Goal: Task Accomplishment & Management: Manage account settings

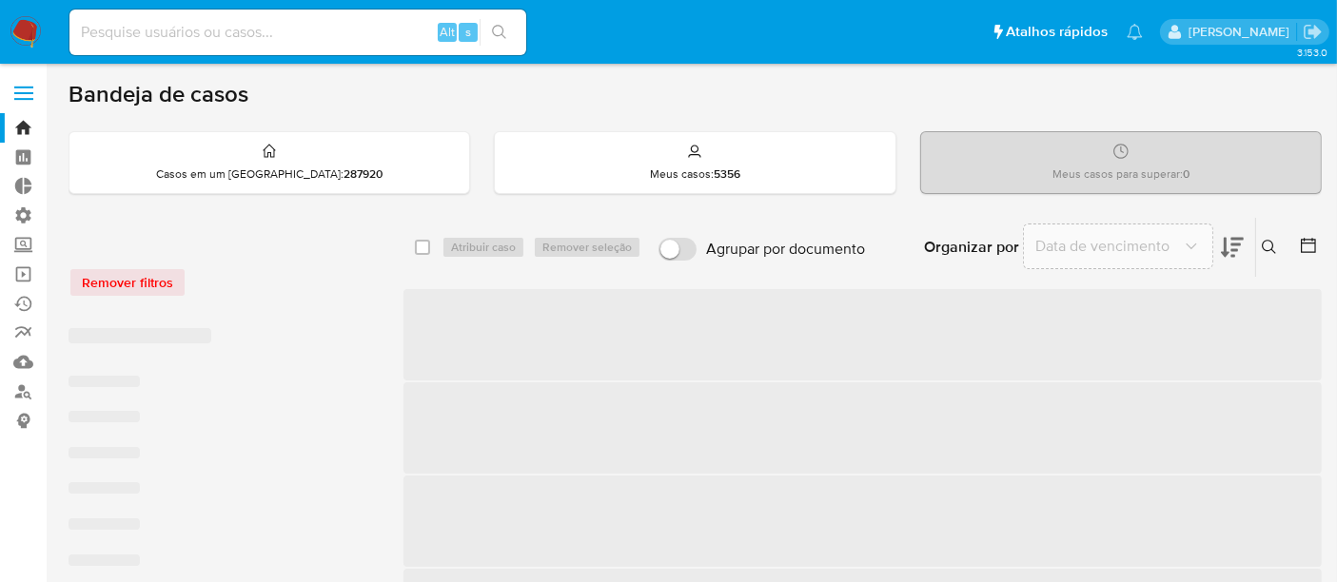
click at [167, 24] on input at bounding box center [297, 32] width 457 height 25
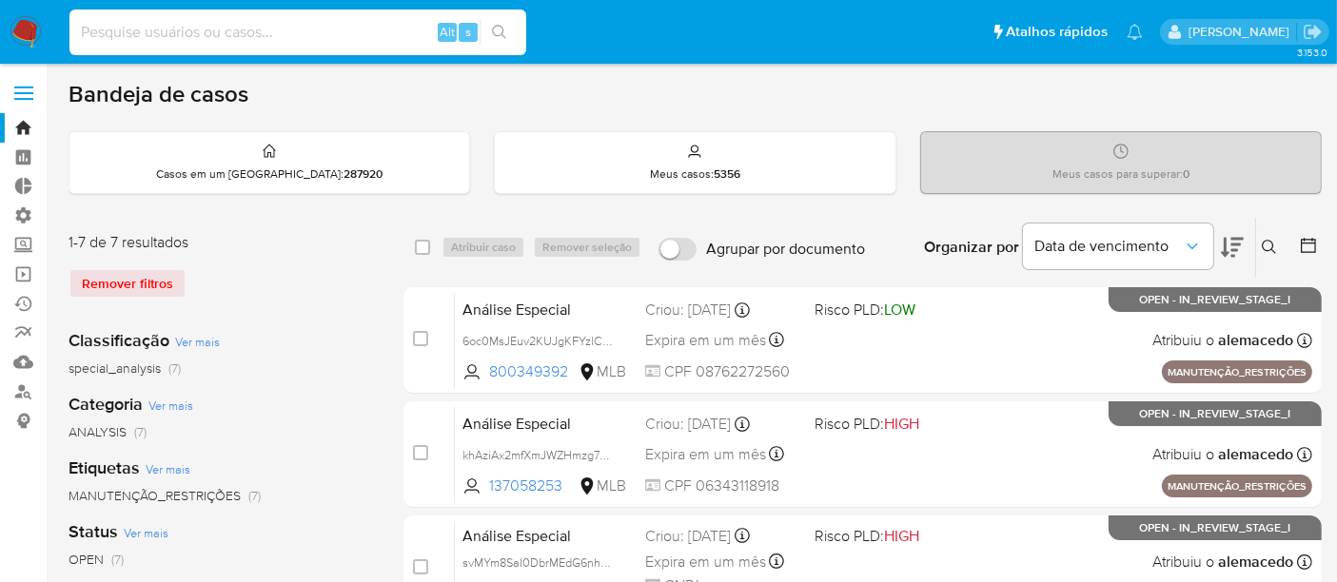
paste input "1170029746"
type input "1170029746"
click at [181, 26] on input "1170029746" at bounding box center [297, 32] width 457 height 25
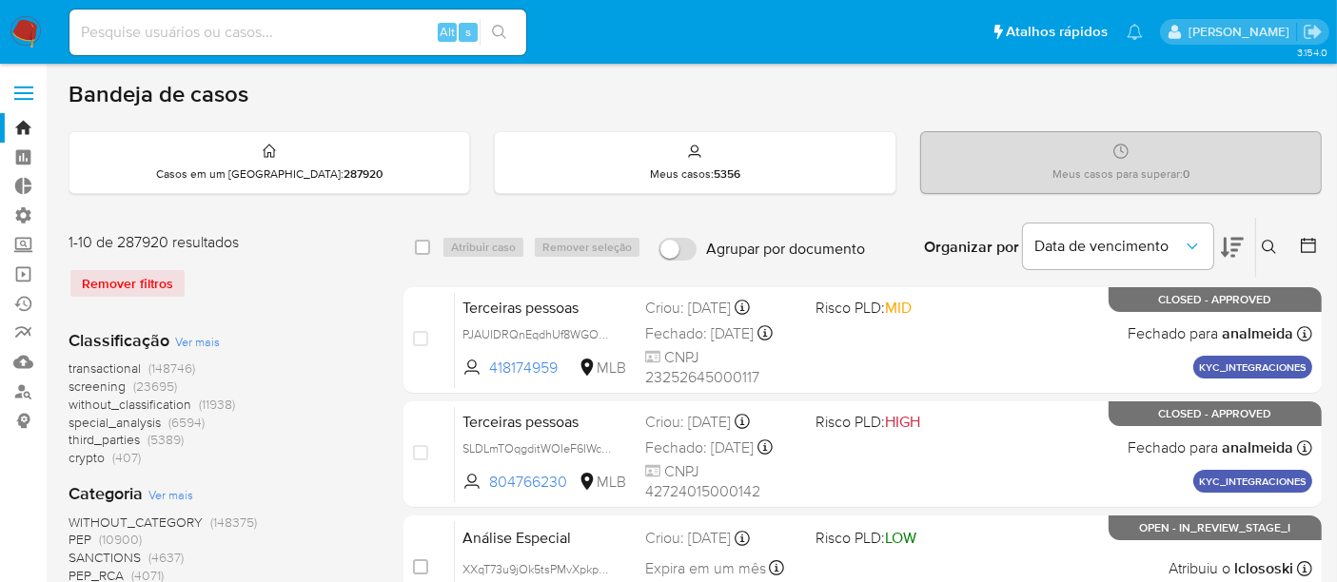
click at [138, 273] on div "Remover filtros" at bounding box center [221, 283] width 305 height 30
click at [152, 30] on input at bounding box center [297, 32] width 457 height 25
paste input "1170029746"
type input "1170029746"
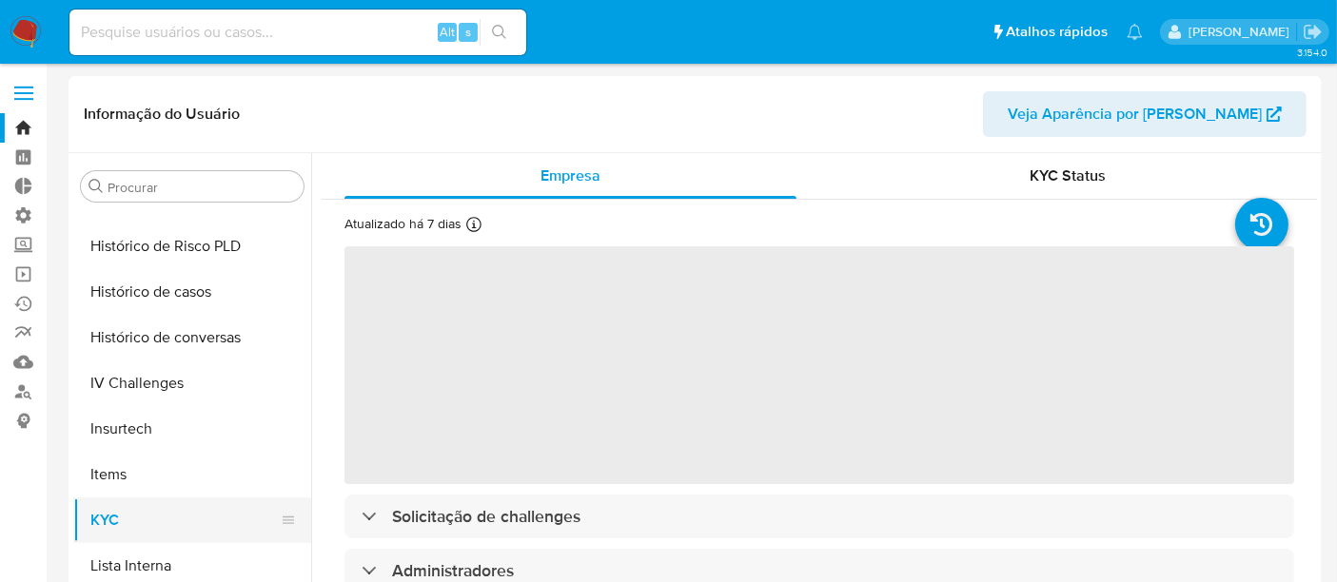
scroll to position [638, 0]
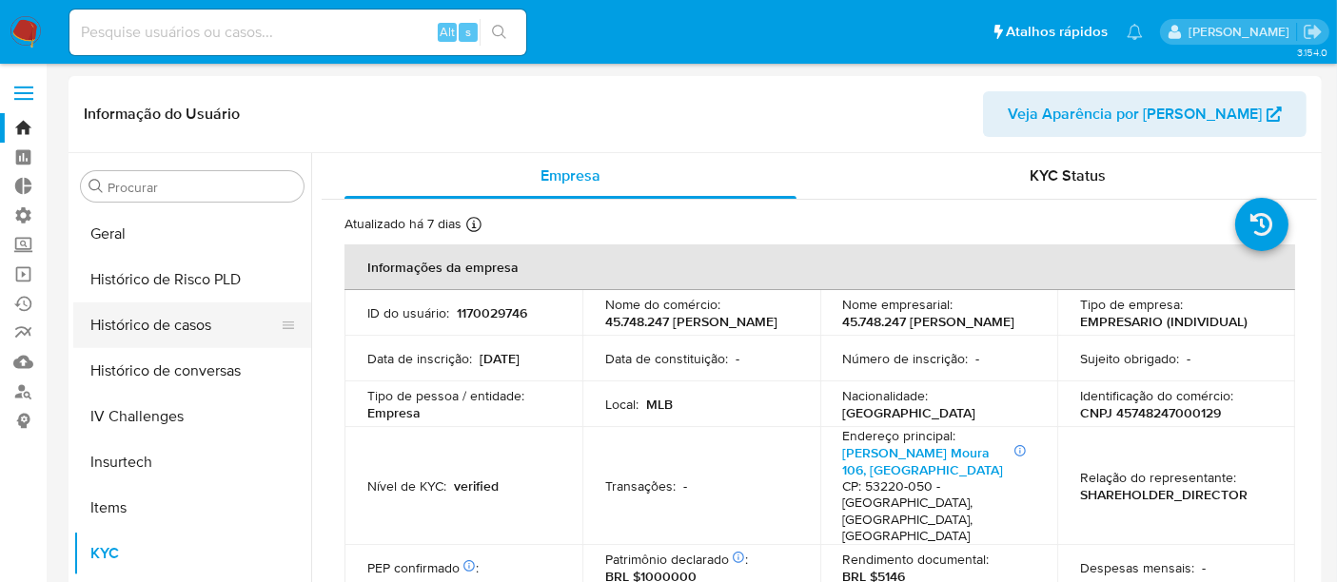
click at [147, 319] on button "Histórico de casos" at bounding box center [184, 326] width 223 height 46
select select "10"
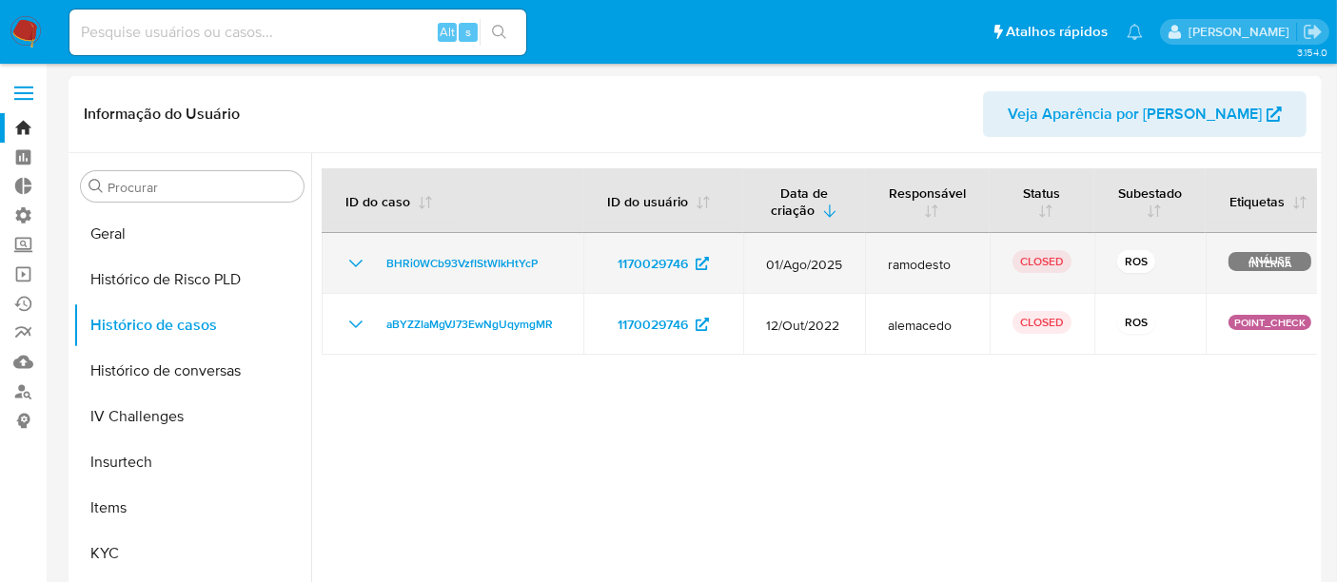
click at [357, 255] on icon "Mostrar/Ocultar" at bounding box center [356, 263] width 23 height 23
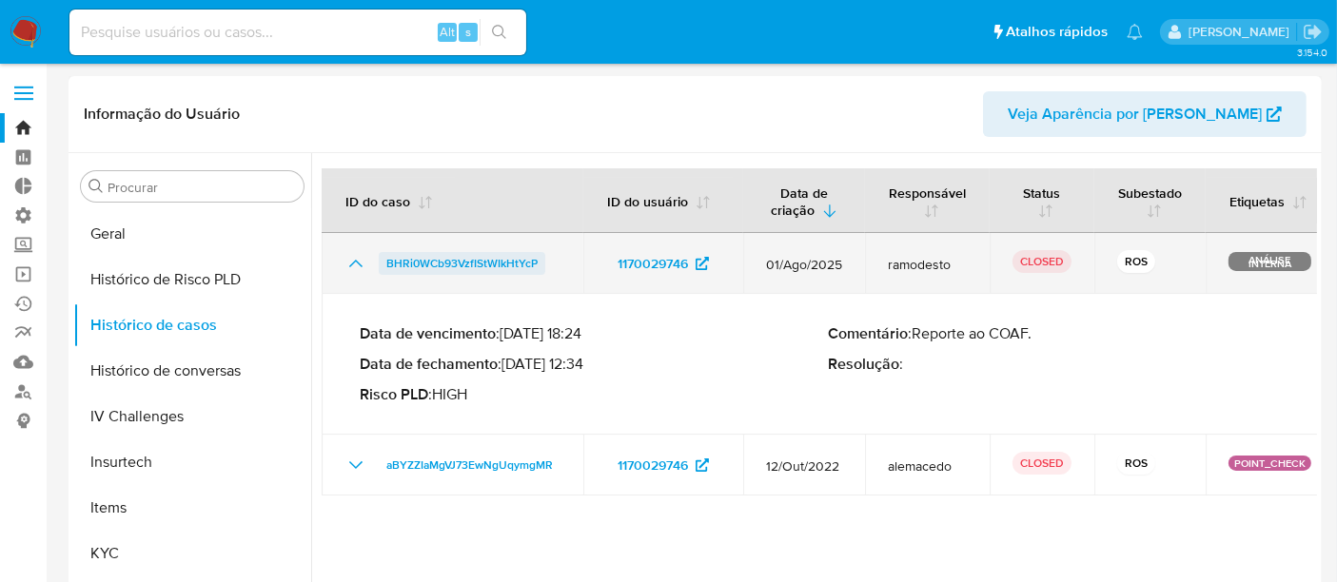
click at [473, 266] on span "BHRi0WCb93VzfIStWIkHtYcP" at bounding box center [461, 263] width 151 height 23
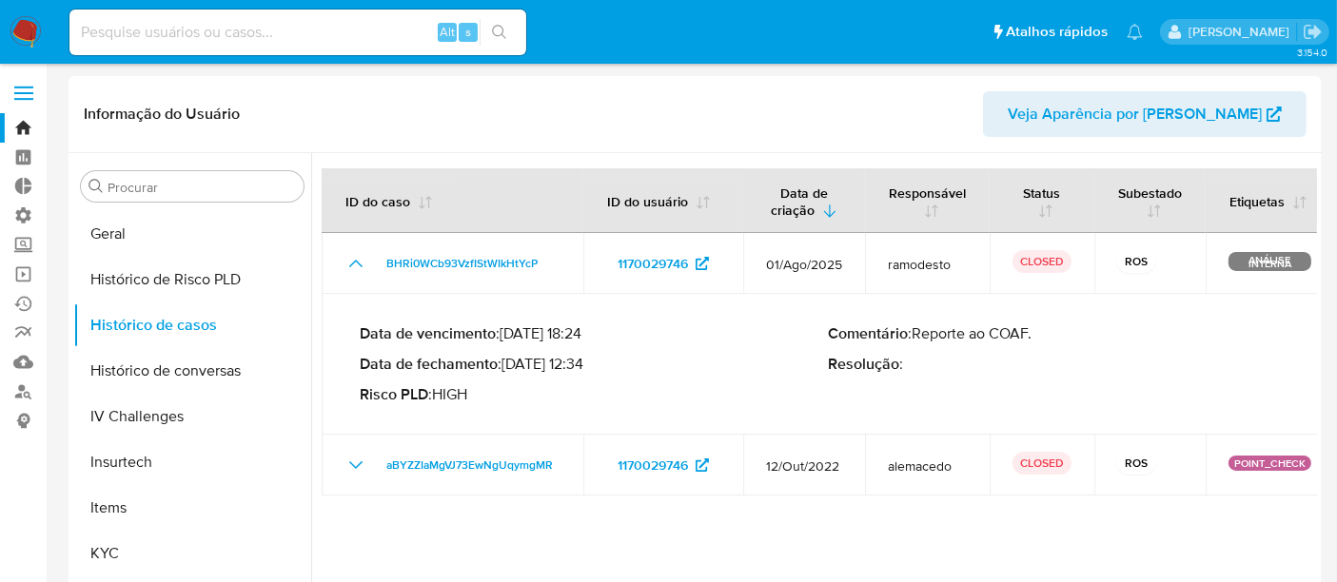
click at [207, 28] on input at bounding box center [297, 32] width 457 height 25
paste input "1923365256"
type input "1923365256"
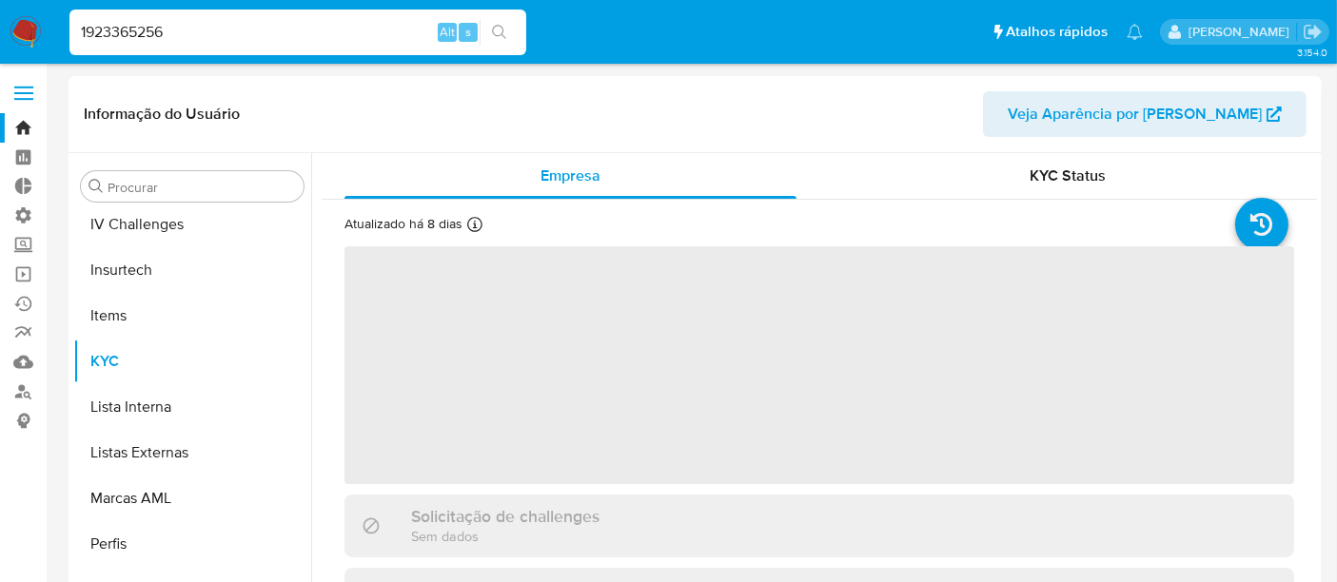
scroll to position [849, 0]
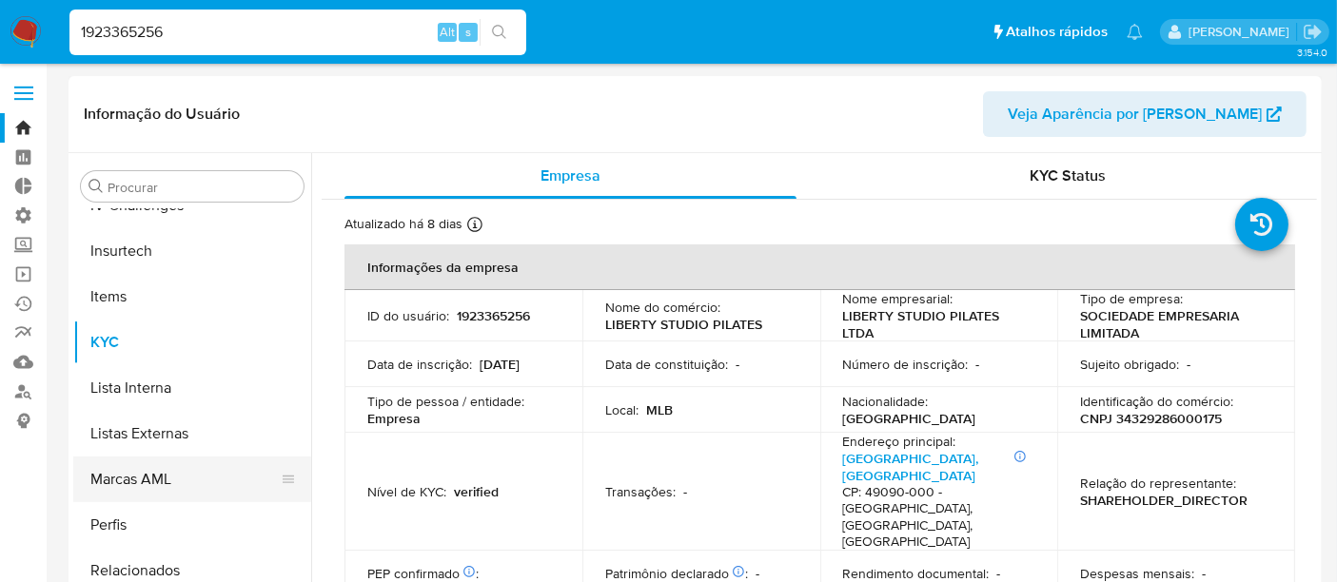
select select "10"
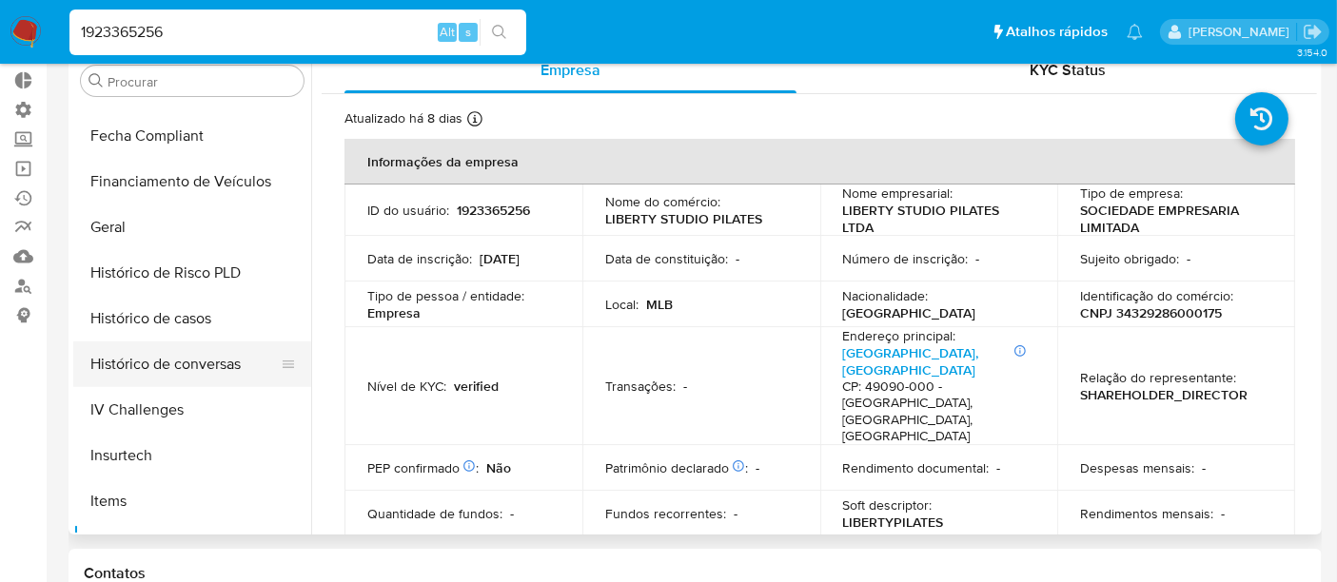
scroll to position [532, 0]
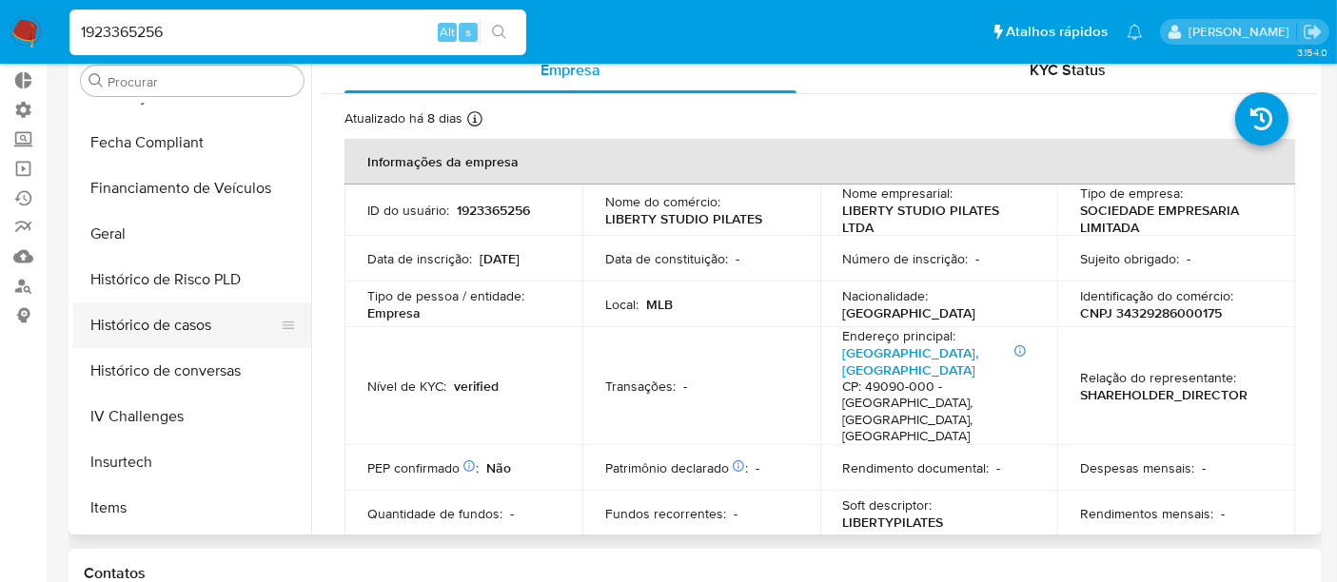
click at [134, 325] on button "Histórico de casos" at bounding box center [184, 326] width 223 height 46
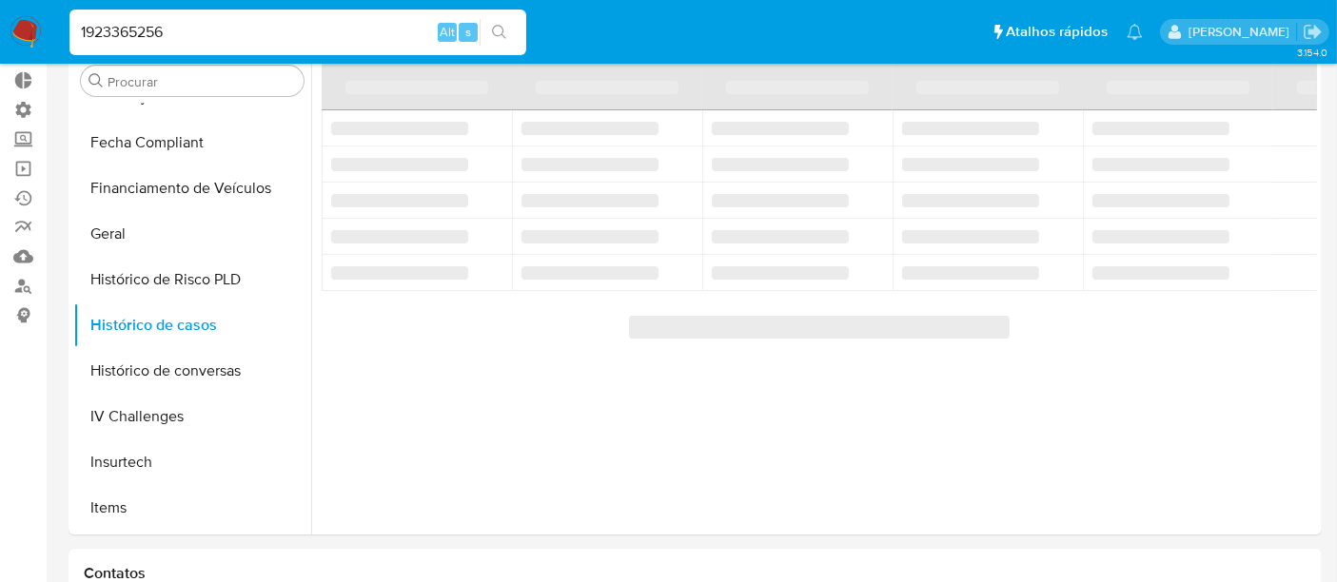
scroll to position [0, 0]
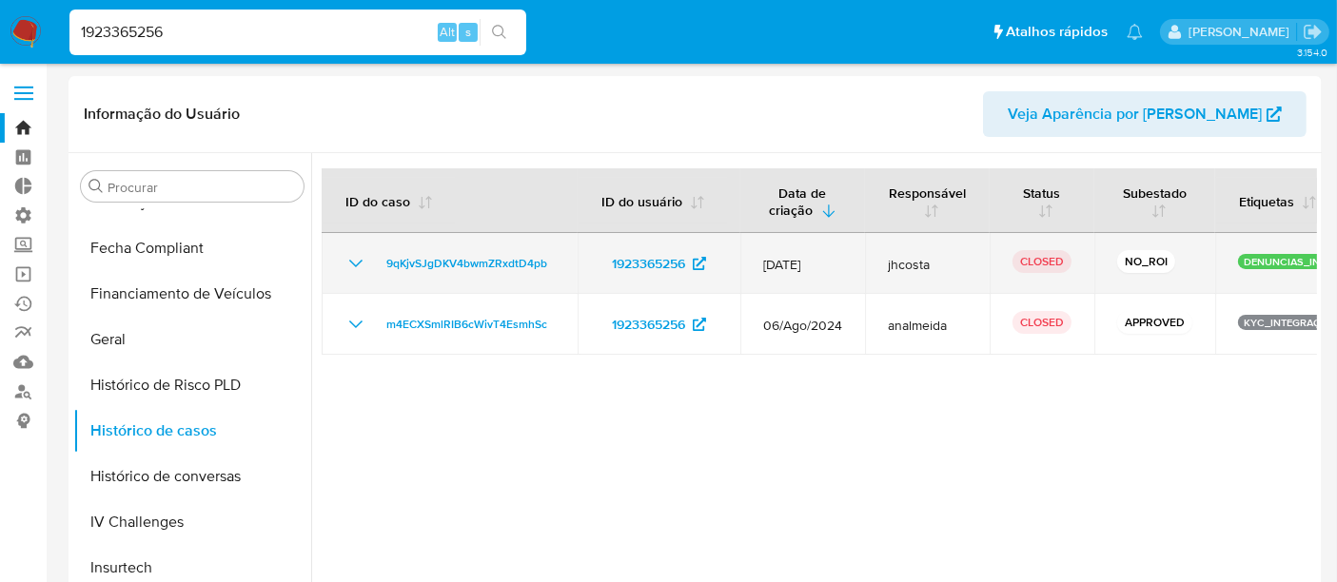
click at [356, 262] on icon "Mostrar/Ocultar" at bounding box center [356, 263] width 23 height 23
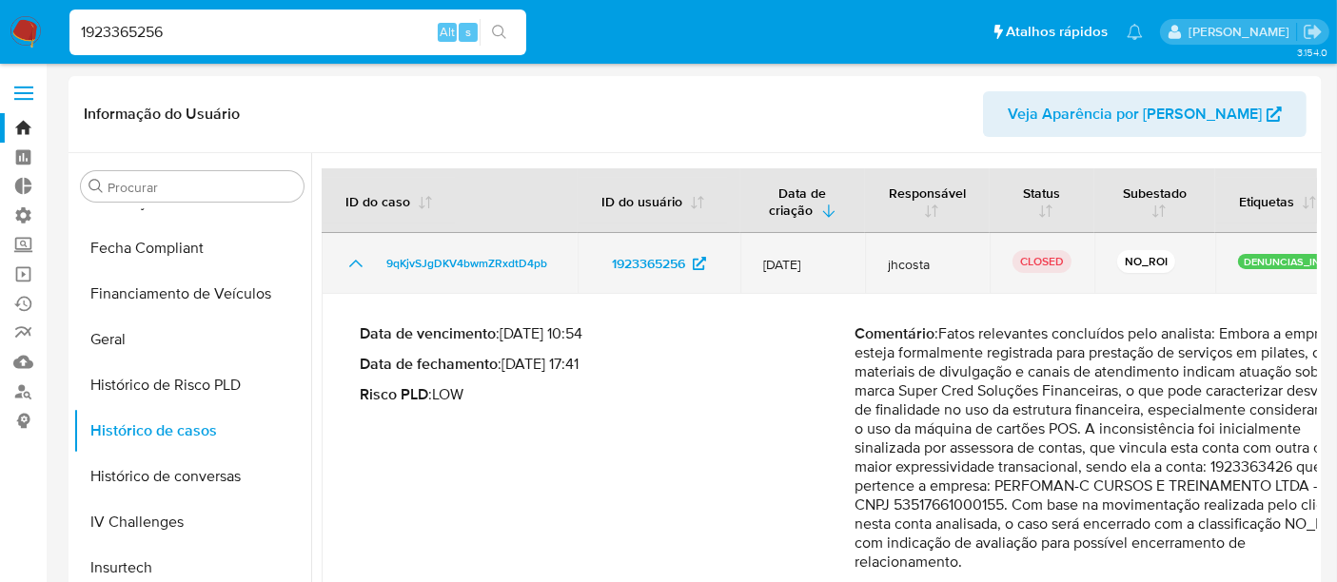
click at [349, 258] on icon "Mostrar/Ocultar" at bounding box center [356, 263] width 23 height 23
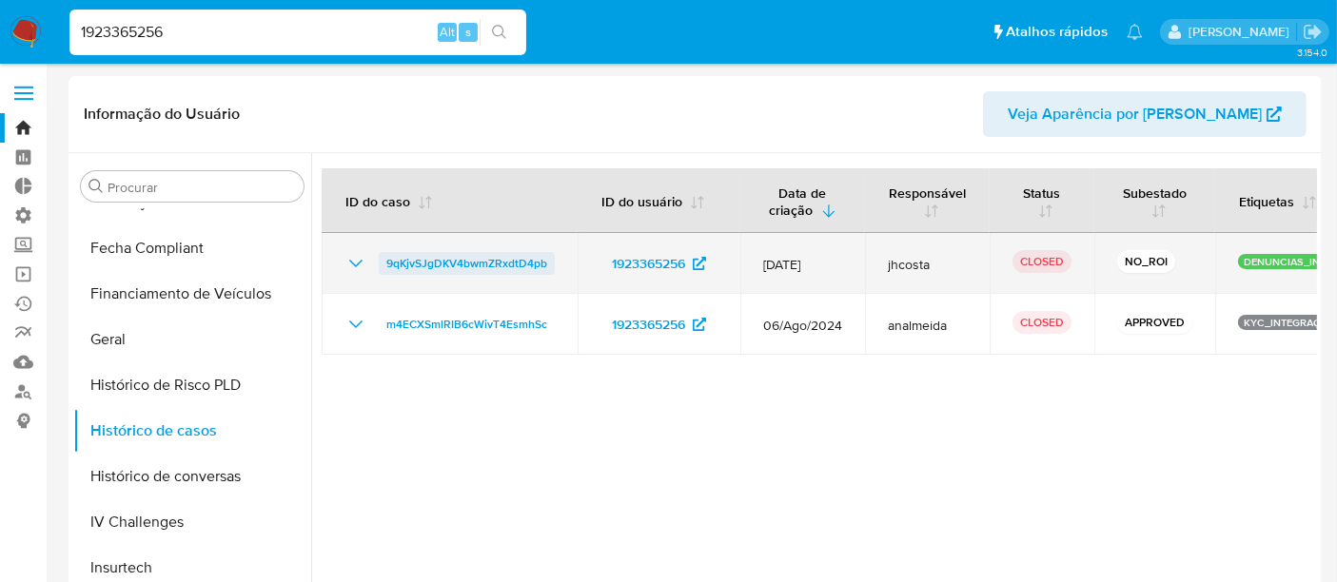
click at [407, 259] on span "9qKjvSJgDKV4bwmZRxdtD4pb" at bounding box center [466, 263] width 161 height 23
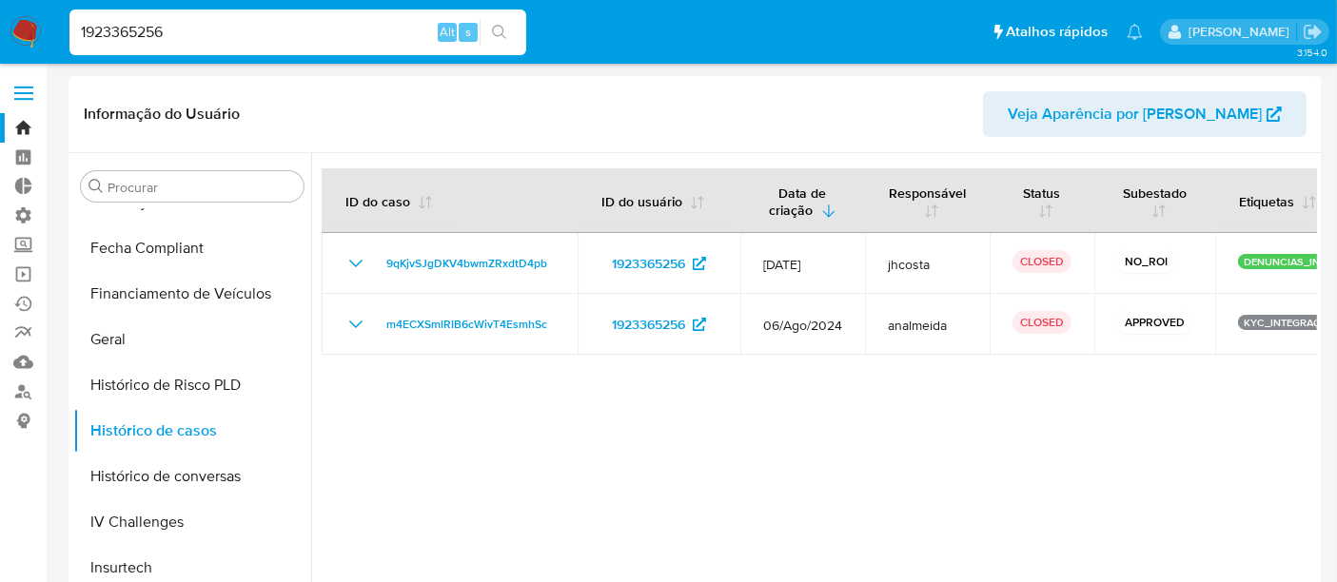
drag, startPoint x: 189, startPoint y: 30, endPoint x: 8, endPoint y: 31, distance: 181.8
click at [8, 31] on nav "Pausado Ver notificaciones 1923365256 Alt s Atalhos rápidos Presiona las siguie…" at bounding box center [668, 32] width 1337 height 64
paste input "342"
type input "1923363426"
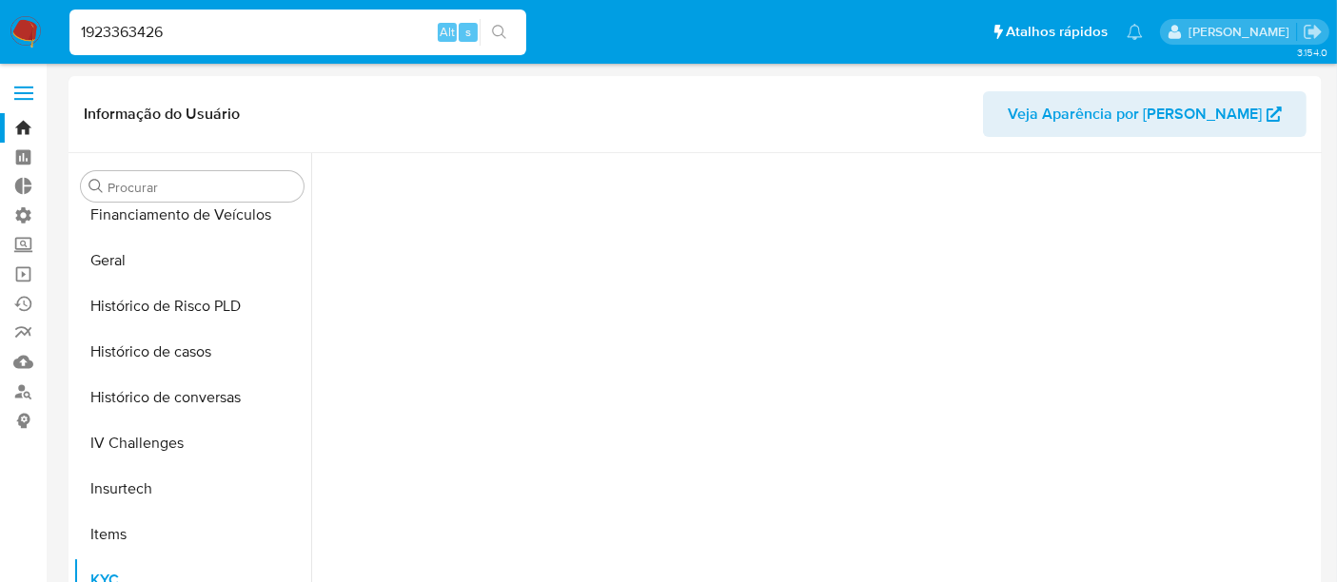
scroll to position [849, 0]
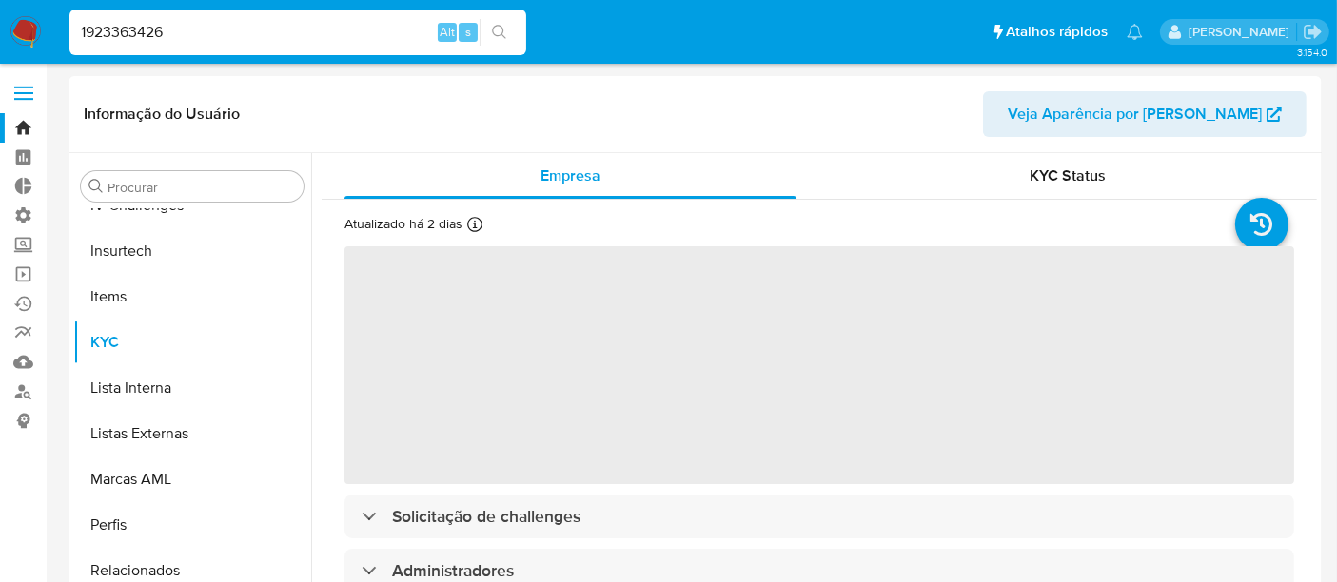
select select "10"
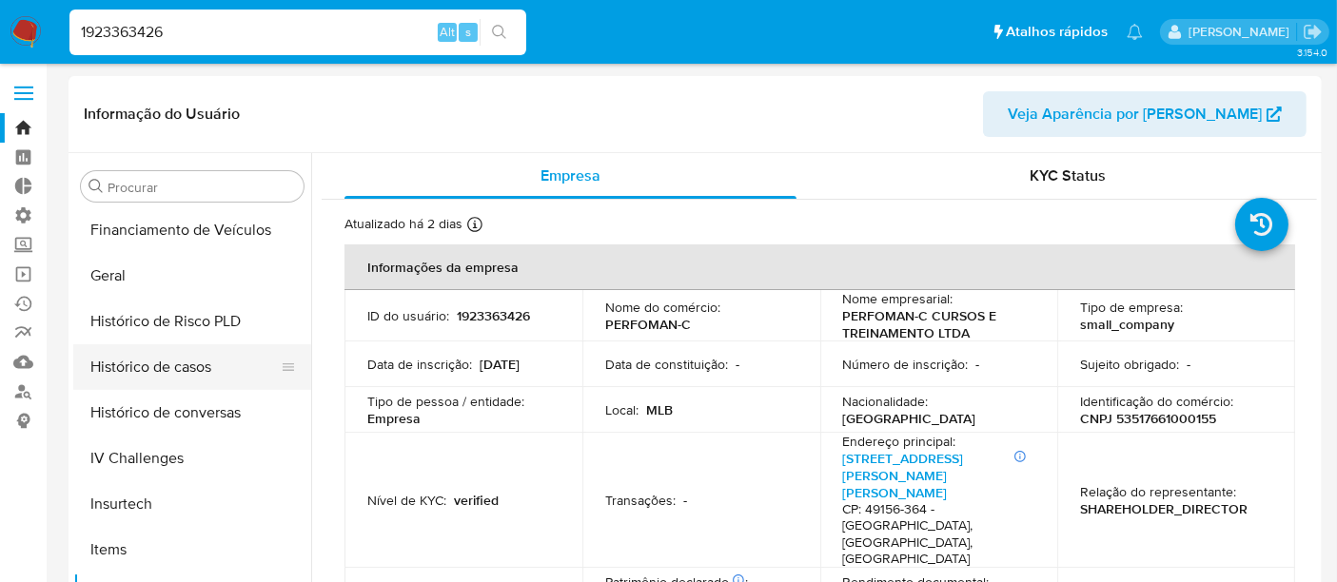
scroll to position [532, 0]
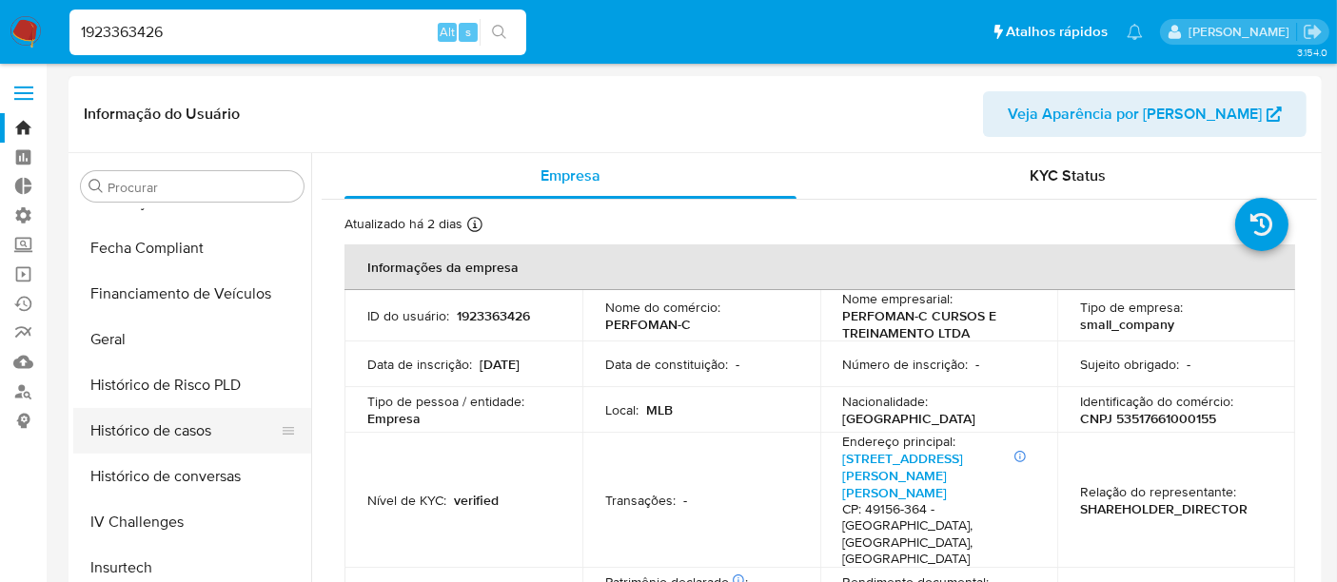
click at [158, 433] on button "Histórico de casos" at bounding box center [184, 431] width 223 height 46
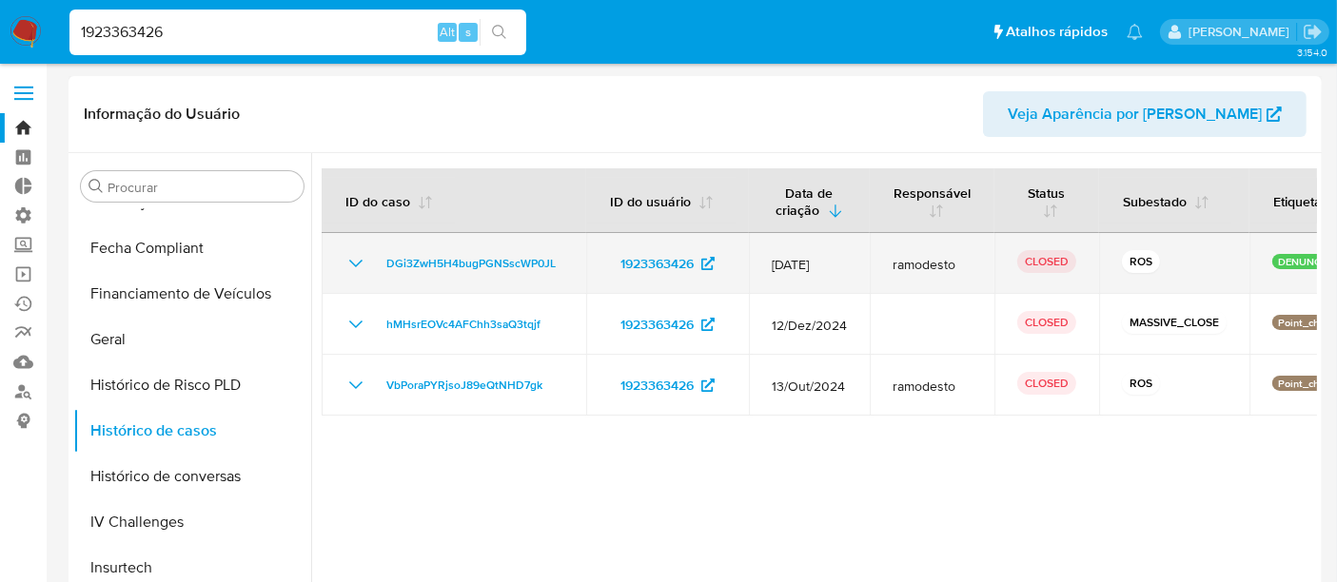
click at [348, 259] on icon "Mostrar/Ocultar" at bounding box center [356, 263] width 23 height 23
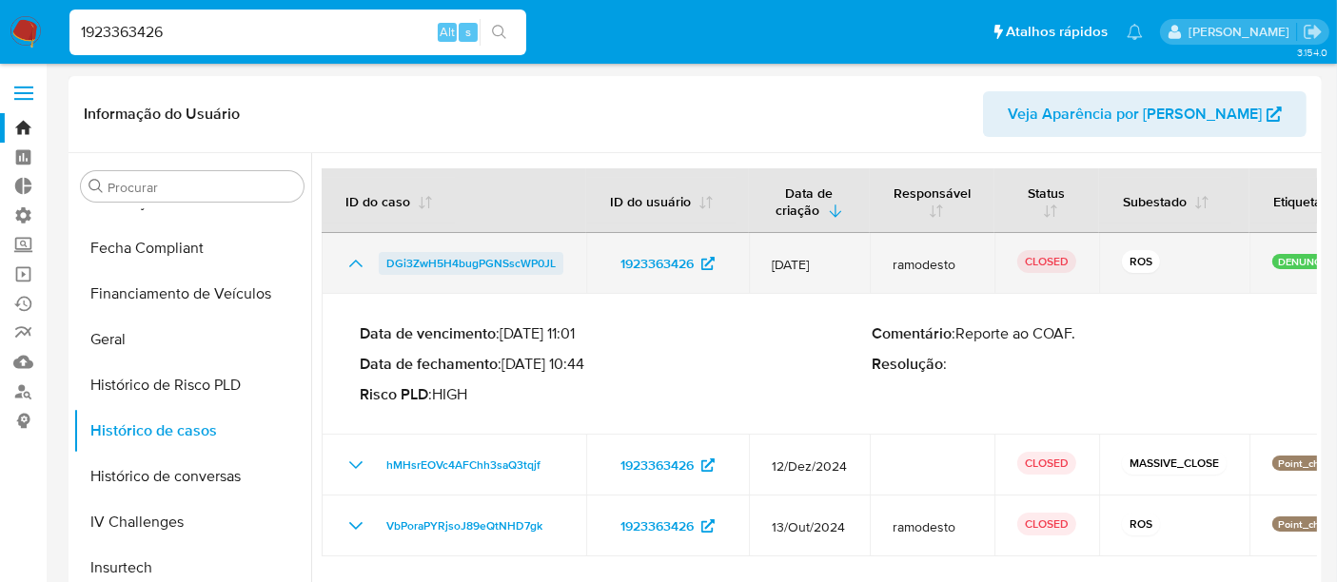
click at [459, 265] on span "DGi3ZwH5H4bugPGNSscWP0JL" at bounding box center [470, 263] width 169 height 23
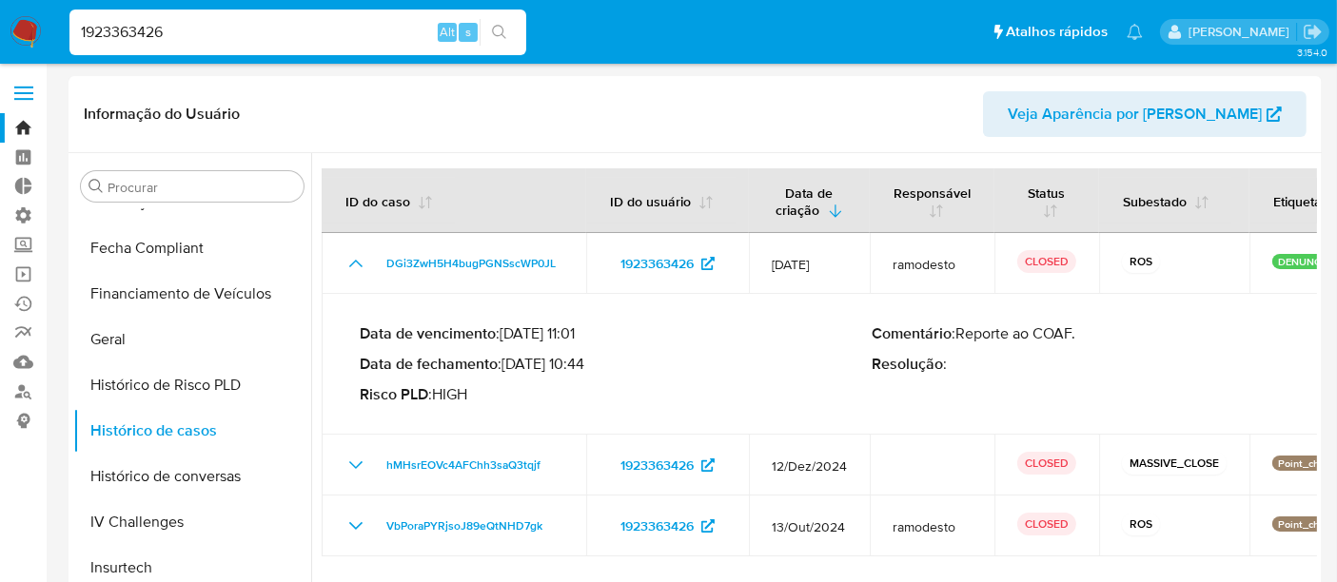
drag, startPoint x: 198, startPoint y: 30, endPoint x: 30, endPoint y: 30, distance: 167.5
click at [31, 30] on nav "Pausado Ver notificaciones 1923363426 Alt s Atalhos rápidos Presiona las siguie…" at bounding box center [668, 32] width 1337 height 64
paste input "487050667"
type input "487050667"
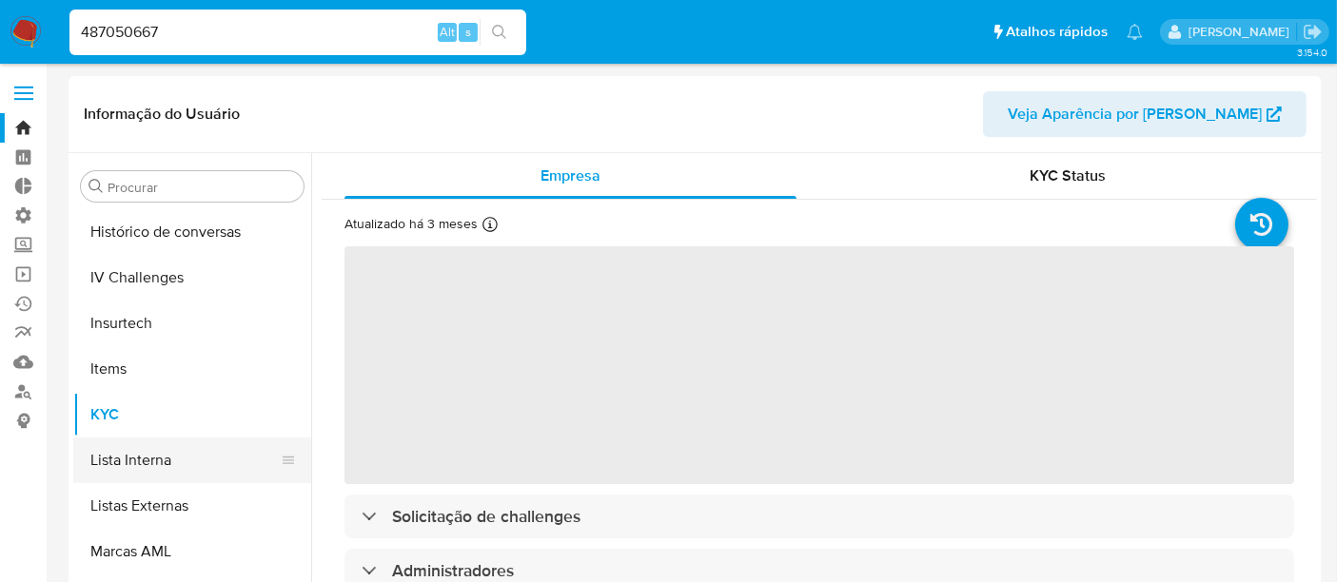
scroll to position [743, 0]
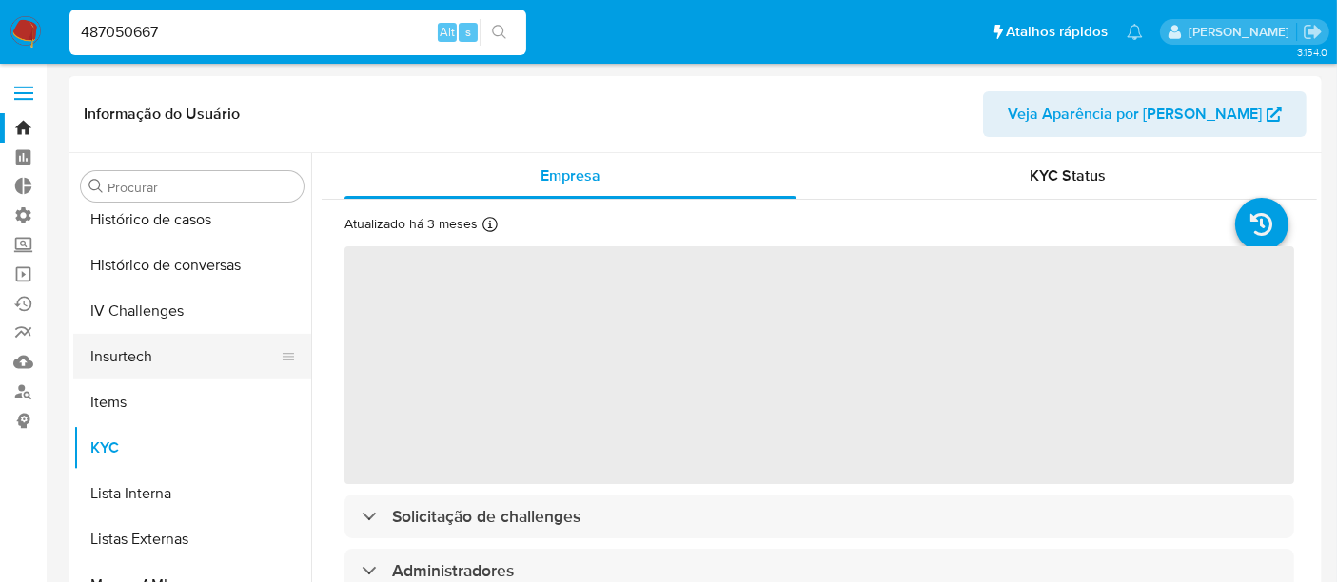
select select "10"
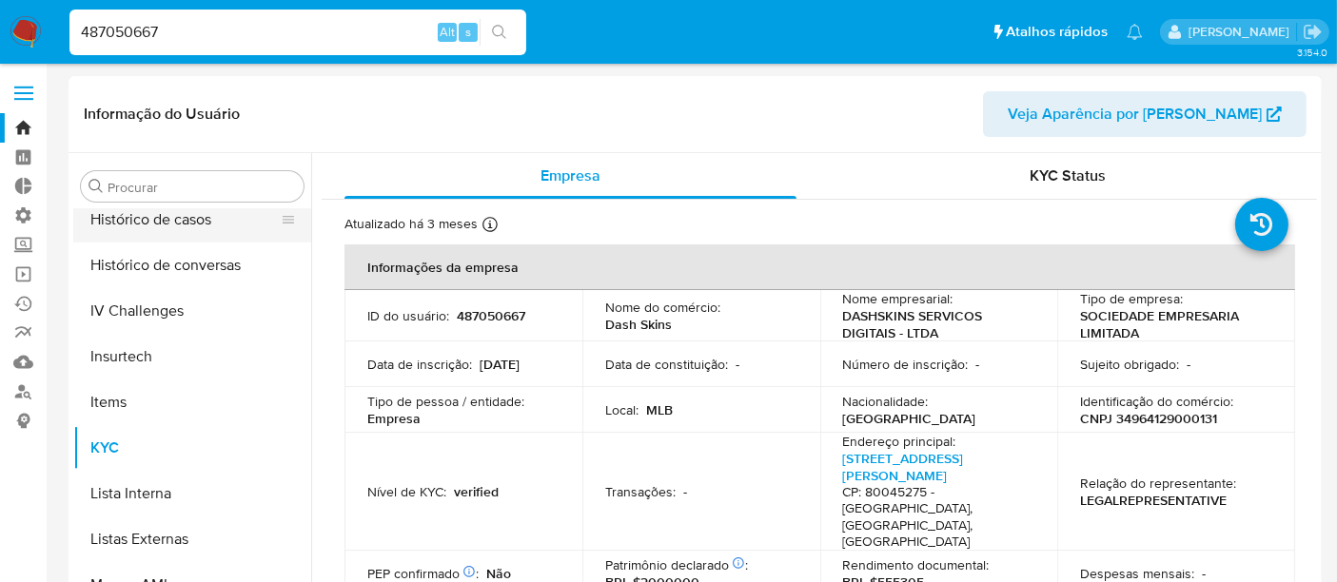
click at [163, 219] on button "Histórico de casos" at bounding box center [184, 220] width 223 height 46
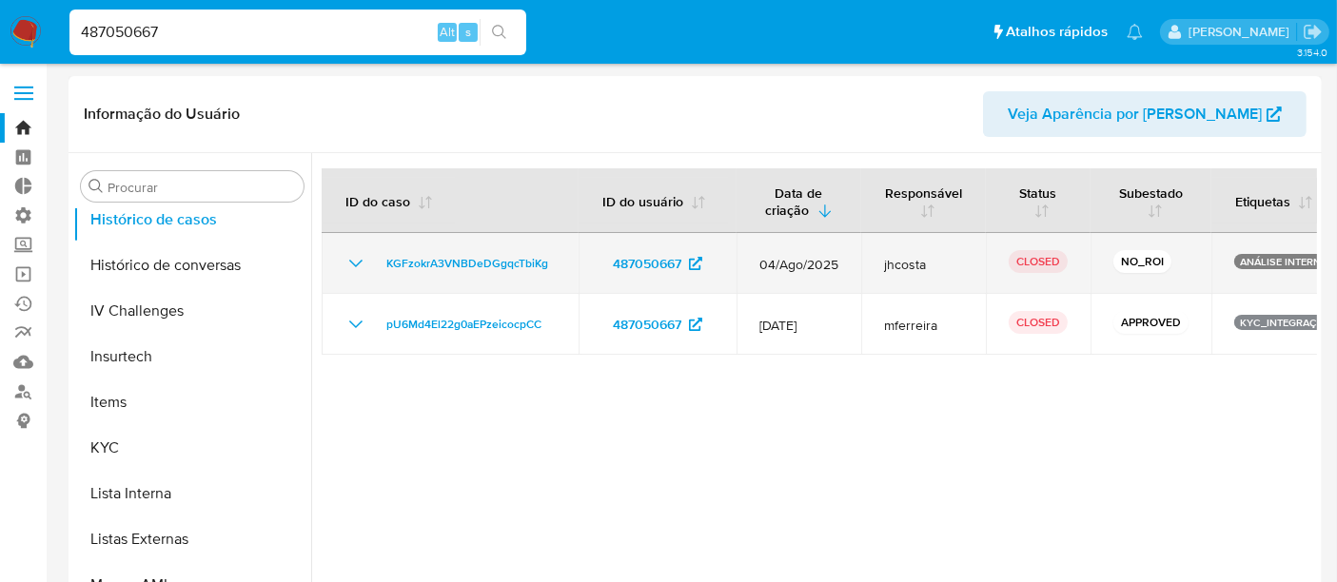
click at [356, 262] on icon "Mostrar/Ocultar" at bounding box center [356, 263] width 23 height 23
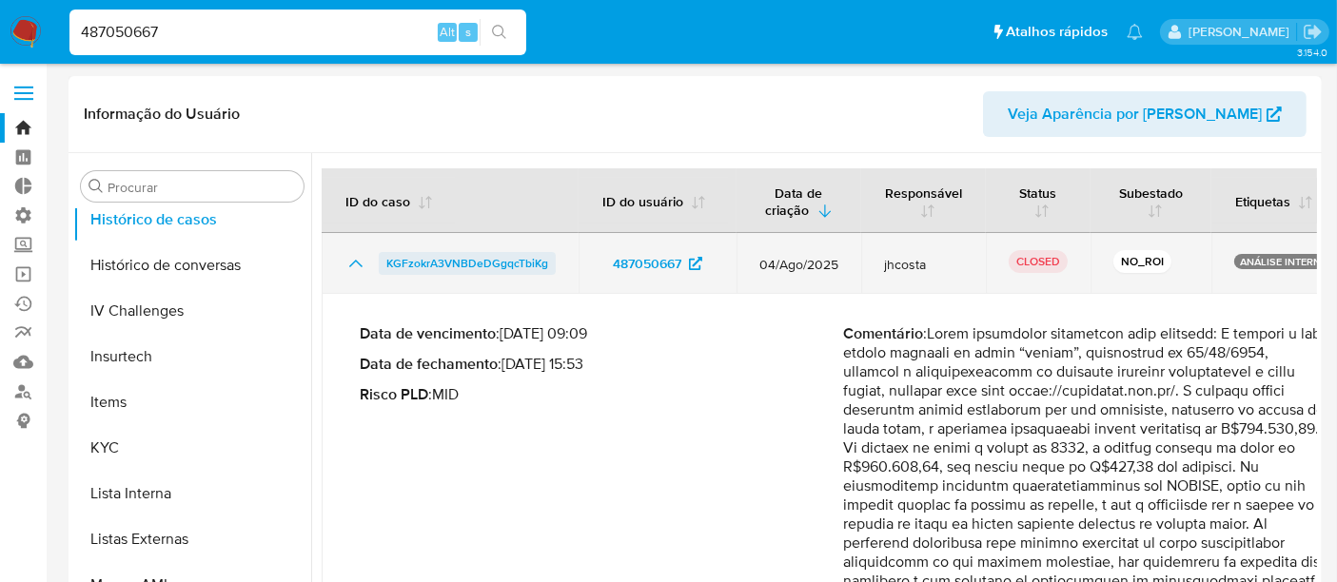
click at [463, 256] on span "KGFzokrA3VNBDeDGgqcTbiKg" at bounding box center [467, 263] width 162 height 23
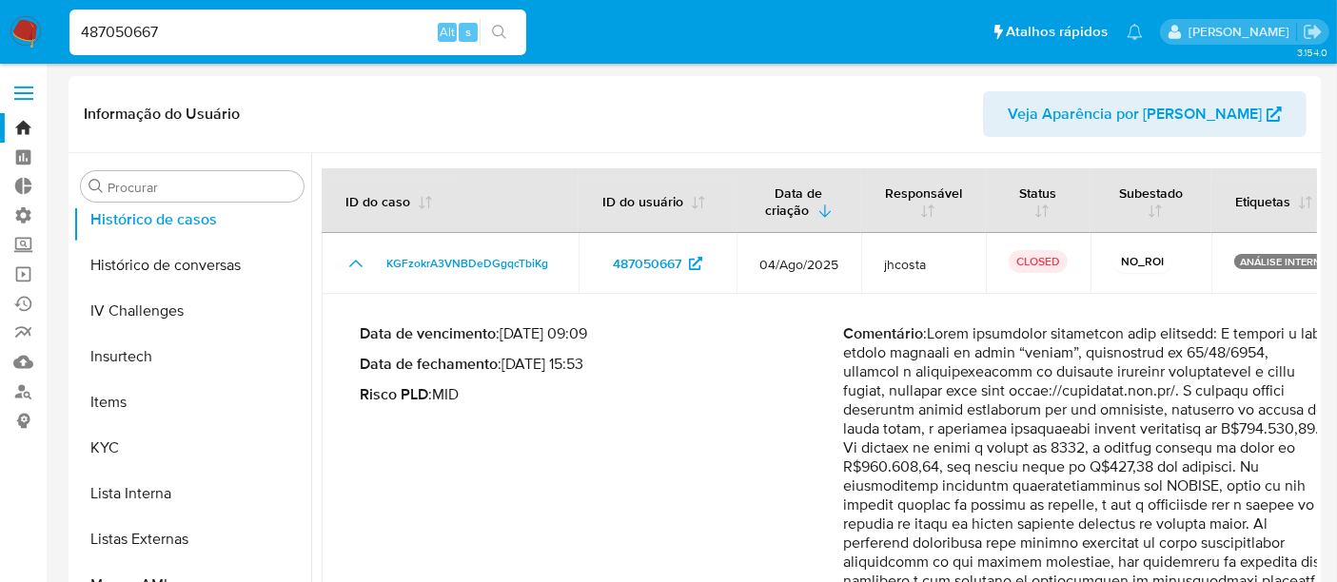
click at [28, 41] on nav "Pausado Ver notificaciones 487050667 Alt s Atalhos rápidos Presiona las siguien…" at bounding box center [668, 32] width 1337 height 64
paste input "1463855568"
type input "1463855568"
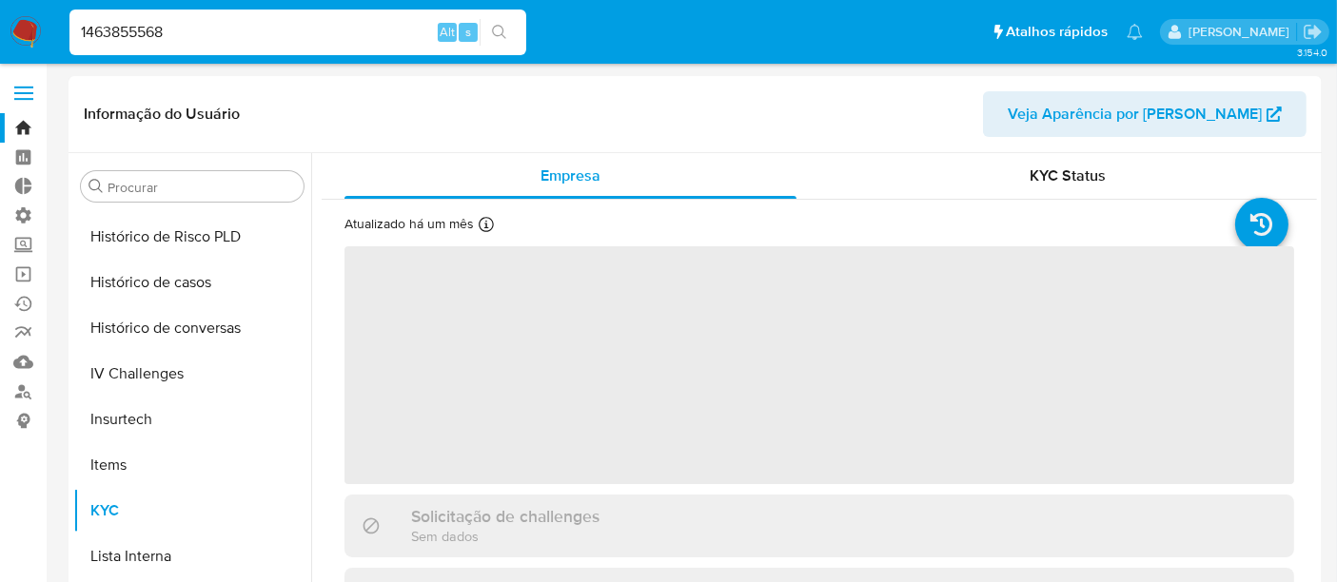
scroll to position [849, 0]
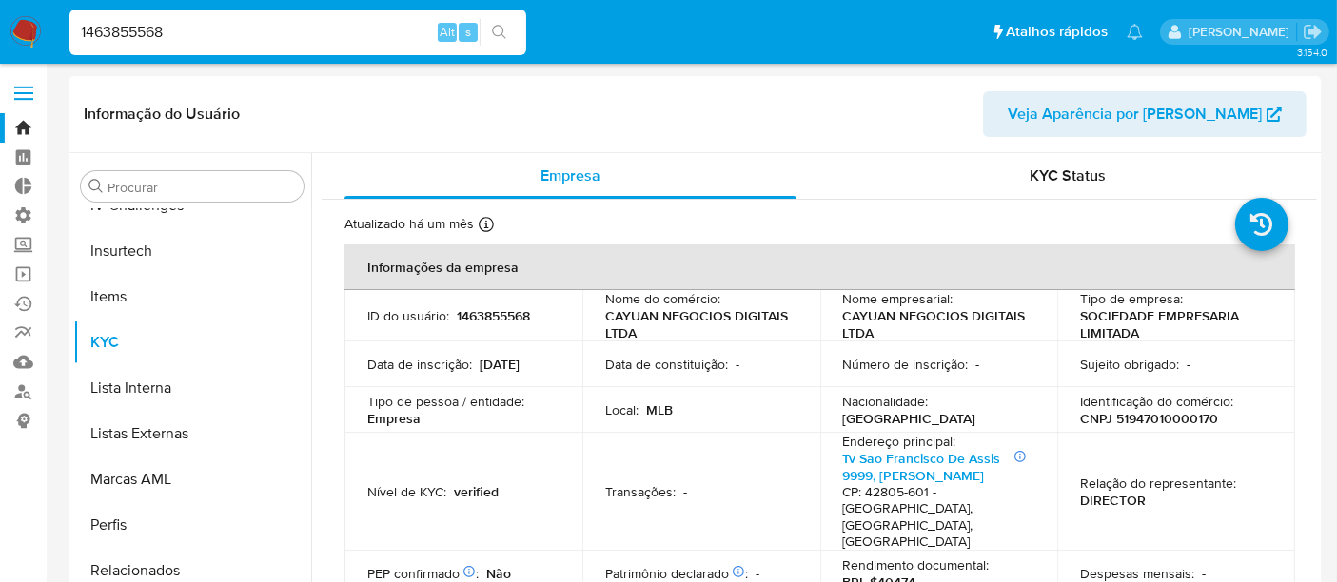
select select "10"
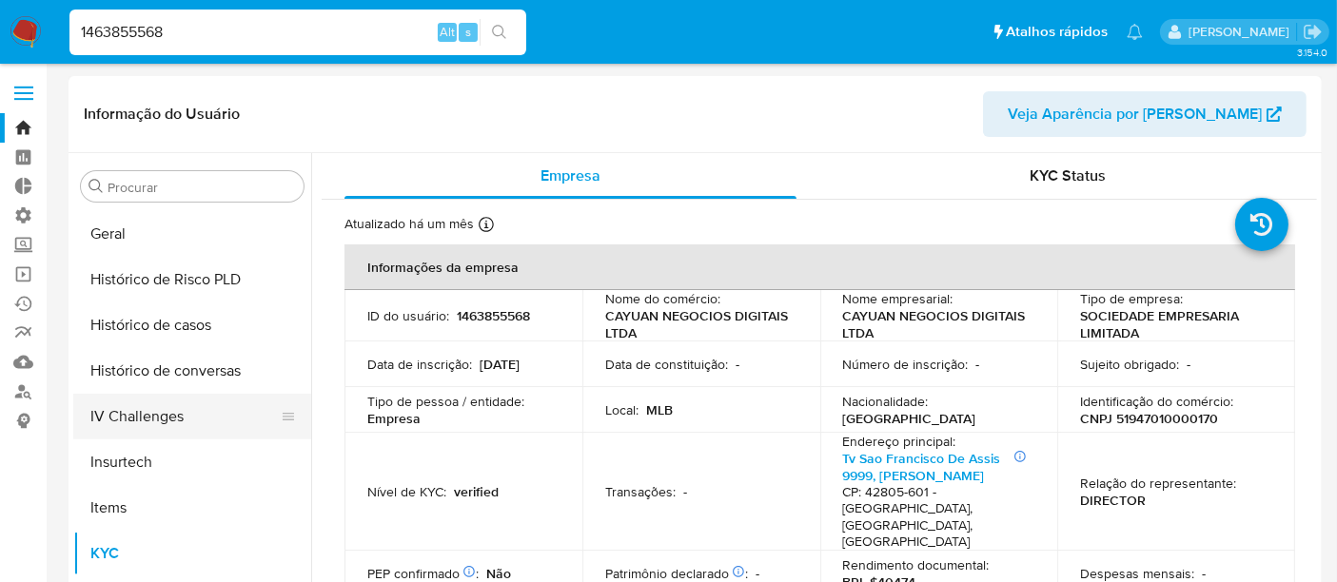
scroll to position [532, 0]
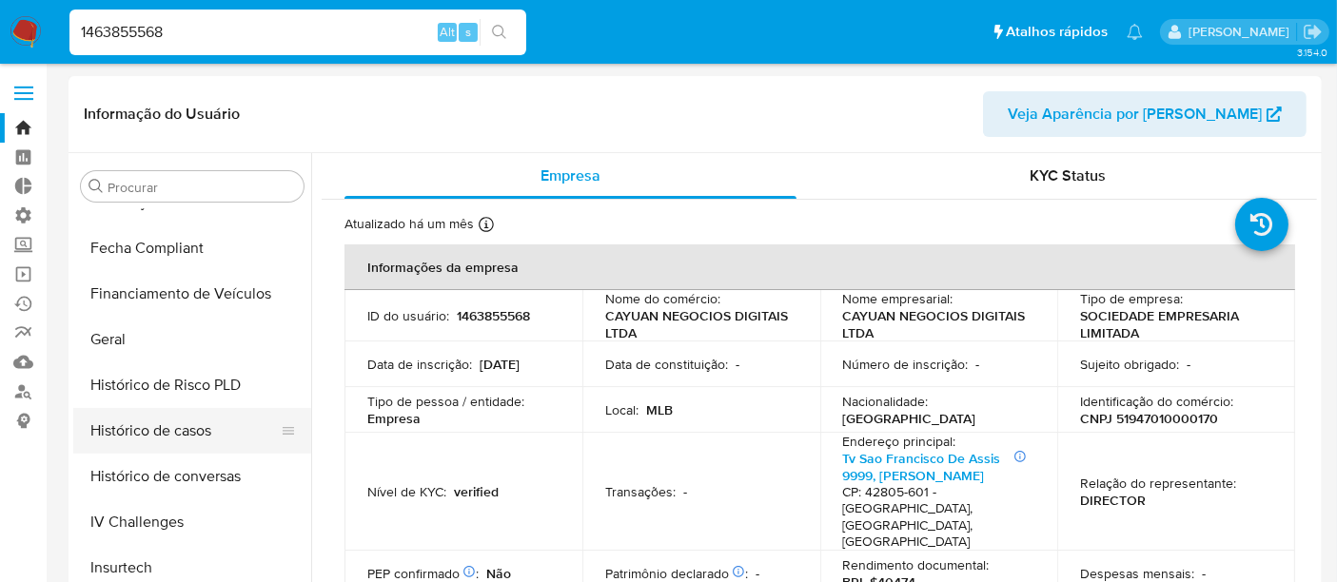
click at [175, 425] on button "Histórico de casos" at bounding box center [184, 431] width 223 height 46
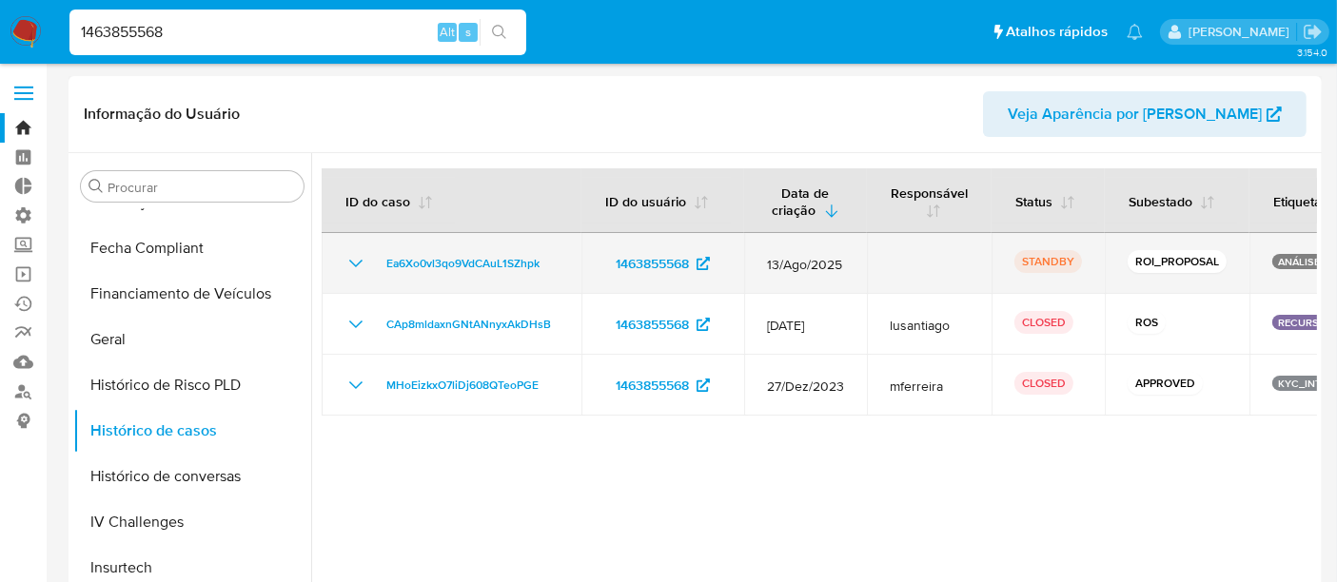
click at [351, 261] on icon "Mostrar/Ocultar" at bounding box center [356, 263] width 23 height 23
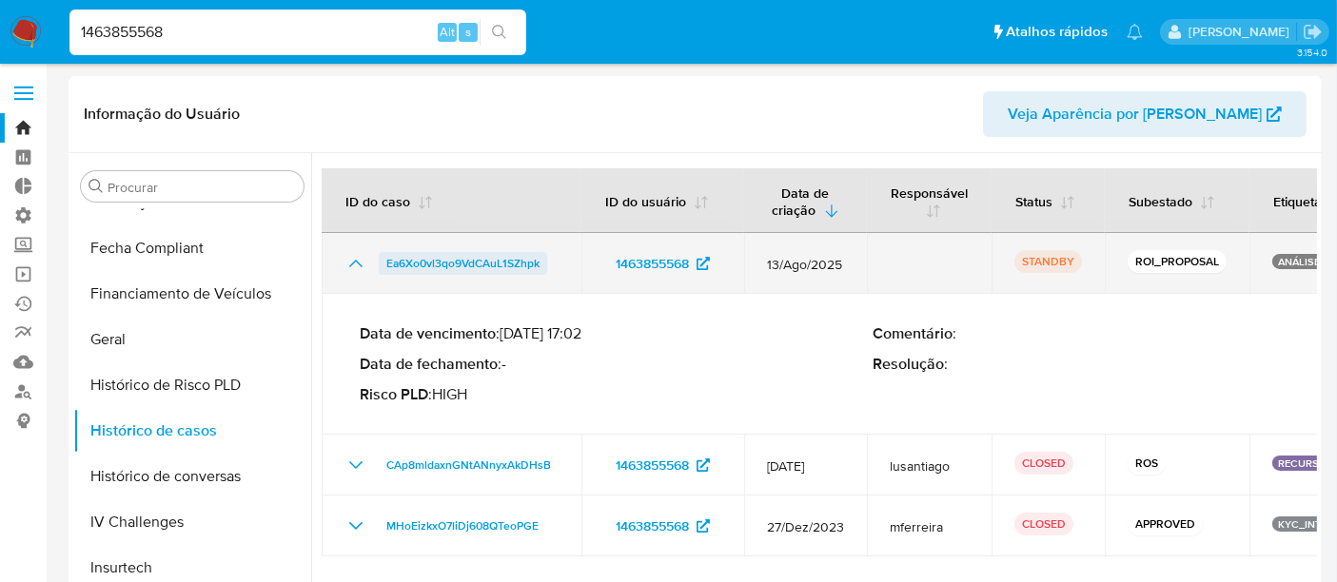
click at [423, 261] on span "Ea6Xo0vl3qo9VdCAuL1SZhpk" at bounding box center [462, 263] width 153 height 23
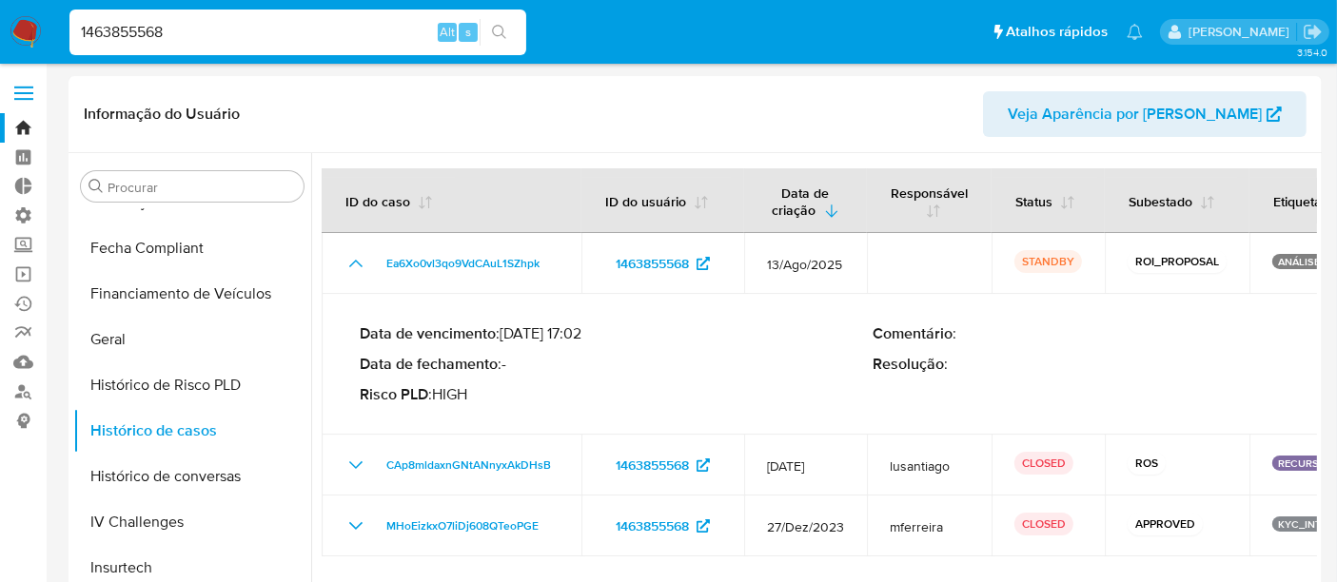
drag, startPoint x: 166, startPoint y: 29, endPoint x: 0, endPoint y: 34, distance: 165.7
click at [0, 34] on nav "Pausado Ver notificaciones 1463855568 Alt s Atalhos rápidos Presiona las siguie…" at bounding box center [668, 32] width 1337 height 64
paste input "EJCmKgaREhZOtNoEjwgPrNTc"
type input "EJCmKgaREhZOtNoEjwgPrNTc"
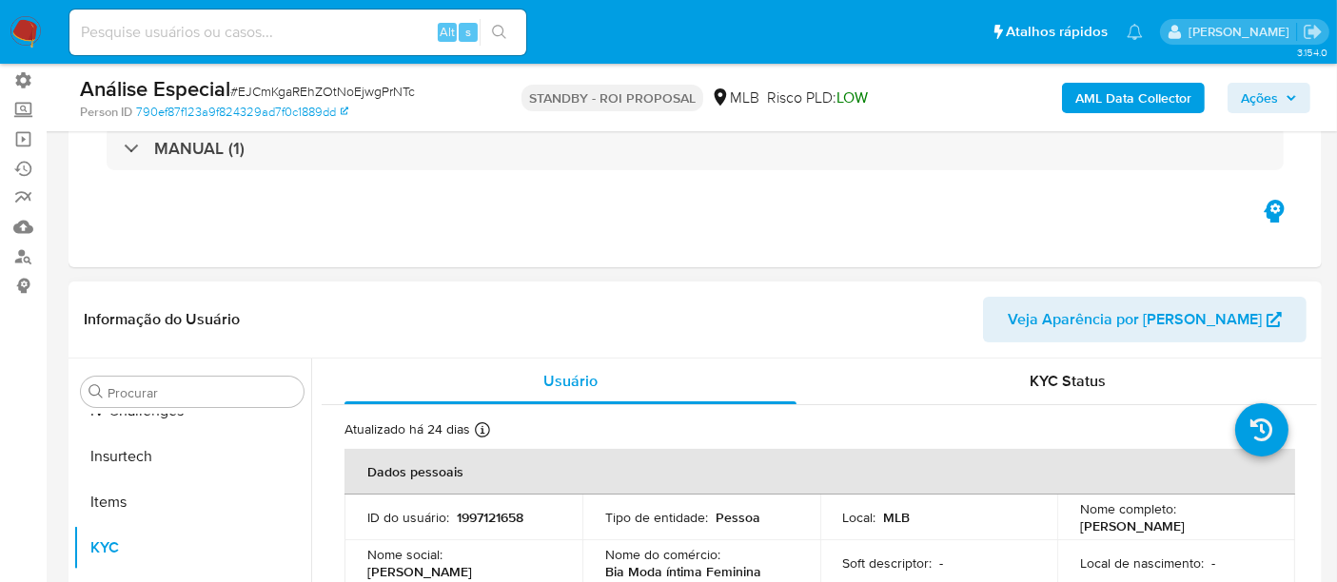
scroll to position [211, 0]
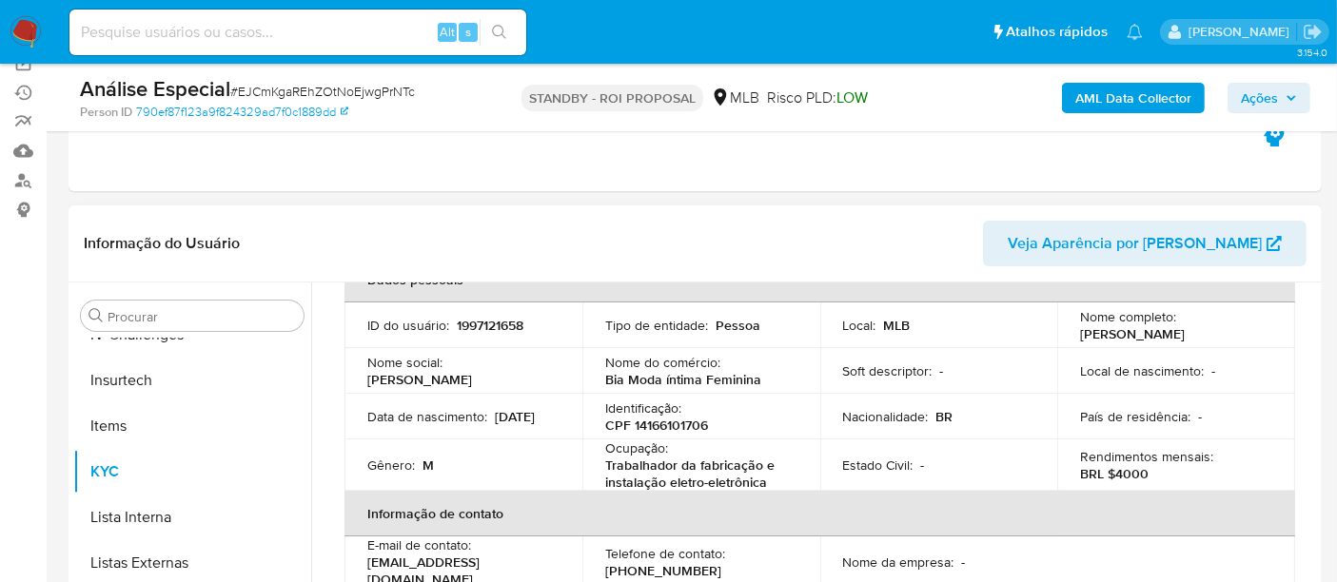
select select "10"
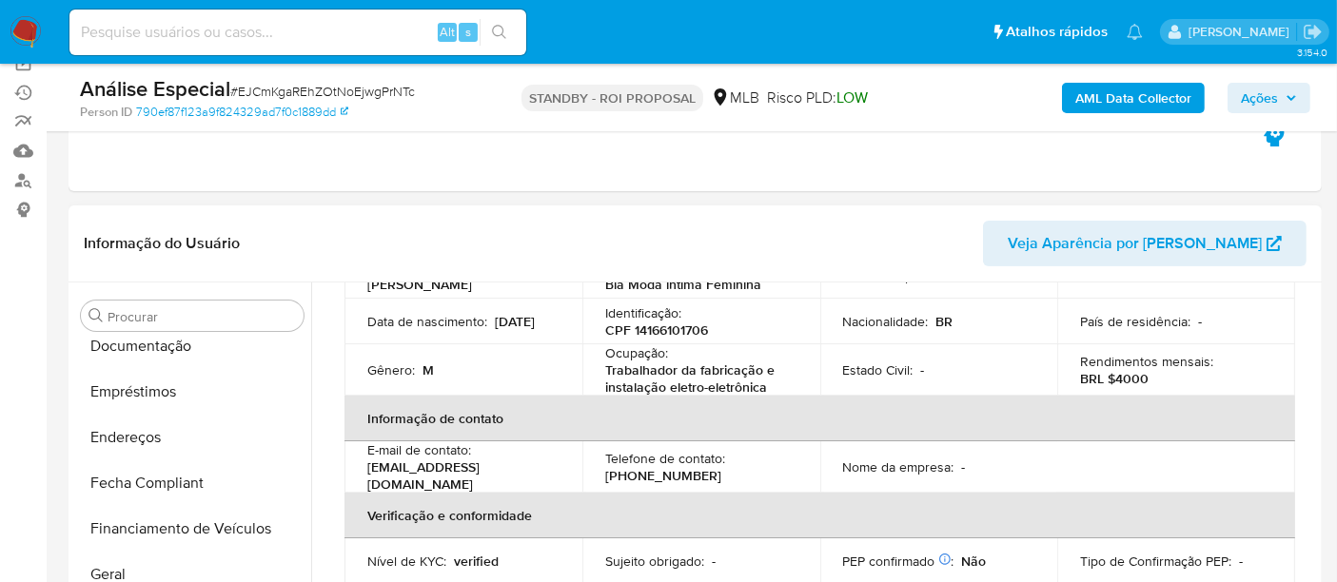
scroll to position [321, 0]
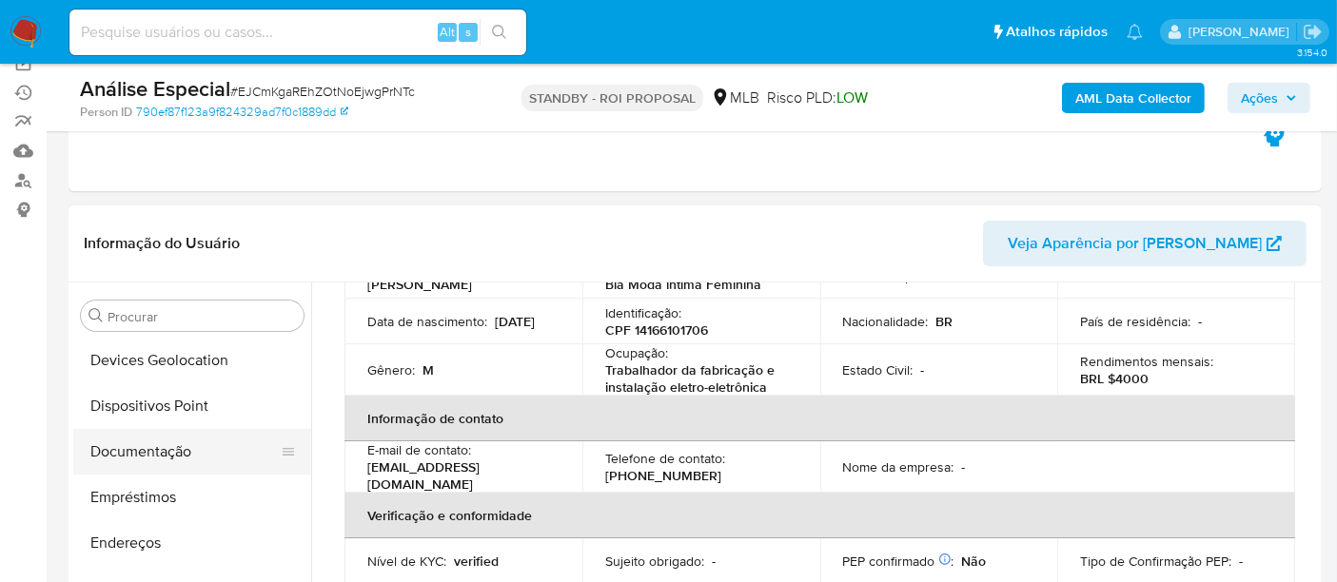
click at [127, 458] on button "Documentação" at bounding box center [184, 452] width 223 height 46
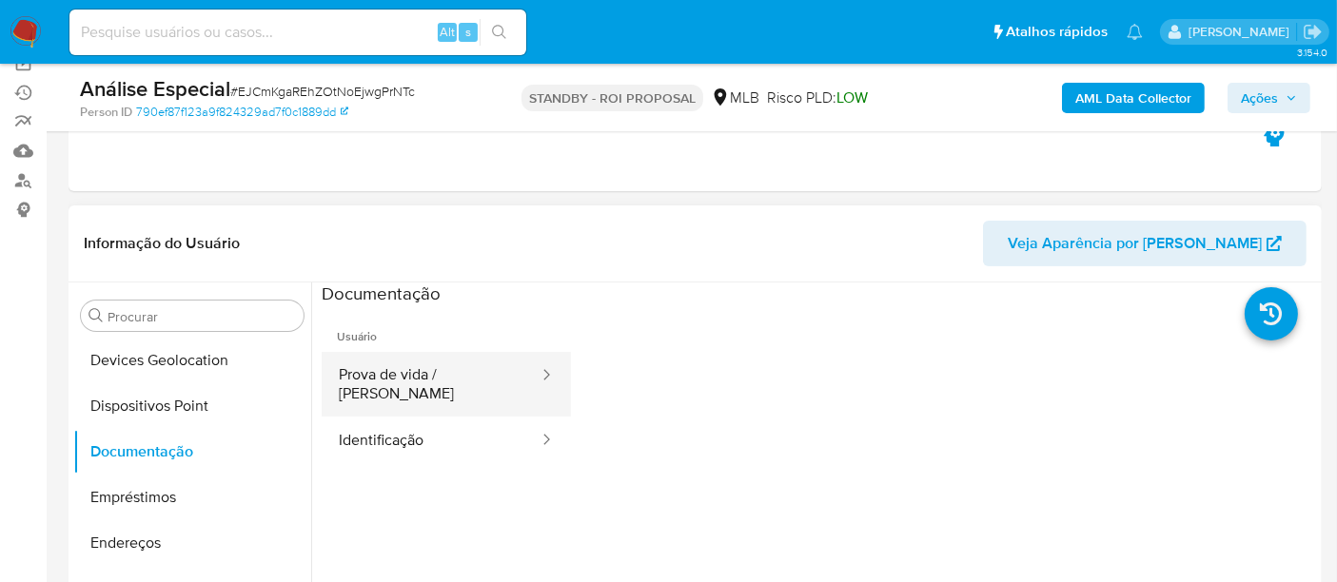
click at [461, 382] on button "Prova de vida / Selfie" at bounding box center [431, 384] width 219 height 65
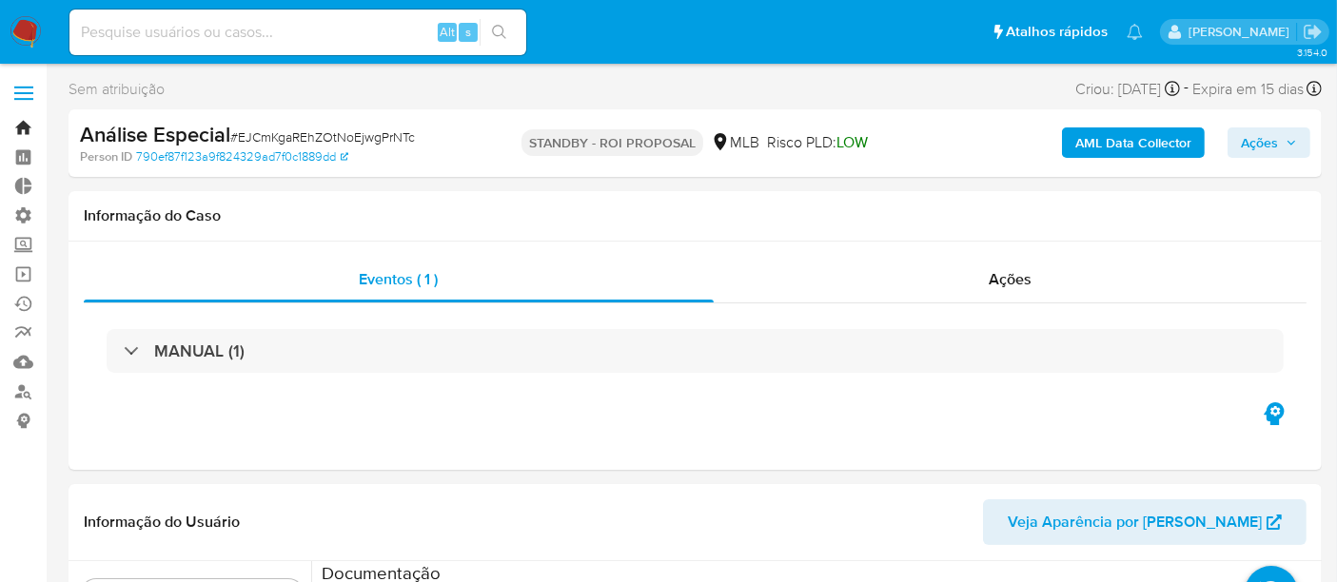
click at [26, 121] on link "Bandeja" at bounding box center [113, 128] width 227 height 30
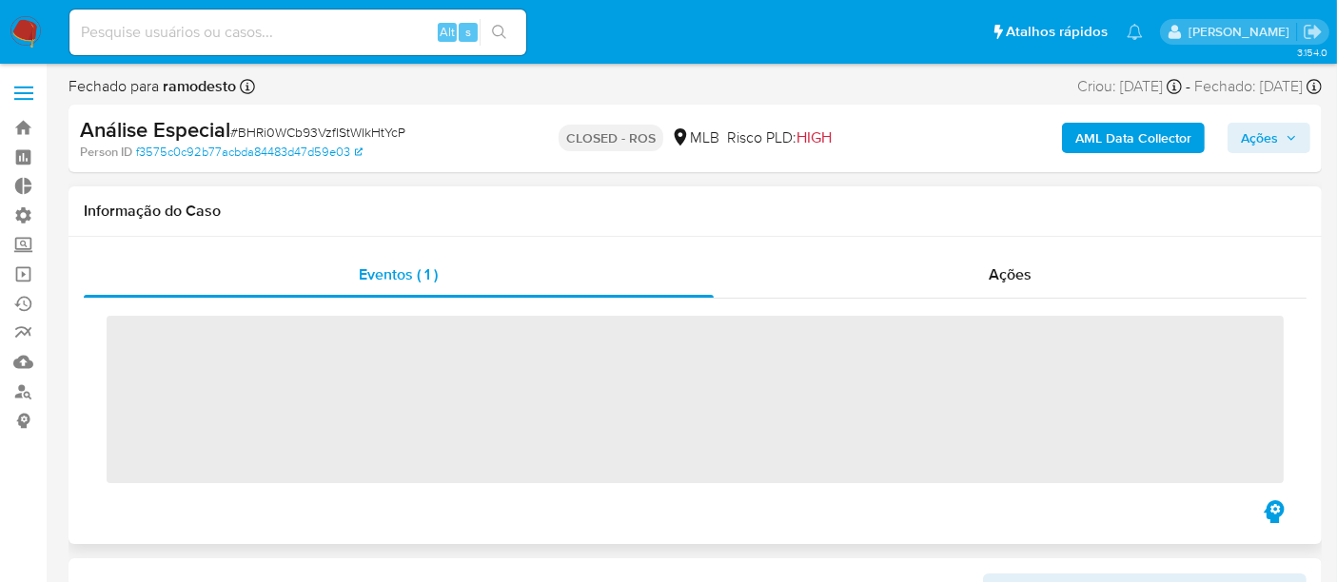
scroll to position [849, 0]
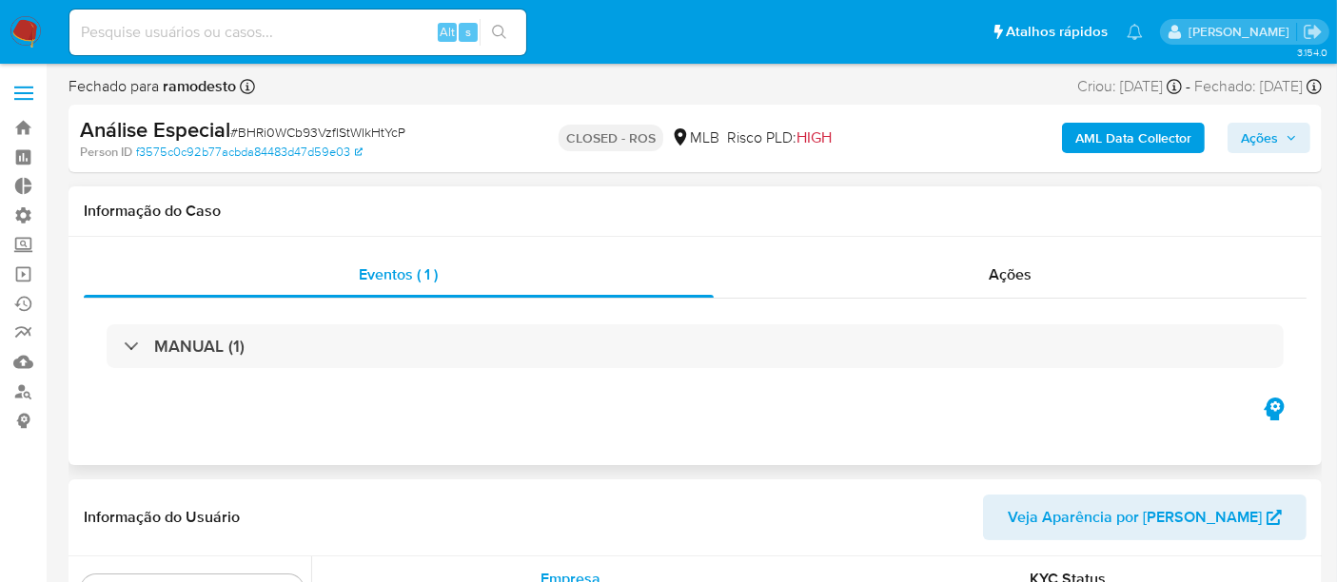
select select "10"
drag, startPoint x: 239, startPoint y: 131, endPoint x: 404, endPoint y: 134, distance: 164.7
click at [404, 134] on span "# BHRi0WCb93VzfIStWIkHtYcP" at bounding box center [317, 132] width 175 height 19
copy span "BHRi0WCb93VzfIStWIkHtYcP"
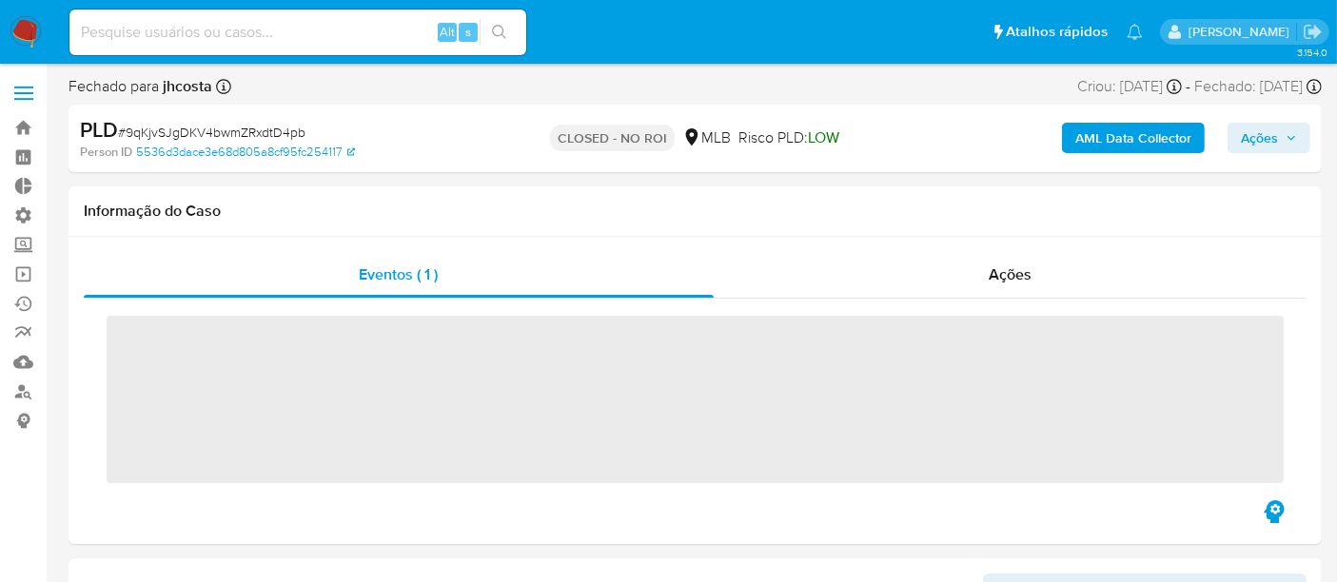
scroll to position [849, 0]
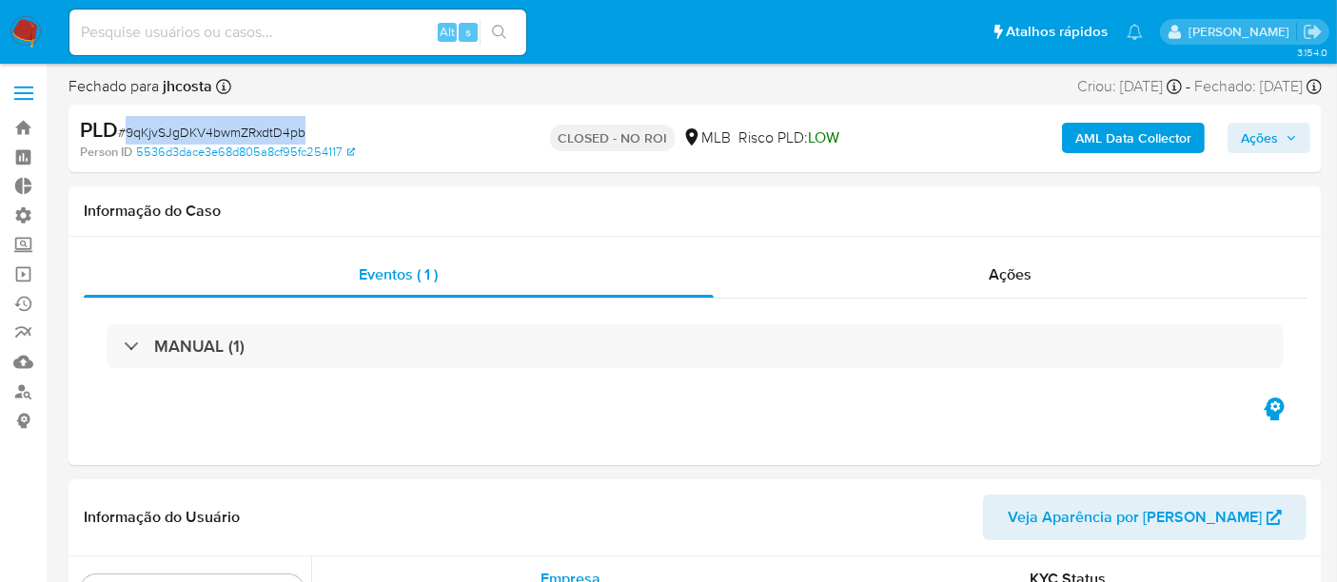
drag, startPoint x: 124, startPoint y: 131, endPoint x: 305, endPoint y: 139, distance: 181.0
click at [305, 139] on span "# 9qKjvSJgDKV4bwmZRxdtD4pb" at bounding box center [212, 132] width 188 height 19
copy span "9qKjvSJgDKV4bwmZRxdtD4pb"
select select "10"
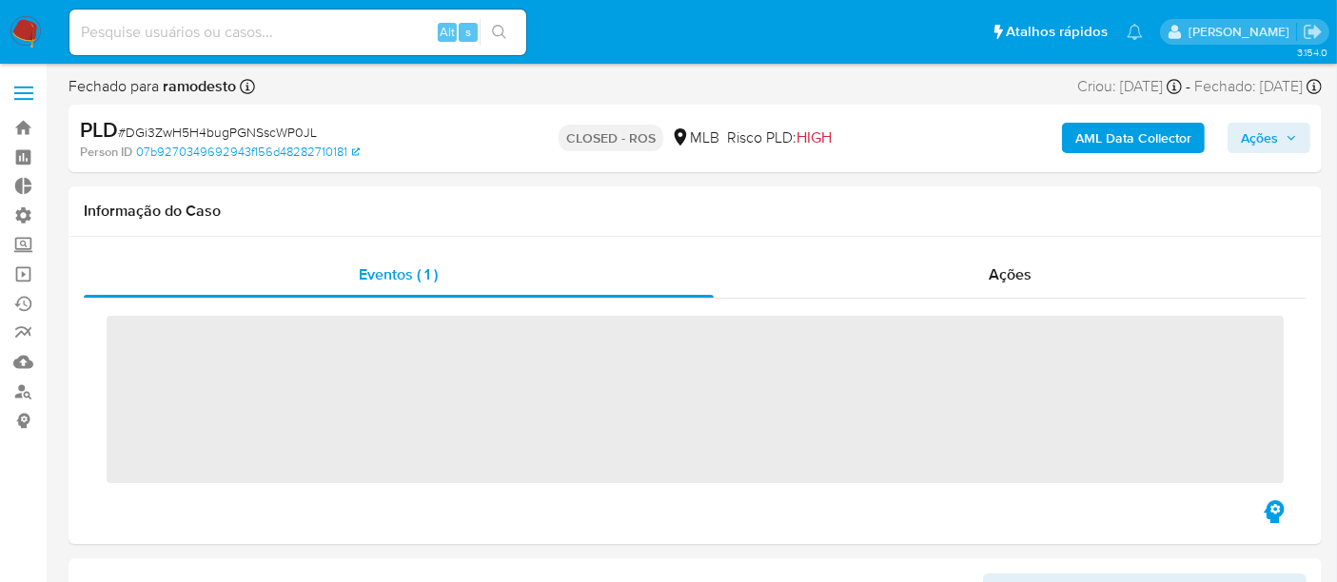
scroll to position [849, 0]
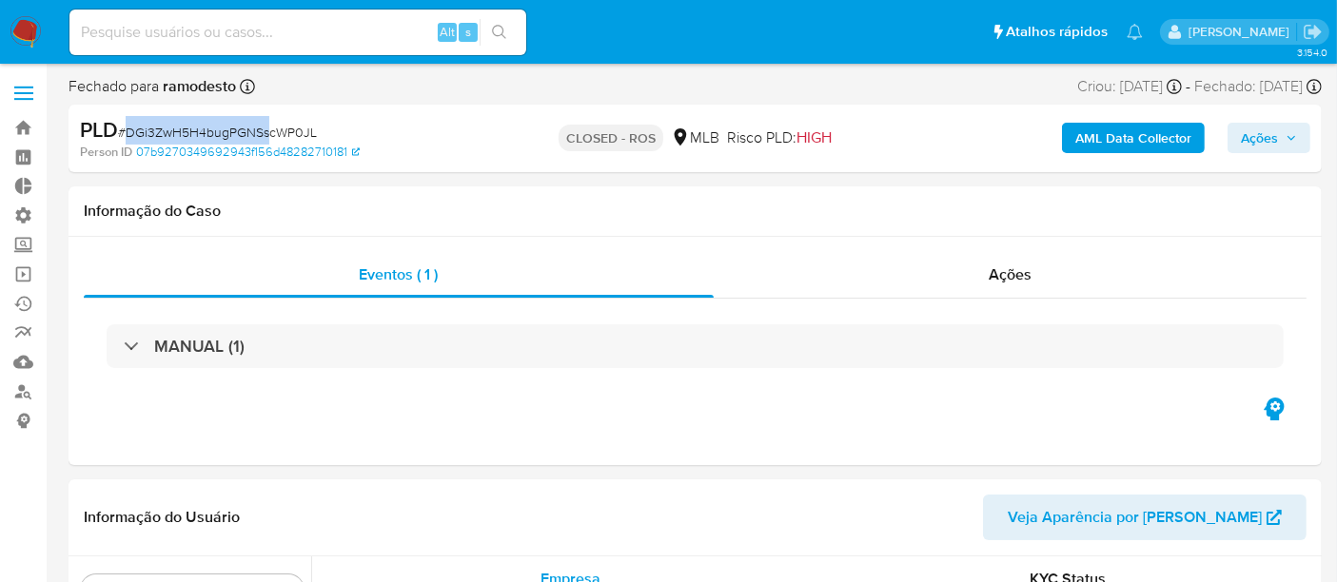
select select "10"
drag, startPoint x: 130, startPoint y: 129, endPoint x: 323, endPoint y: 131, distance: 192.3
click at [323, 131] on div "PLD # DGi3ZwH5H4bugPGNSscWP0JL" at bounding box center [282, 130] width 404 height 29
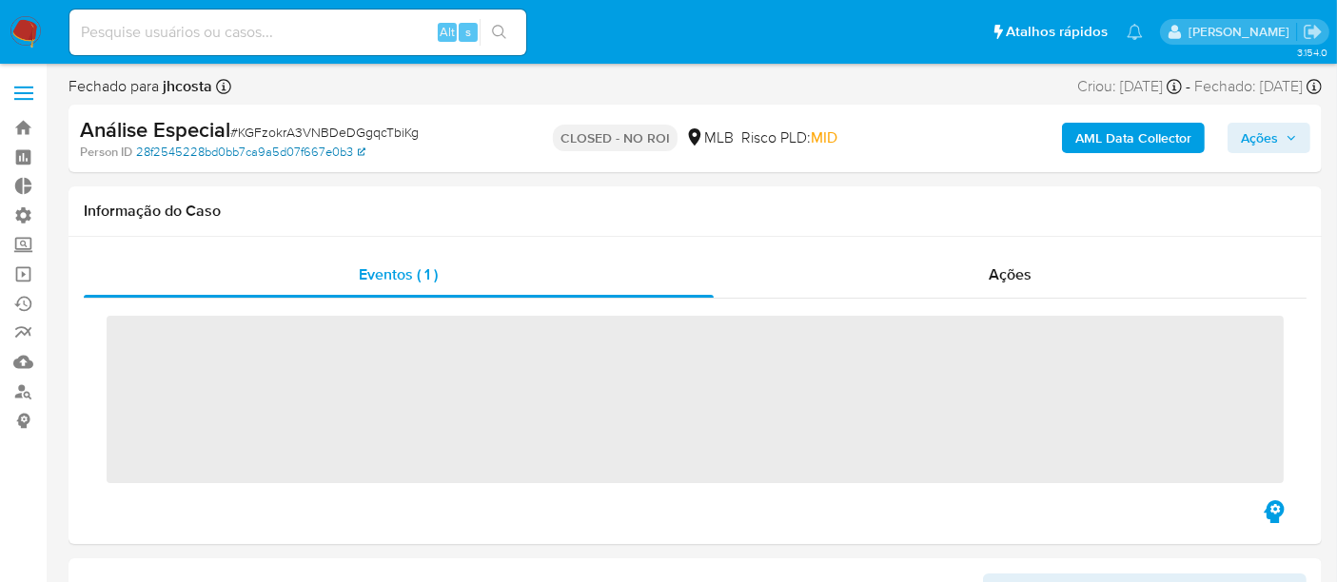
scroll to position [849, 0]
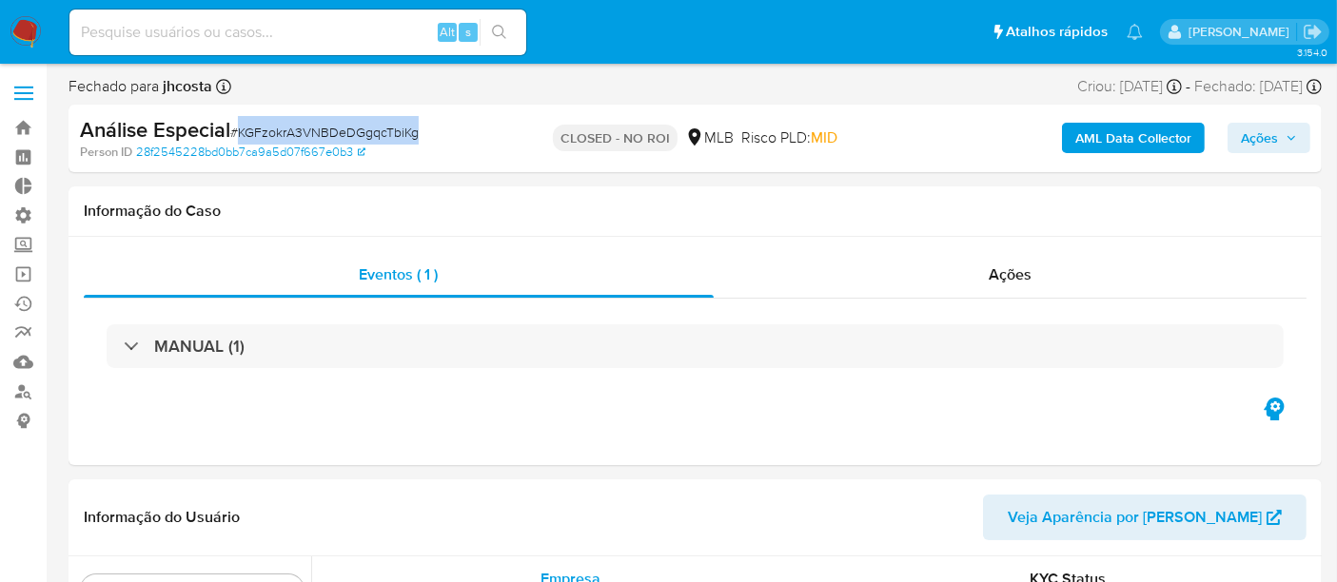
drag, startPoint x: 239, startPoint y: 131, endPoint x: 420, endPoint y: 131, distance: 180.8
click at [420, 131] on div "Análise Especial # KGFzokrA3VNBDeDGgqcTbiKg" at bounding box center [282, 130] width 404 height 29
copy span "KGFzokrA3VNBDeDGgqcTbiKg"
select select "10"
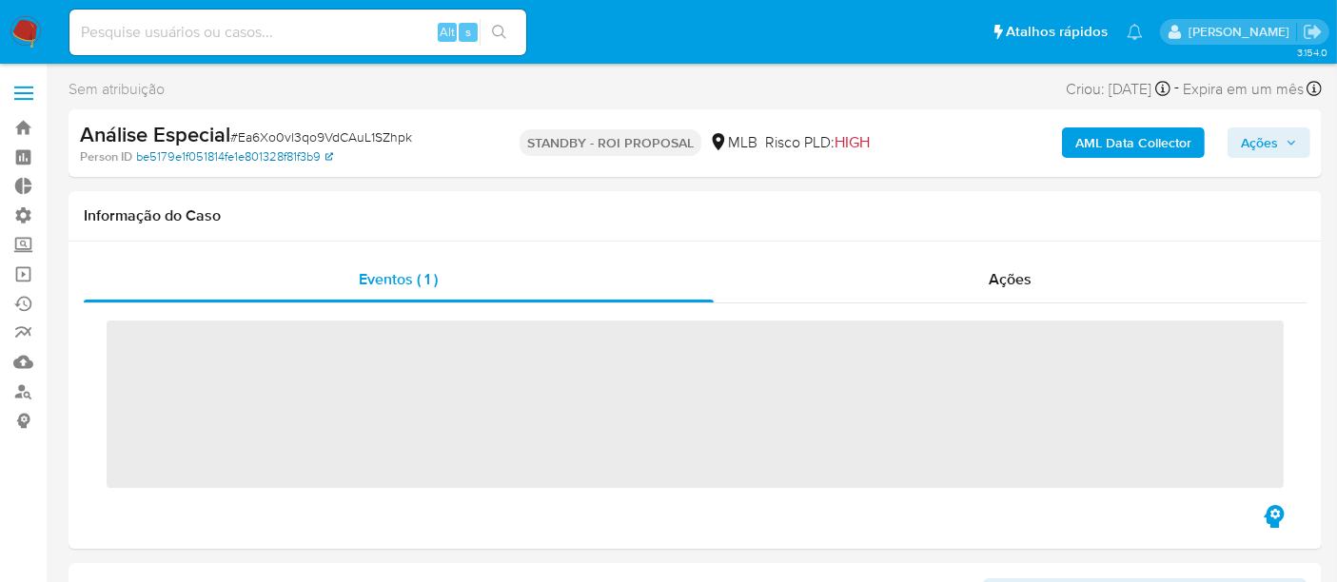
scroll to position [849, 0]
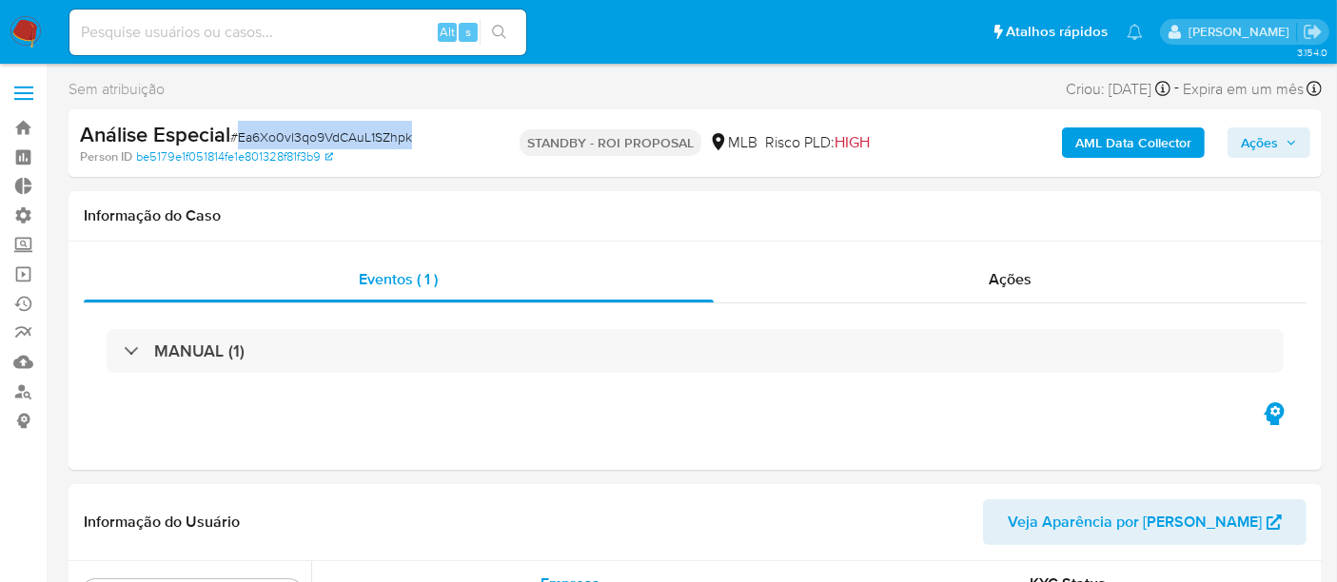
select select "10"
drag, startPoint x: 240, startPoint y: 134, endPoint x: 410, endPoint y: 141, distance: 170.5
click at [410, 141] on span "# Ea6Xo0vl3qo9VdCAuL1SZhpk" at bounding box center [321, 137] width 182 height 19
copy span "Ea6Xo0vl3qo9VdCAuL1SZhpk"
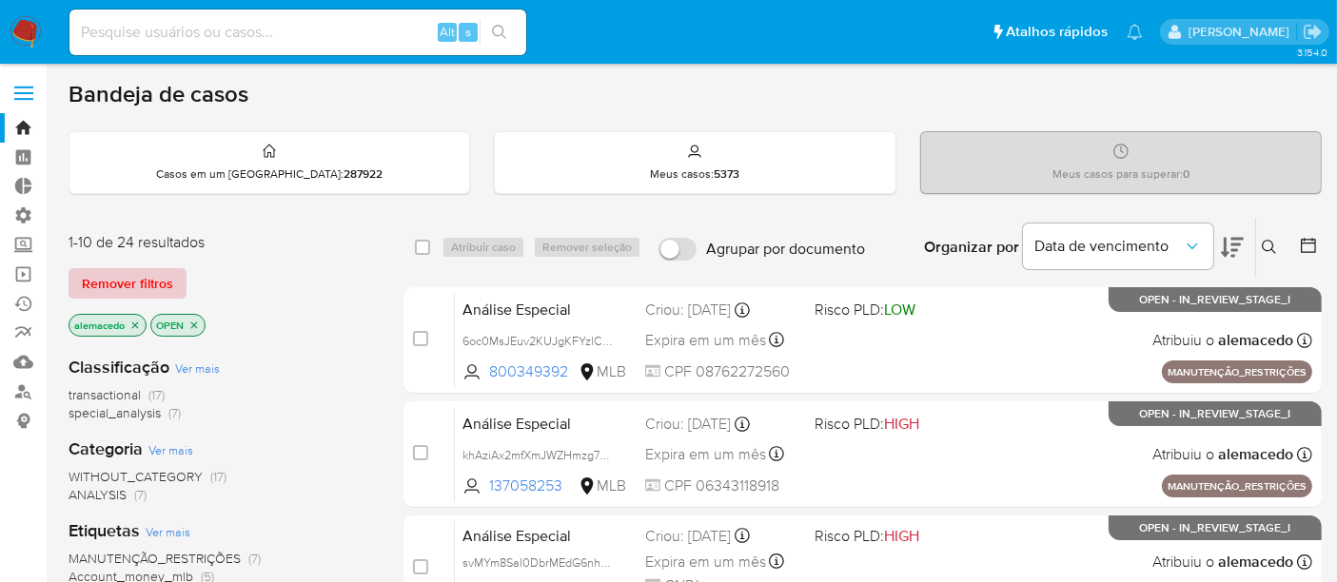
click at [125, 271] on span "Remover filtros" at bounding box center [127, 283] width 91 height 27
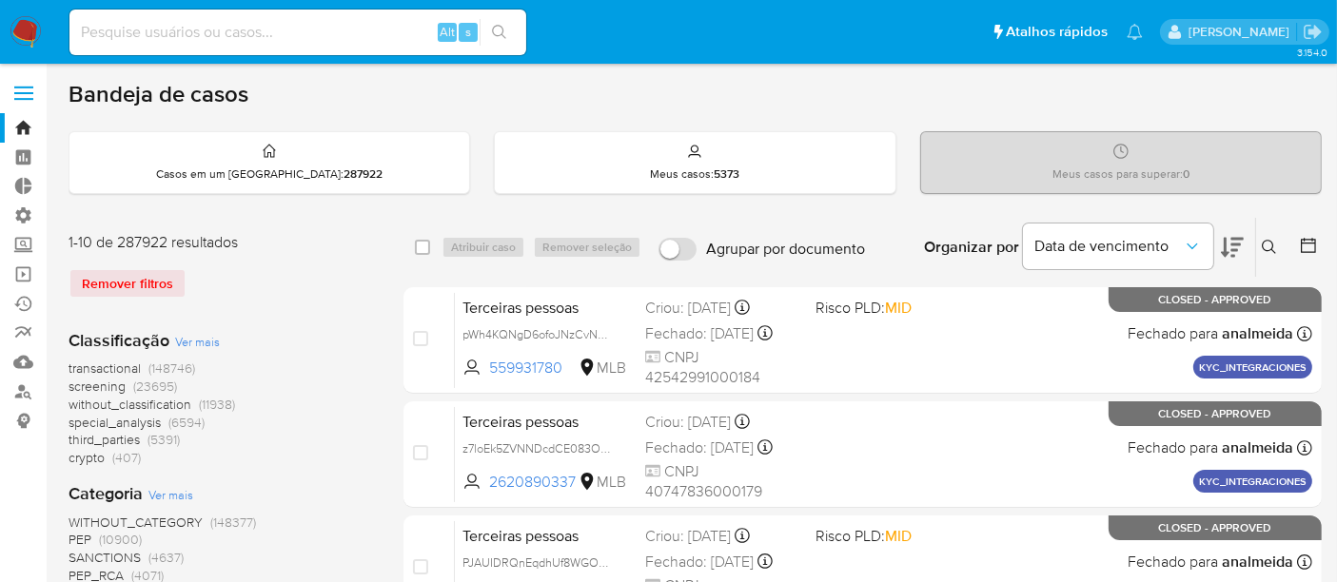
click at [1264, 245] on icon at bounding box center [1269, 247] width 15 height 15
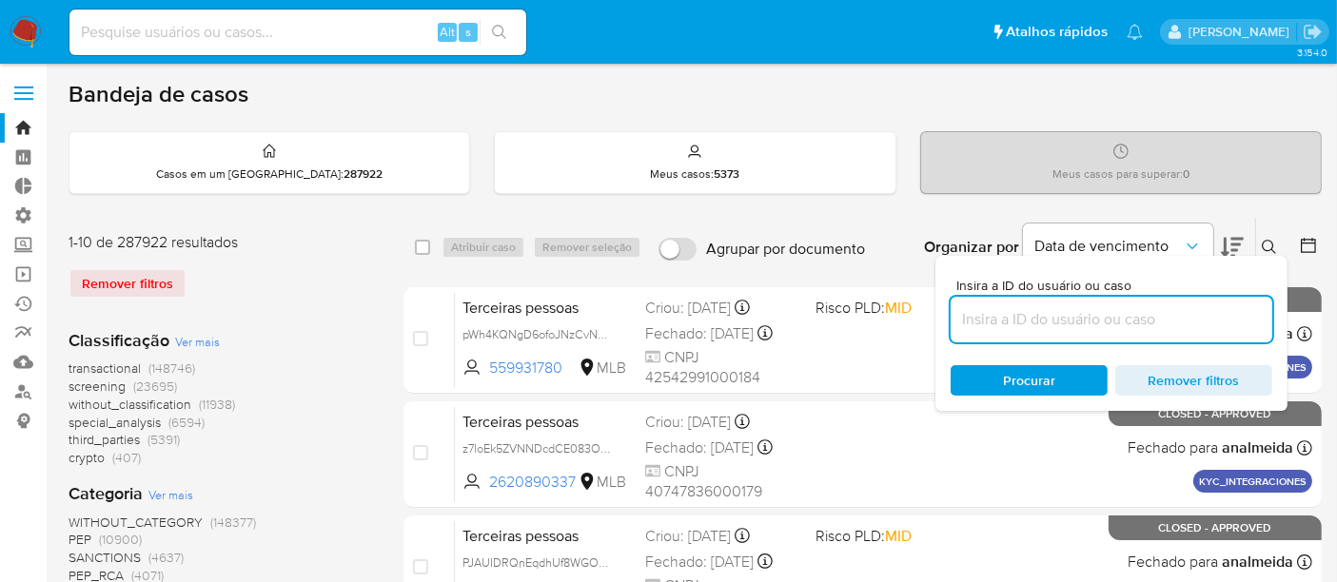
click at [1019, 307] on input at bounding box center [1112, 319] width 322 height 25
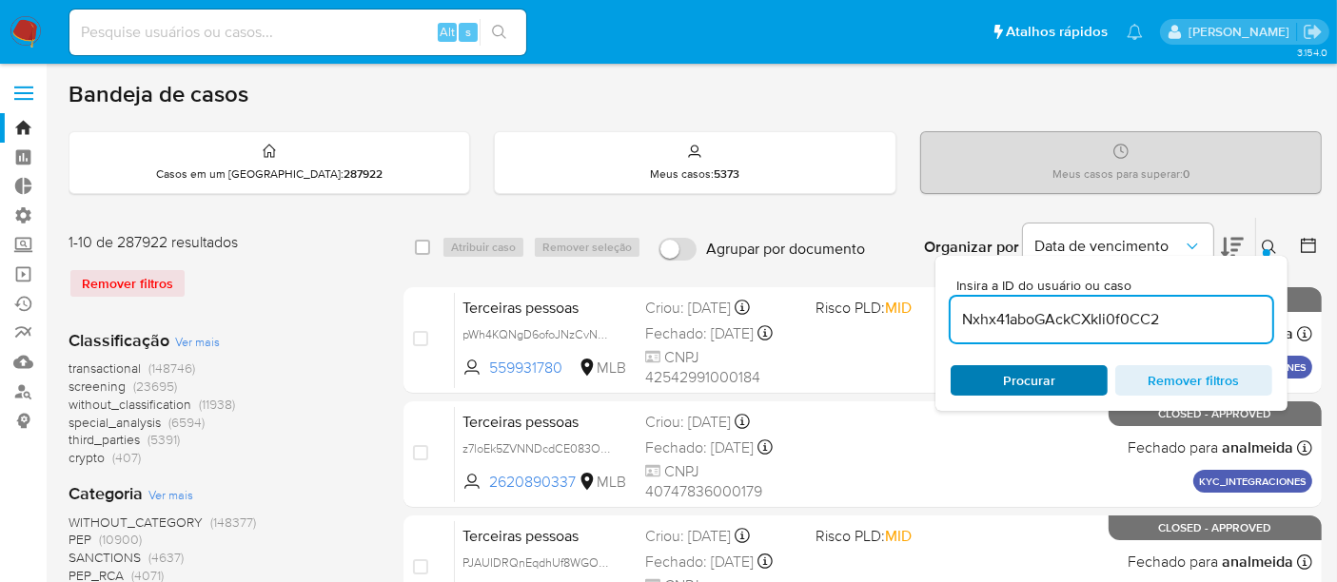
type input "Nxhx41aboGAckCXkIi0f0CC2"
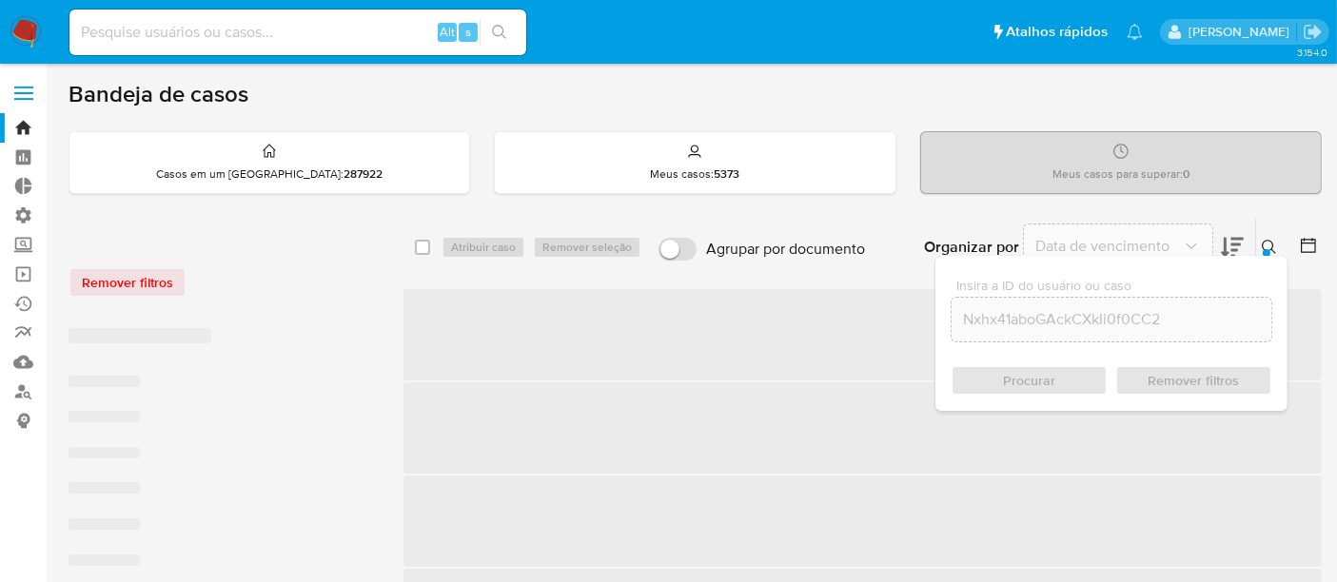
click at [1050, 370] on div "Procurar Remover filtros" at bounding box center [1112, 380] width 322 height 30
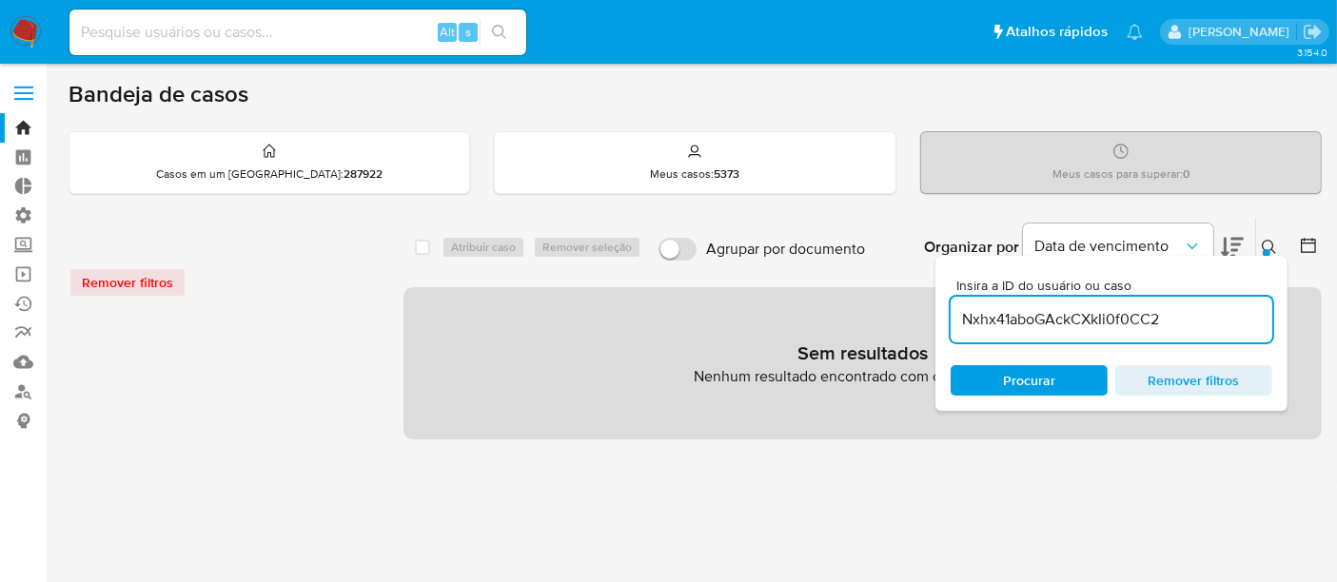
click at [154, 276] on div "Remover filtros" at bounding box center [221, 282] width 305 height 30
click at [132, 278] on div "Remover filtros" at bounding box center [221, 282] width 305 height 30
drag, startPoint x: 1267, startPoint y: 244, endPoint x: 1256, endPoint y: 244, distance: 10.5
click at [1266, 245] on icon at bounding box center [1269, 247] width 15 height 15
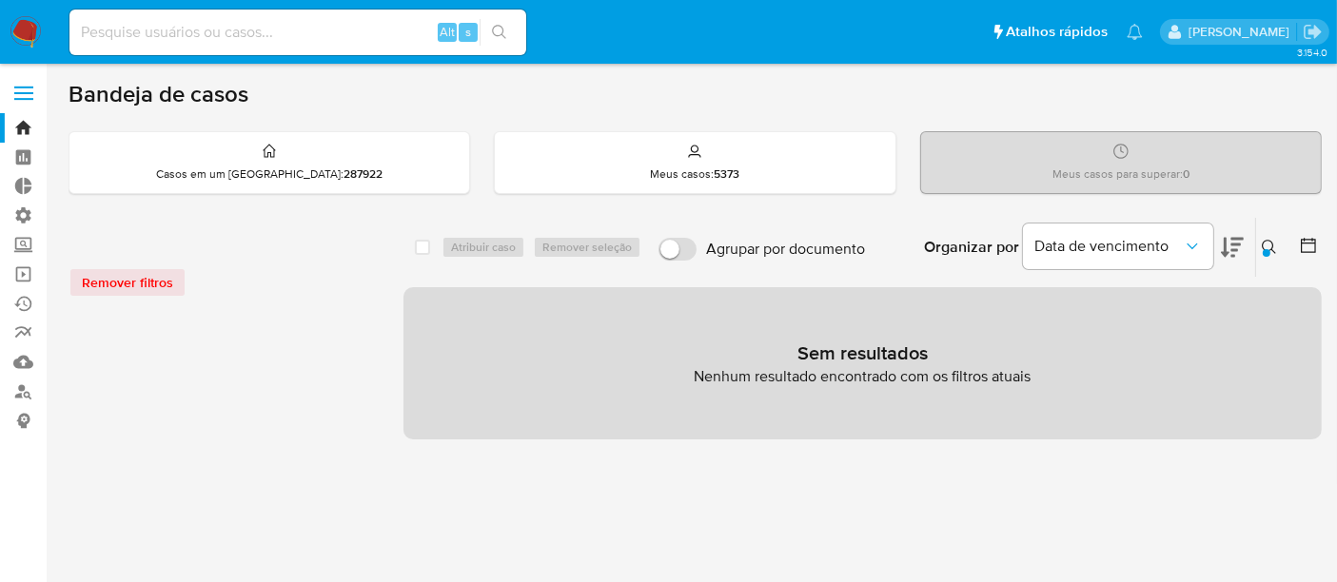
click at [122, 276] on div "Remover filtros" at bounding box center [221, 282] width 305 height 30
click at [1273, 250] on icon at bounding box center [1269, 247] width 15 height 15
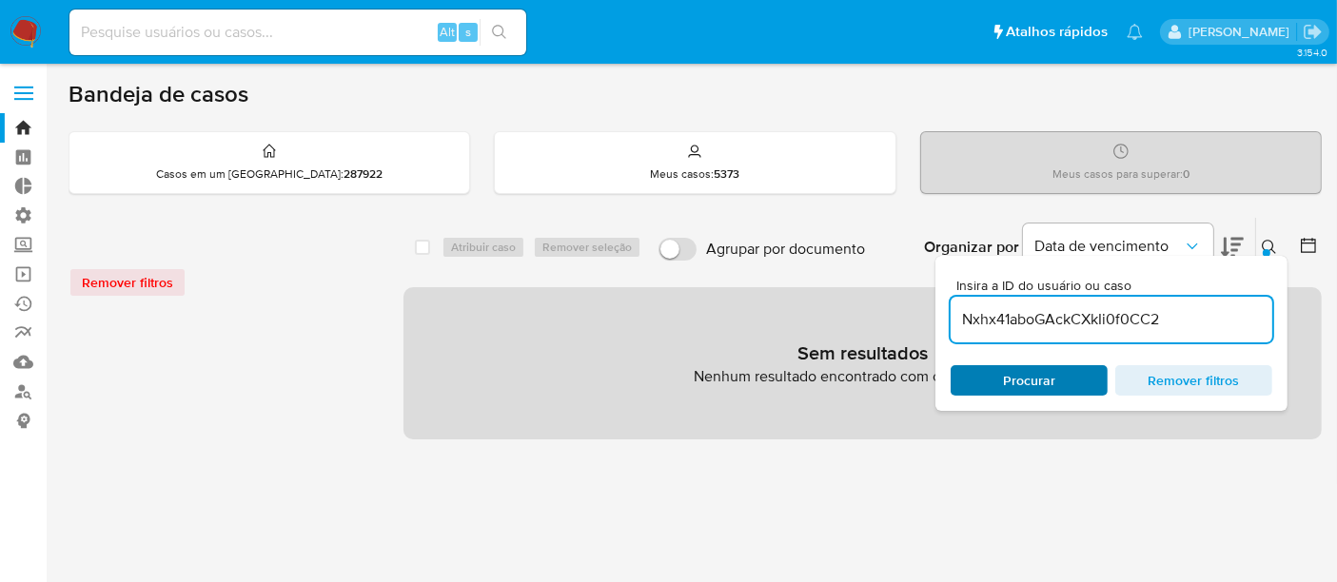
click at [1049, 373] on span "Procurar" at bounding box center [1029, 380] width 52 height 30
click at [1167, 369] on span "Remover filtros" at bounding box center [1194, 380] width 130 height 27
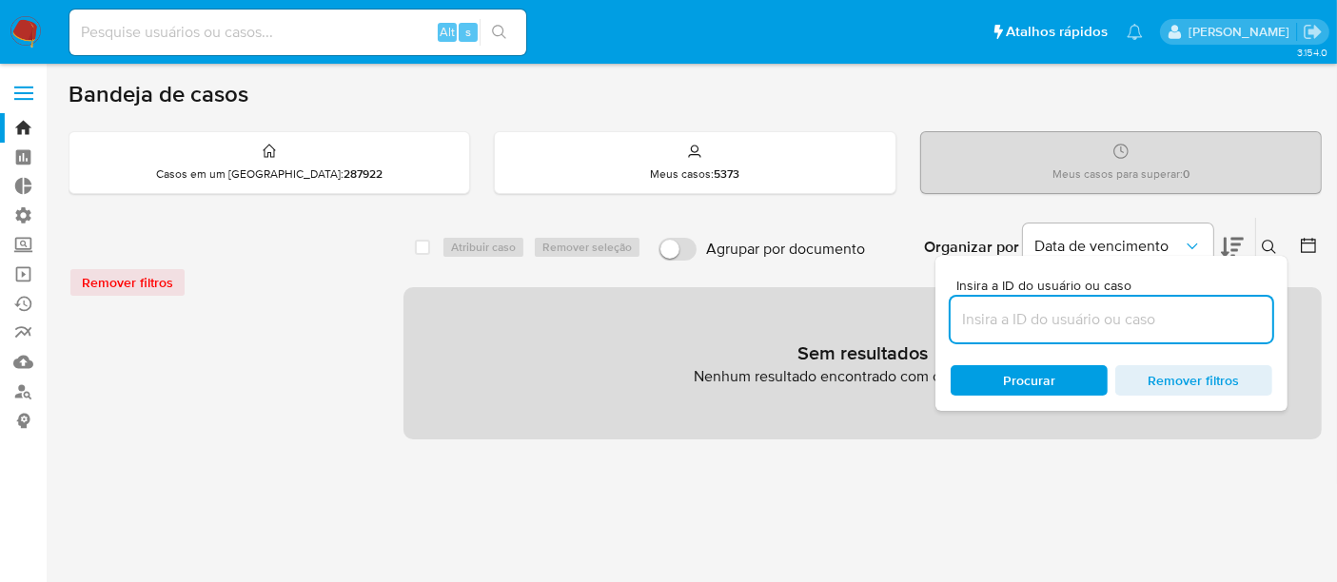
click at [1005, 309] on input at bounding box center [1112, 319] width 322 height 25
type input "Nxhx41aboGAckCXkIi0f0CC2"
click at [1042, 379] on span "Procurar" at bounding box center [1029, 380] width 52 height 30
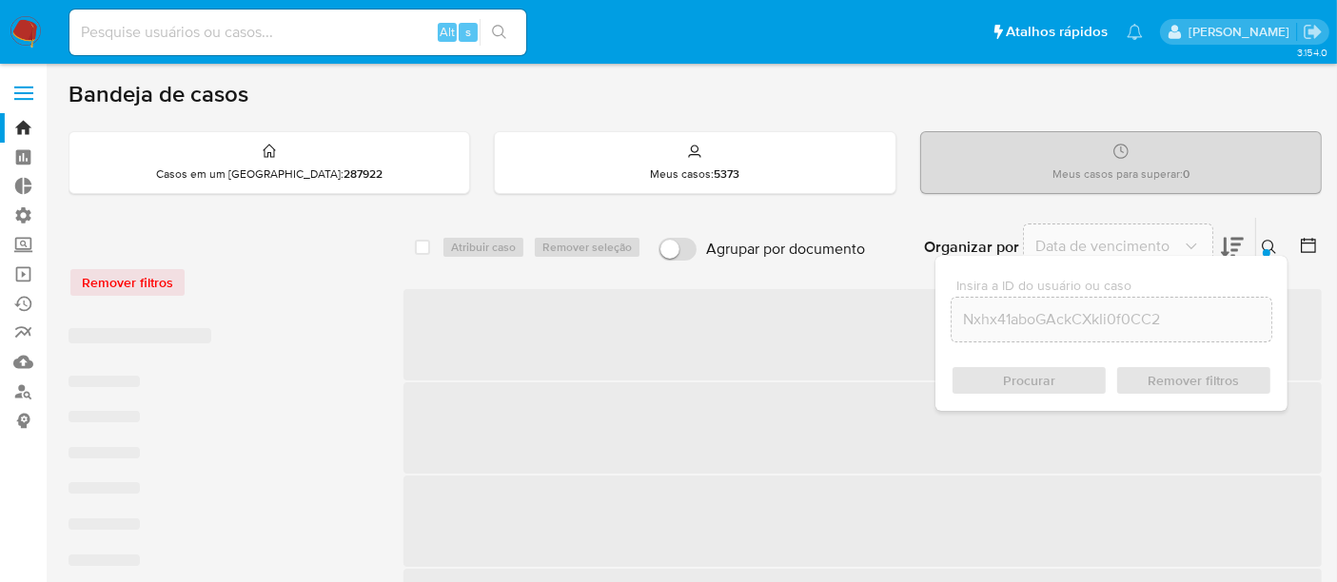
click at [130, 280] on div "Remover filtros" at bounding box center [221, 282] width 305 height 30
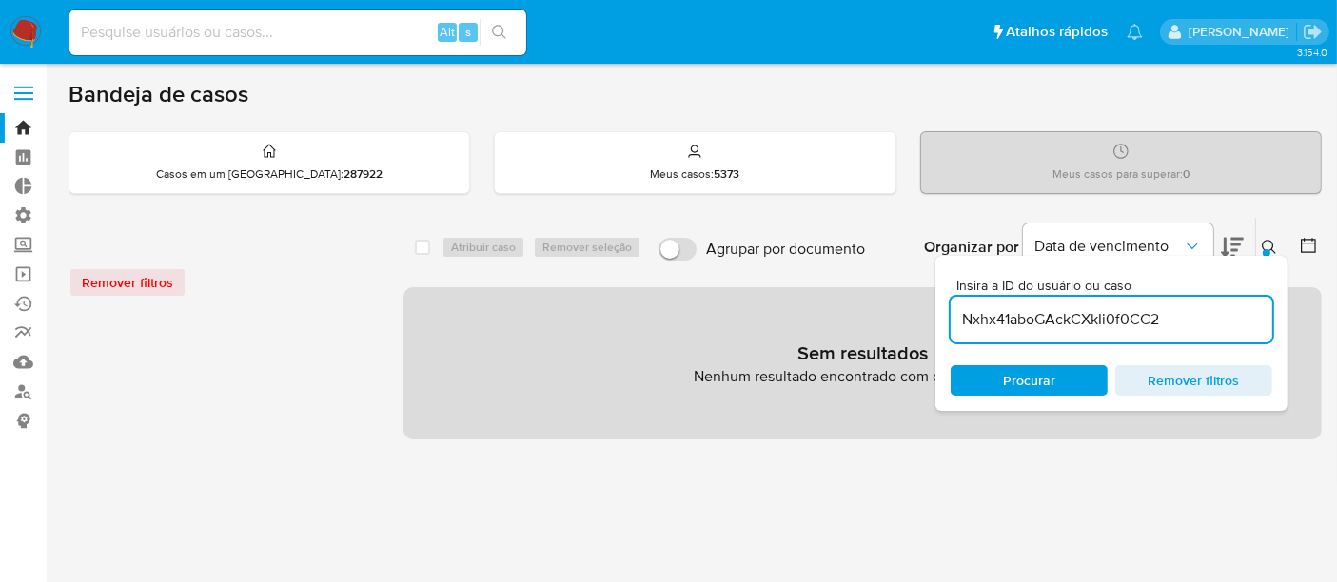
click at [1053, 381] on span "Procurar" at bounding box center [1029, 380] width 52 height 30
click at [181, 40] on input at bounding box center [297, 32] width 457 height 25
paste input "Nxhx41aboGAckCXkIi0f0CC2"
type input "Nxhx41aboGAckCXkIi0f0CC2"
click at [496, 28] on icon "search-icon" at bounding box center [499, 32] width 15 height 15
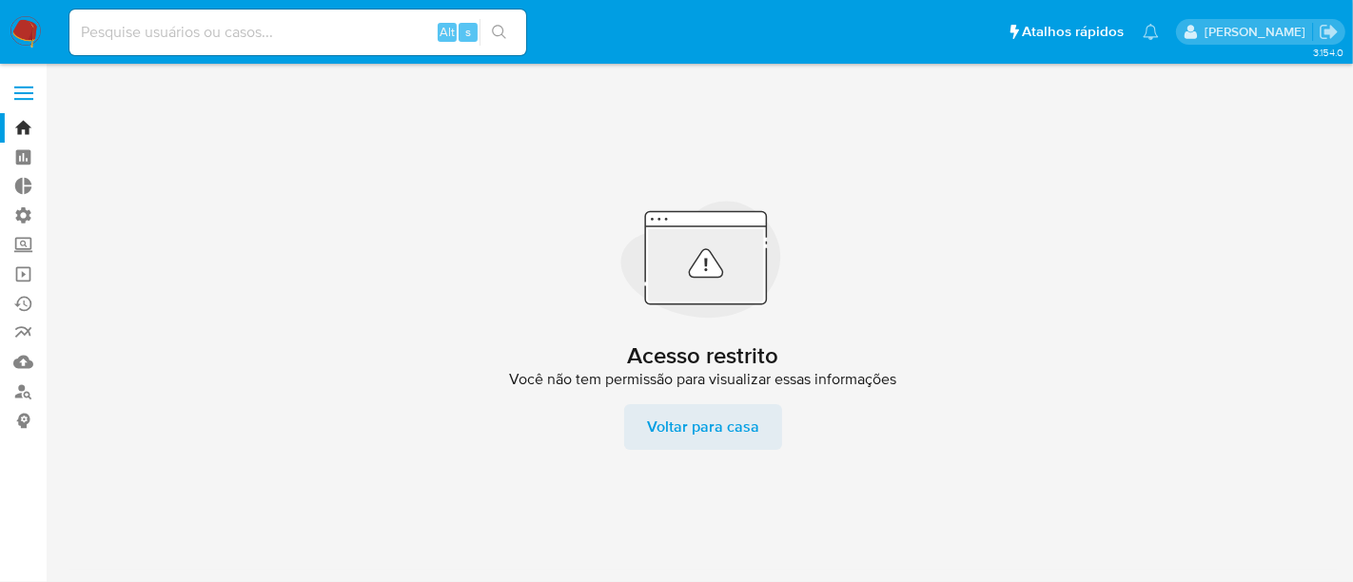
drag, startPoint x: 909, startPoint y: 456, endPoint x: 704, endPoint y: 433, distance: 205.9
click at [886, 443] on div "Acesso restrito Você não tem permissão para visualizar essas informações Voltar…" at bounding box center [704, 323] width 1270 height 494
click at [674, 428] on span "Voltar para casa" at bounding box center [703, 428] width 112 height 46
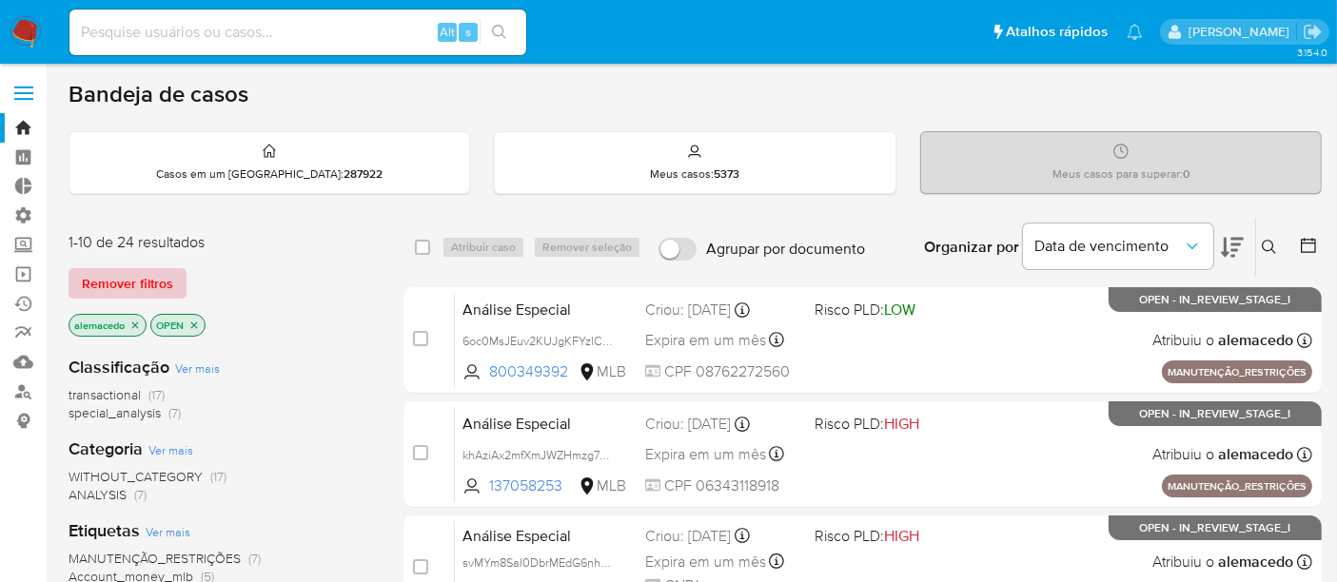
click at [131, 277] on span "Remover filtros" at bounding box center [127, 283] width 91 height 27
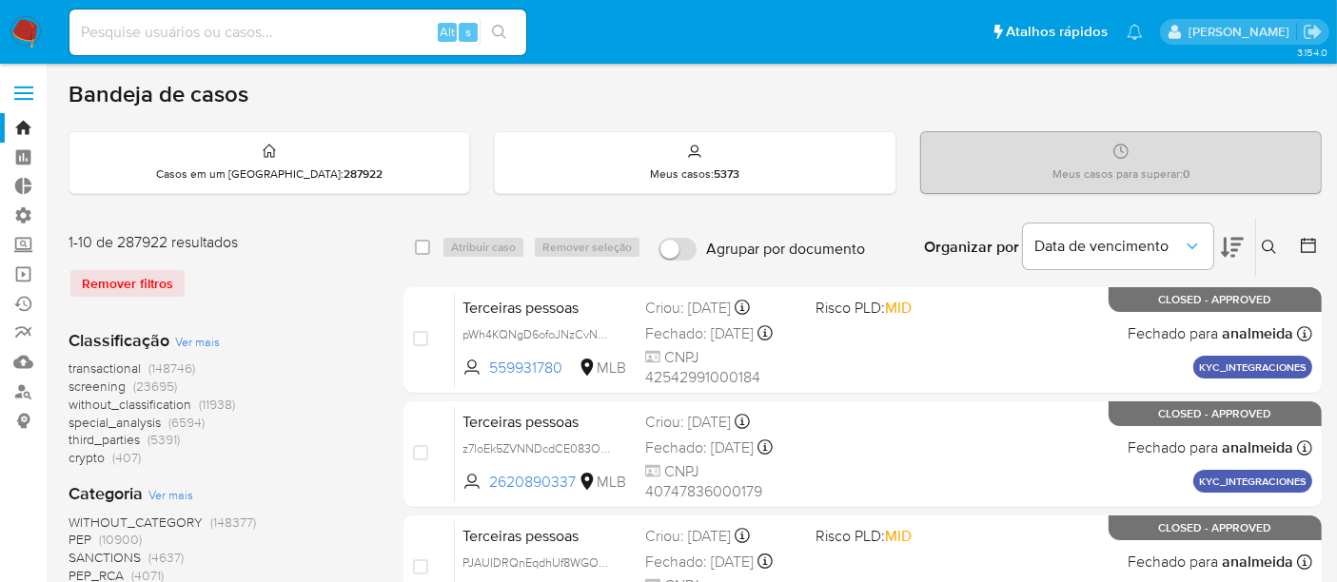
click at [1276, 248] on icon at bounding box center [1269, 247] width 15 height 15
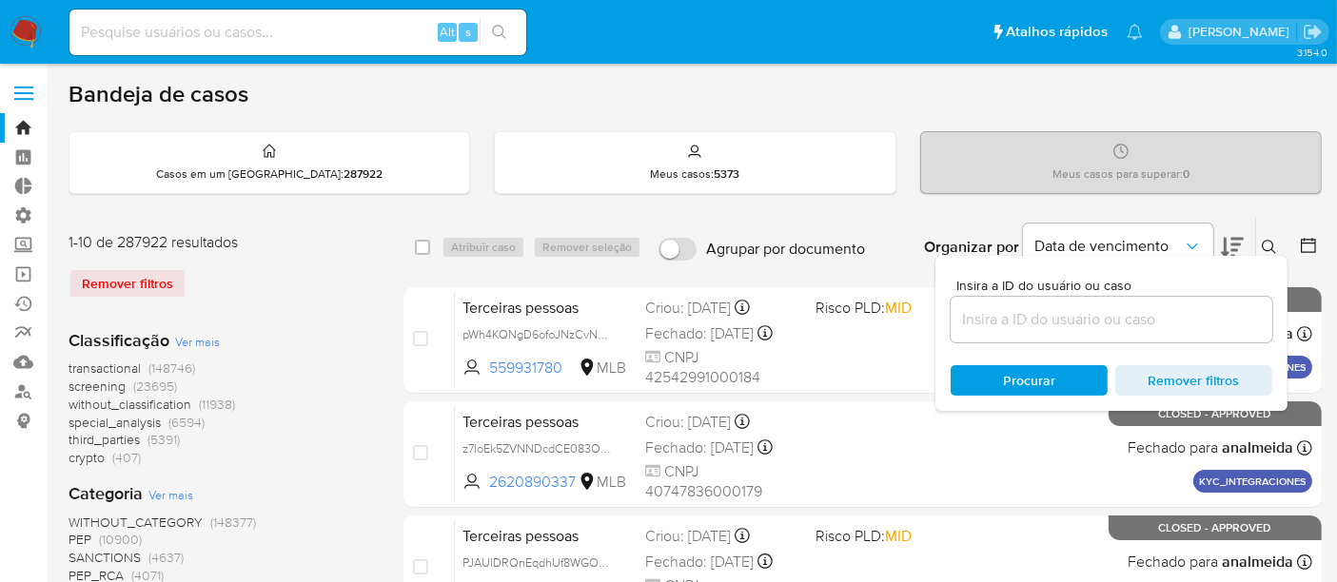
click at [1037, 316] on input at bounding box center [1112, 319] width 322 height 25
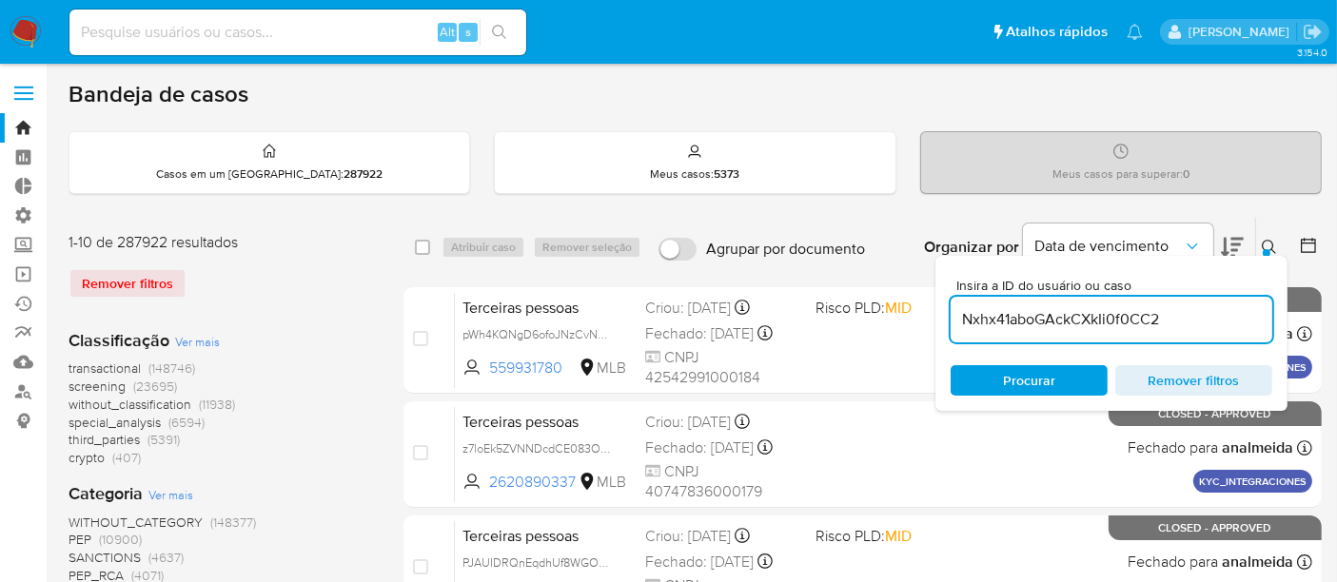
type input "Nxhx41aboGAckCXkIi0f0CC2"
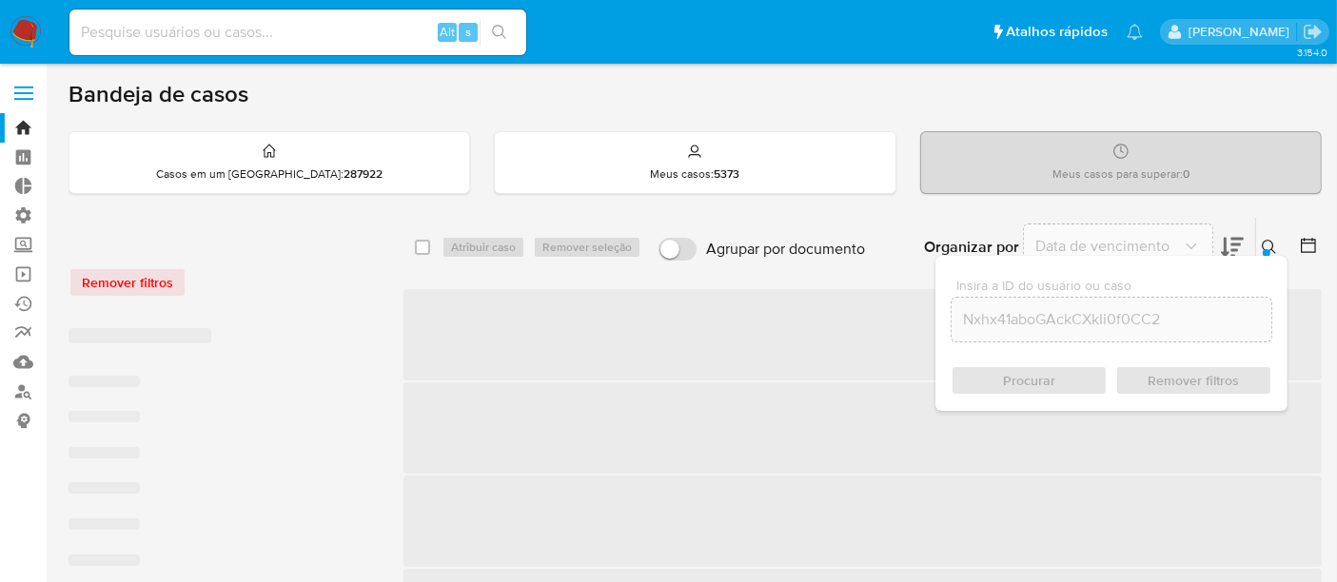
click at [1012, 387] on div "Procurar Remover filtros" at bounding box center [1112, 380] width 322 height 30
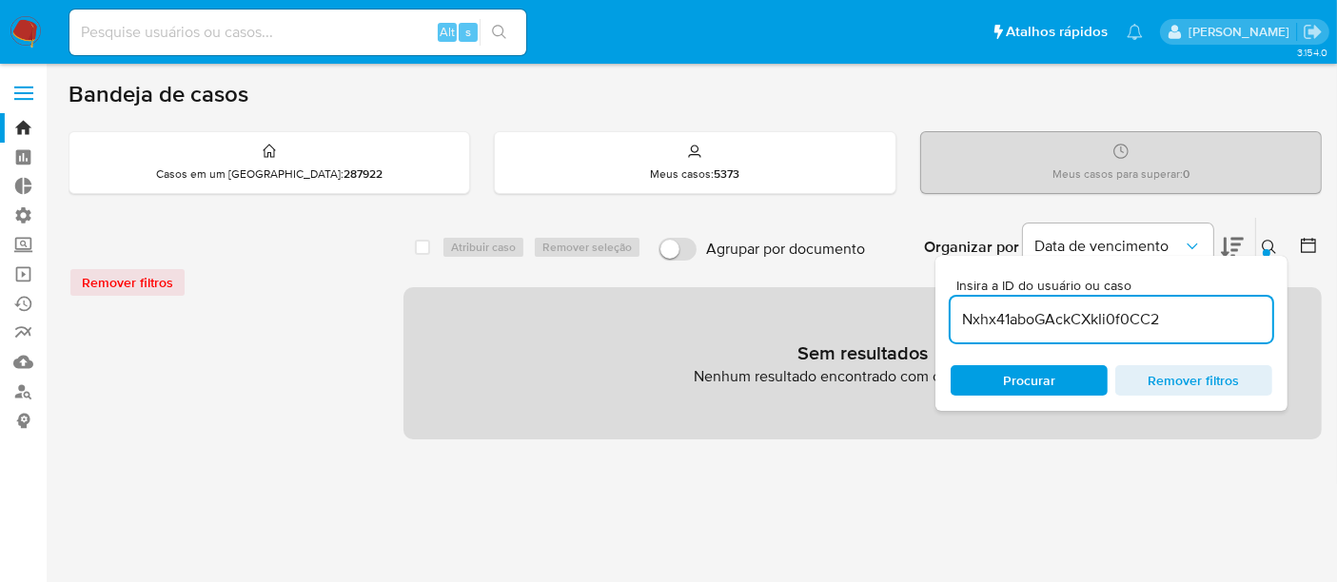
click at [1016, 385] on span "Procurar" at bounding box center [1029, 380] width 52 height 30
click at [125, 36] on input at bounding box center [297, 32] width 457 height 25
paste input "Nxhx41aboGAckCXkIi0f0CC2"
type input "Nxhx41aboGAckCXkIi0f0CC2"
click at [505, 30] on icon "search-icon" at bounding box center [499, 32] width 15 height 15
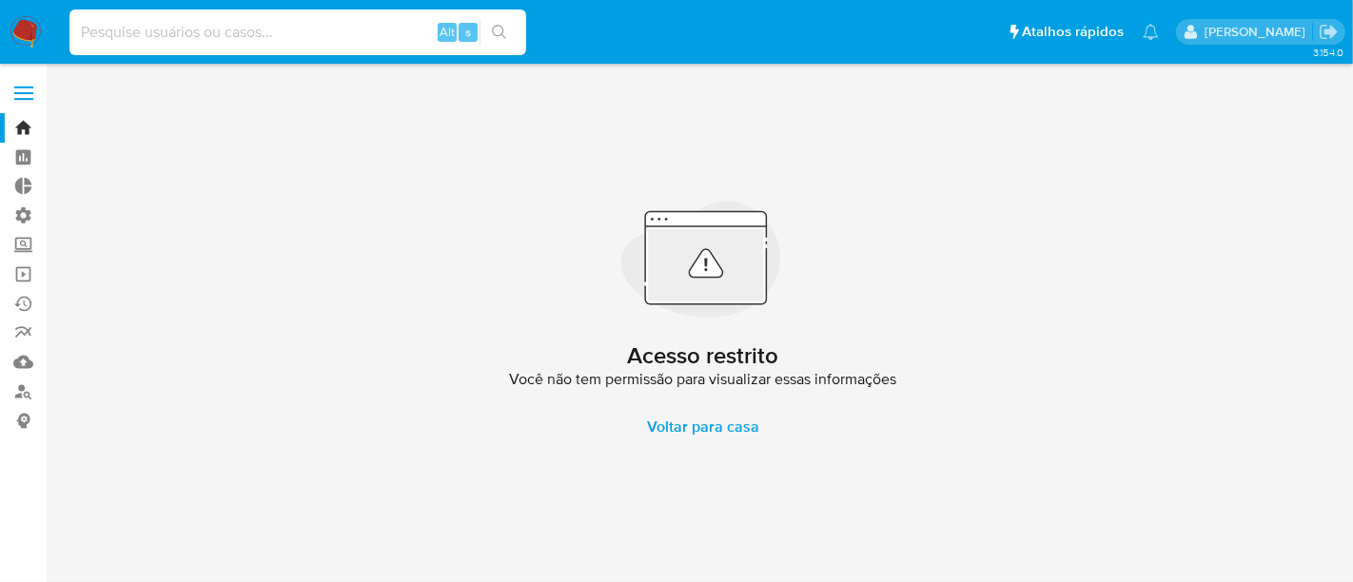
click at [163, 26] on input at bounding box center [297, 32] width 457 height 25
paste input "Nxhx41aboGAckCXkIi0f0CC2"
type input "Nxhx41aboGAckCXkIi0f0CC2"
click at [492, 31] on icon "search-icon" at bounding box center [499, 32] width 15 height 15
click at [333, 42] on input "Nxhx41aboGAckCXkIi0f0CC2" at bounding box center [297, 32] width 457 height 25
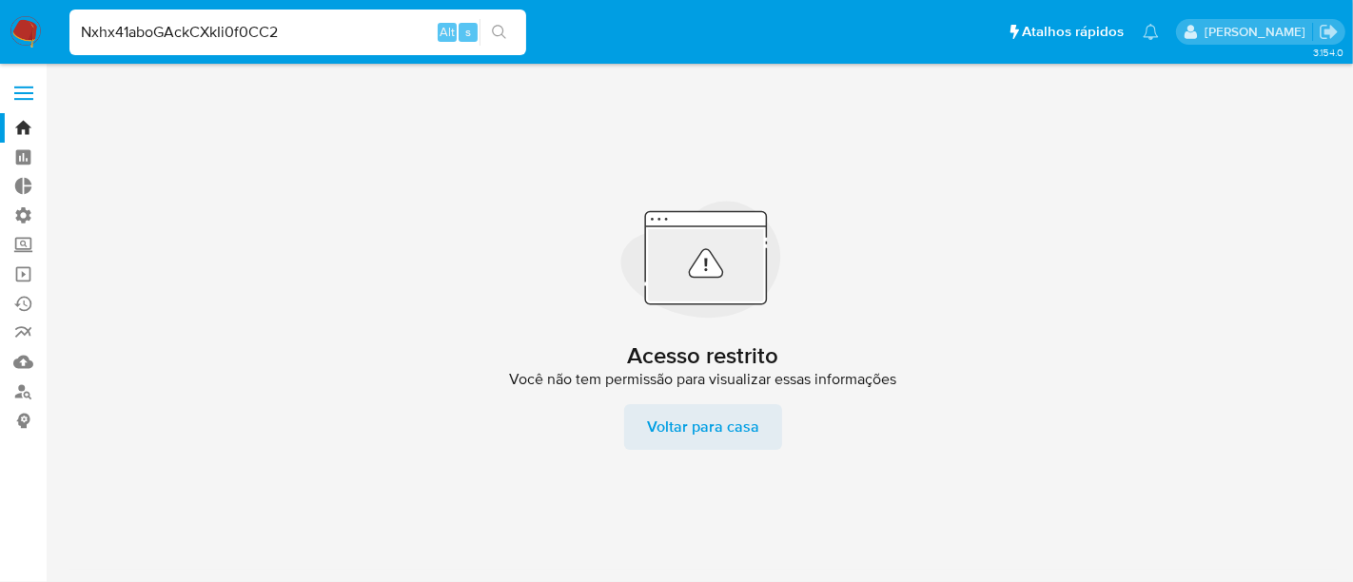
click at [700, 424] on span "Voltar para casa" at bounding box center [703, 428] width 112 height 46
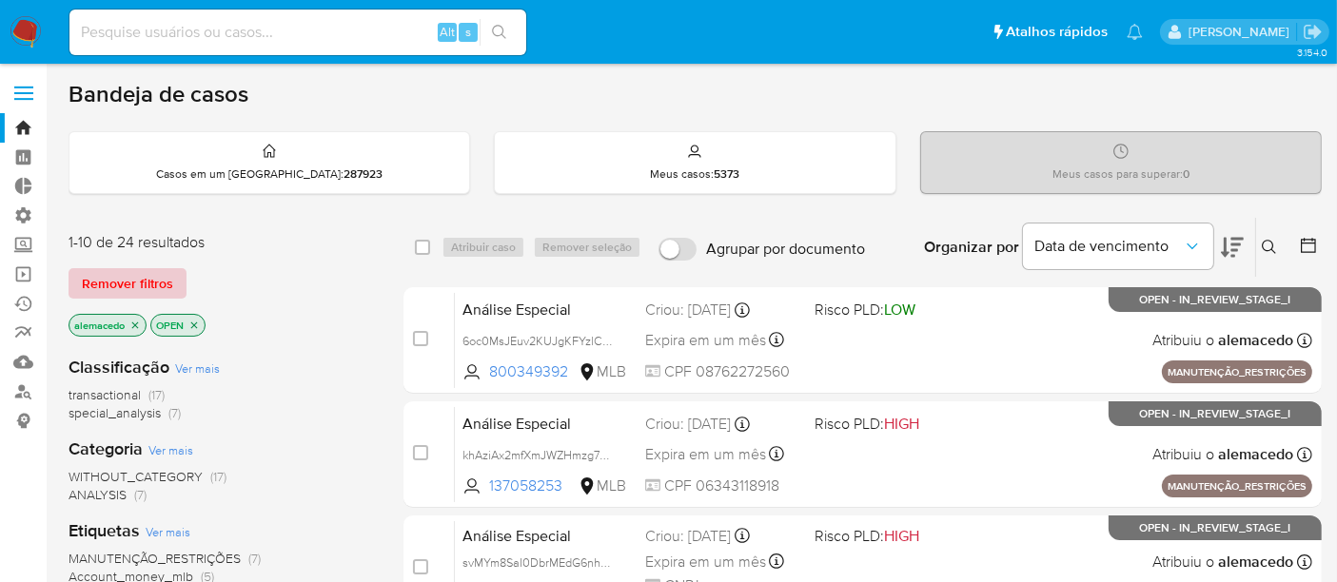
click at [131, 281] on span "Remover filtros" at bounding box center [127, 283] width 91 height 27
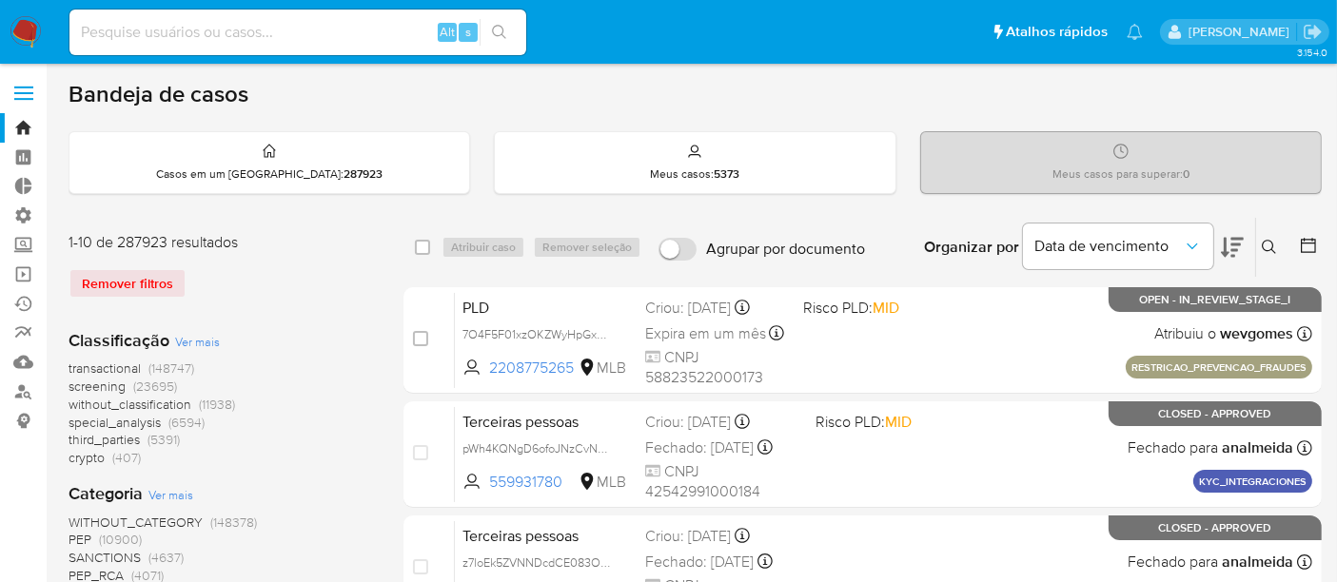
click at [1264, 244] on icon at bounding box center [1269, 247] width 15 height 15
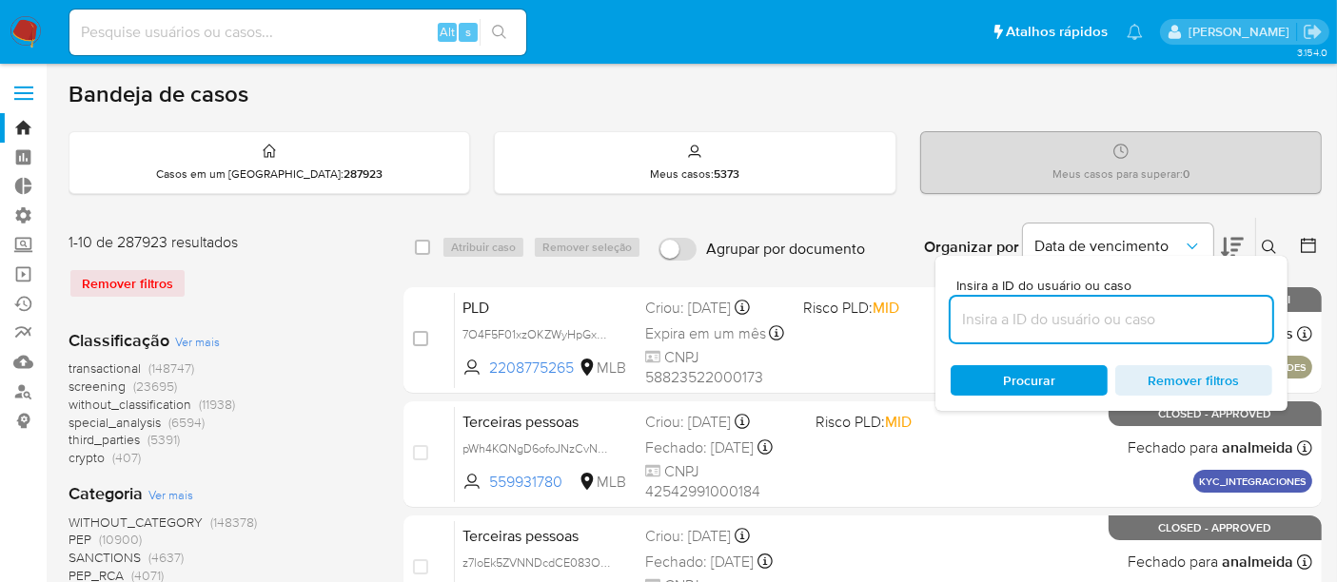
click at [992, 325] on input at bounding box center [1112, 319] width 322 height 25
type input "[URL][DOMAIN_NAME]"
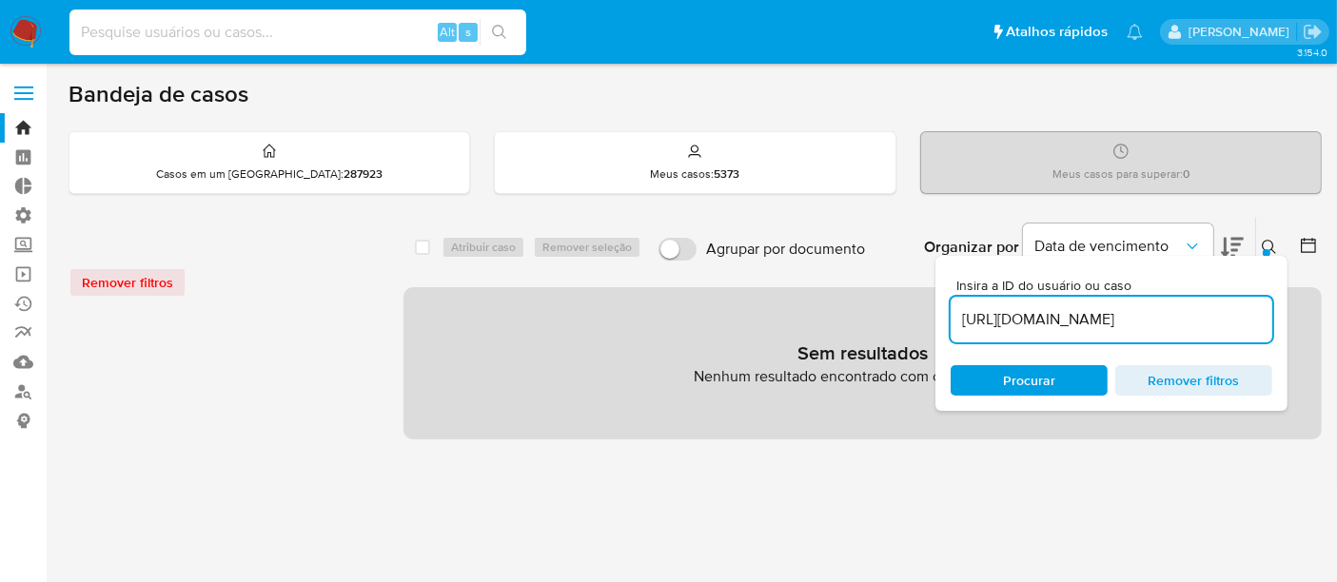
click at [159, 36] on input at bounding box center [297, 32] width 457 height 25
paste input "701526054"
type input "701526054"
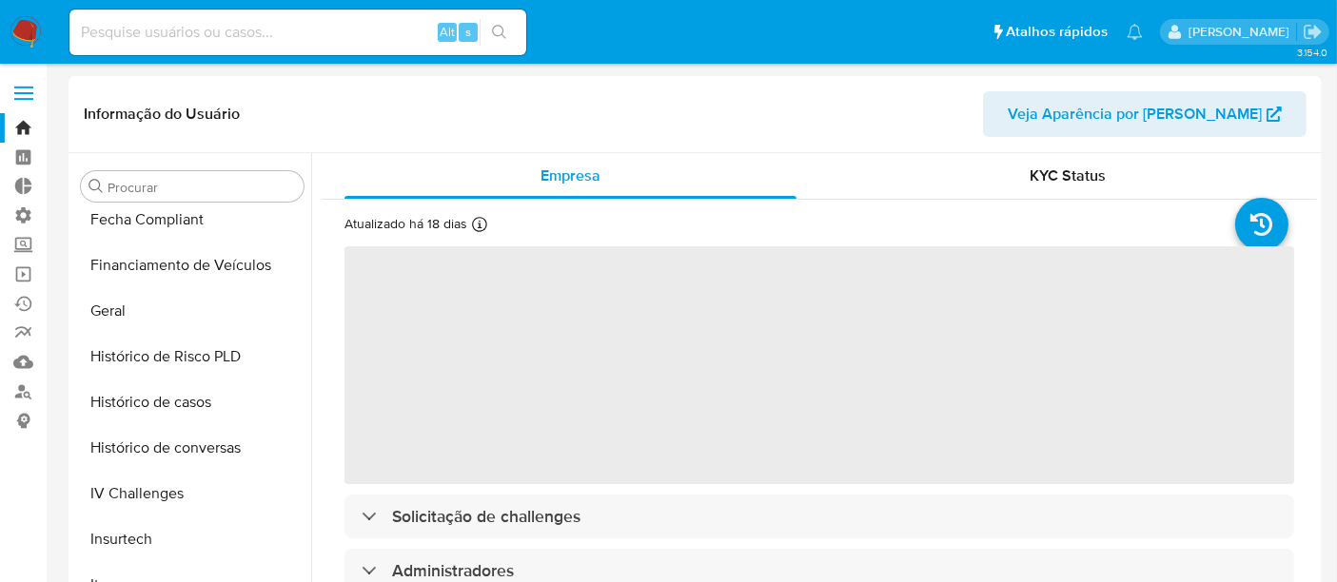
scroll to position [532, 0]
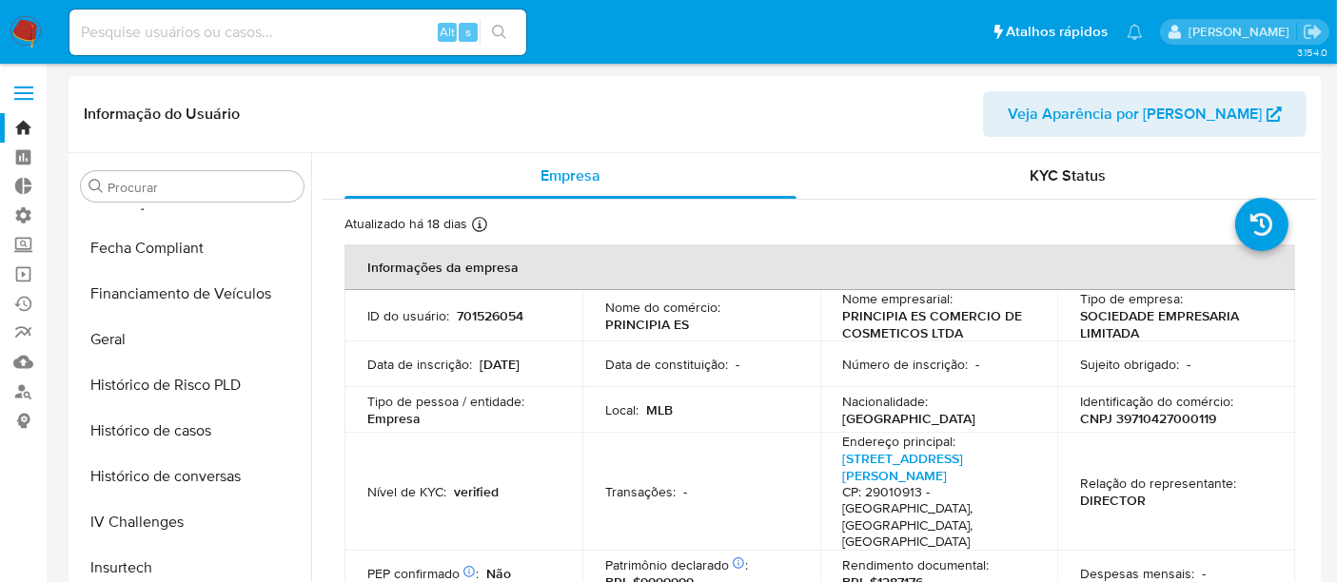
select select "10"
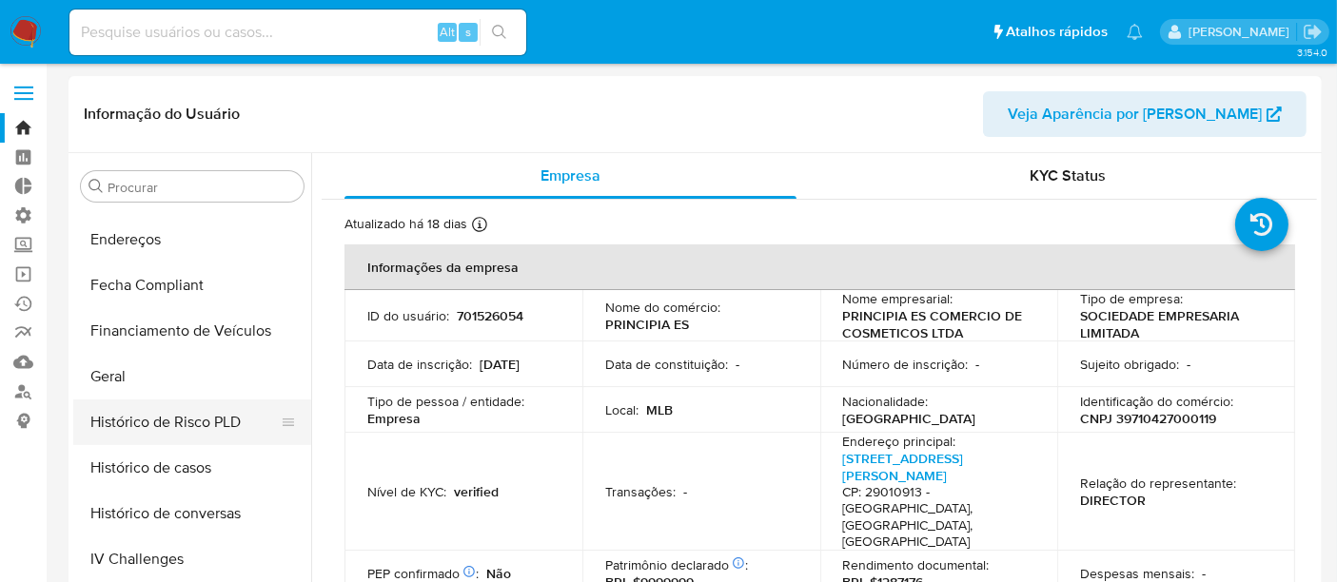
scroll to position [528, 0]
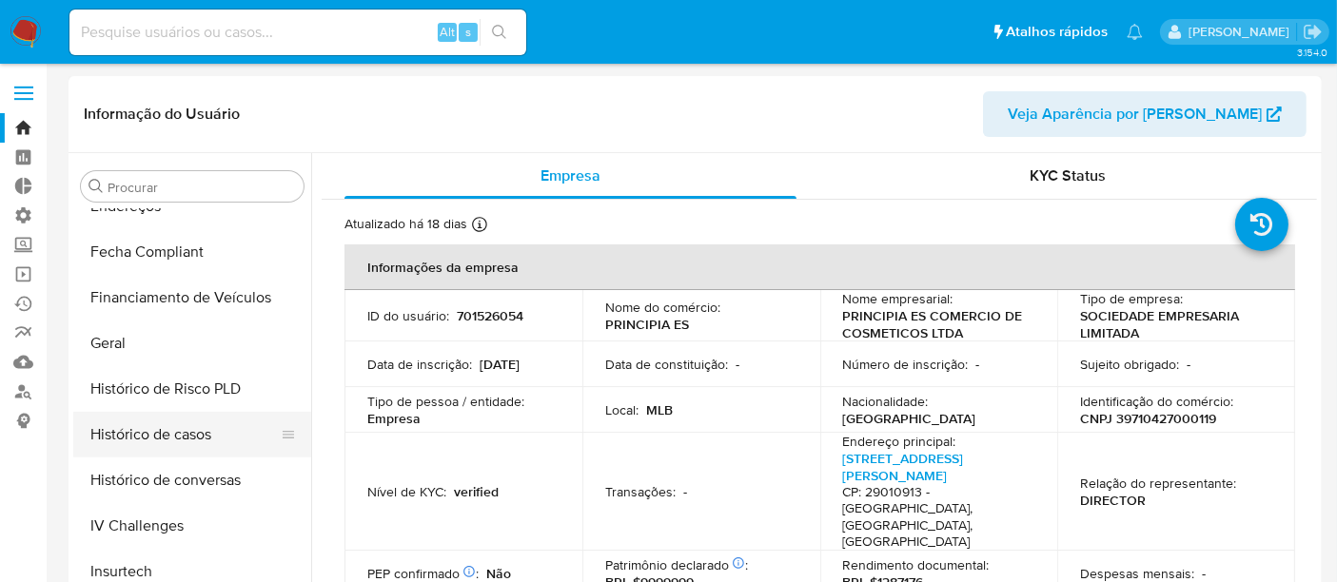
click at [161, 434] on button "Histórico de casos" at bounding box center [184, 435] width 223 height 46
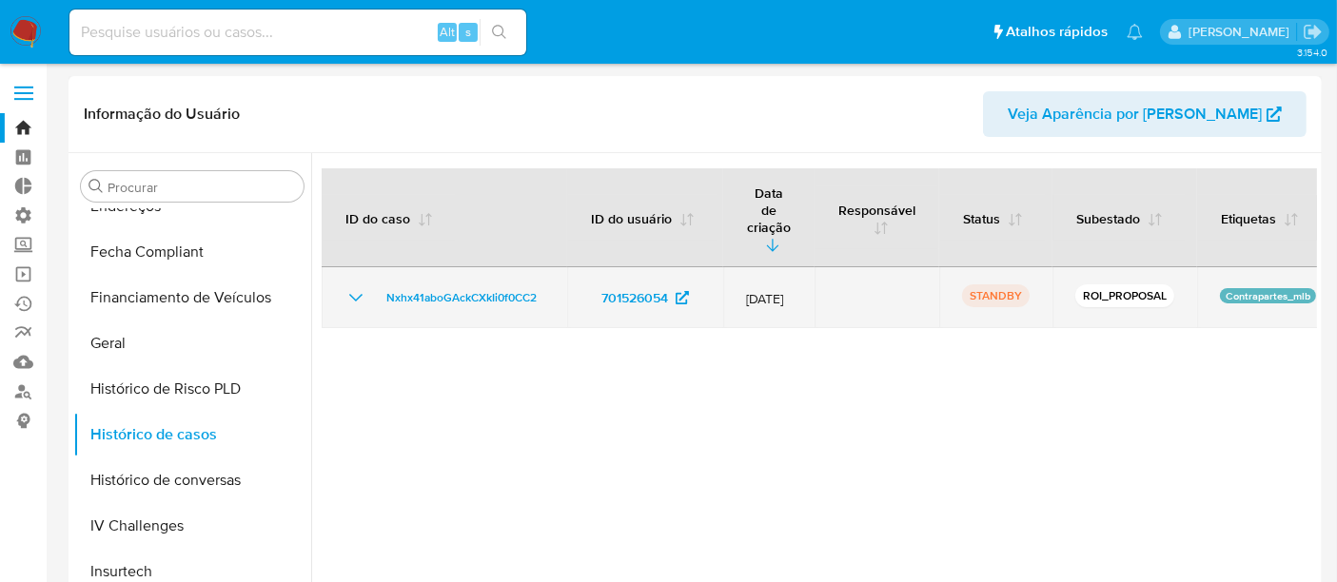
click at [356, 286] on icon "Mostrar/Ocultar" at bounding box center [356, 297] width 23 height 23
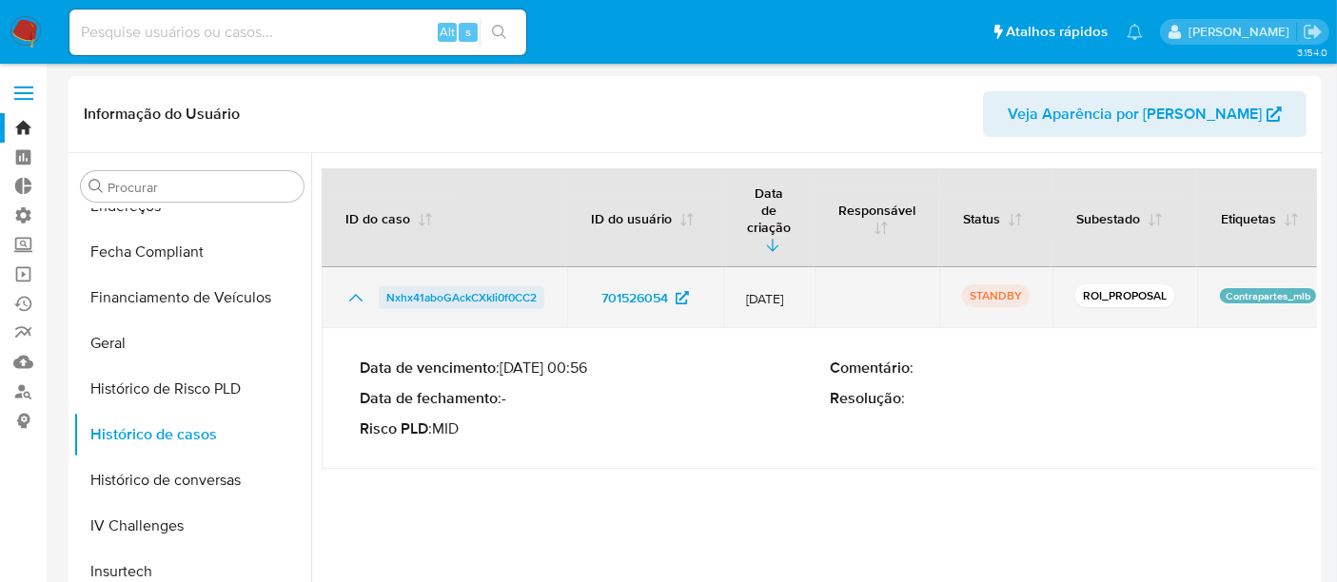
click at [444, 286] on span "Nxhx41aboGAckCXkIi0f0CC2" at bounding box center [461, 297] width 150 height 23
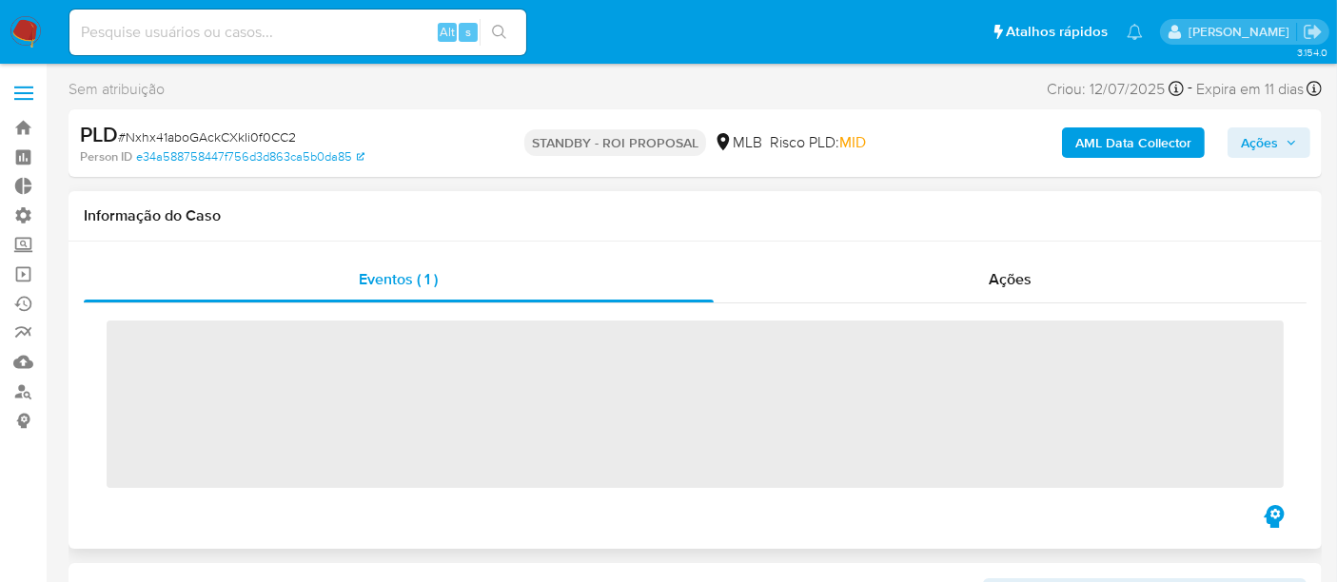
scroll to position [849, 0]
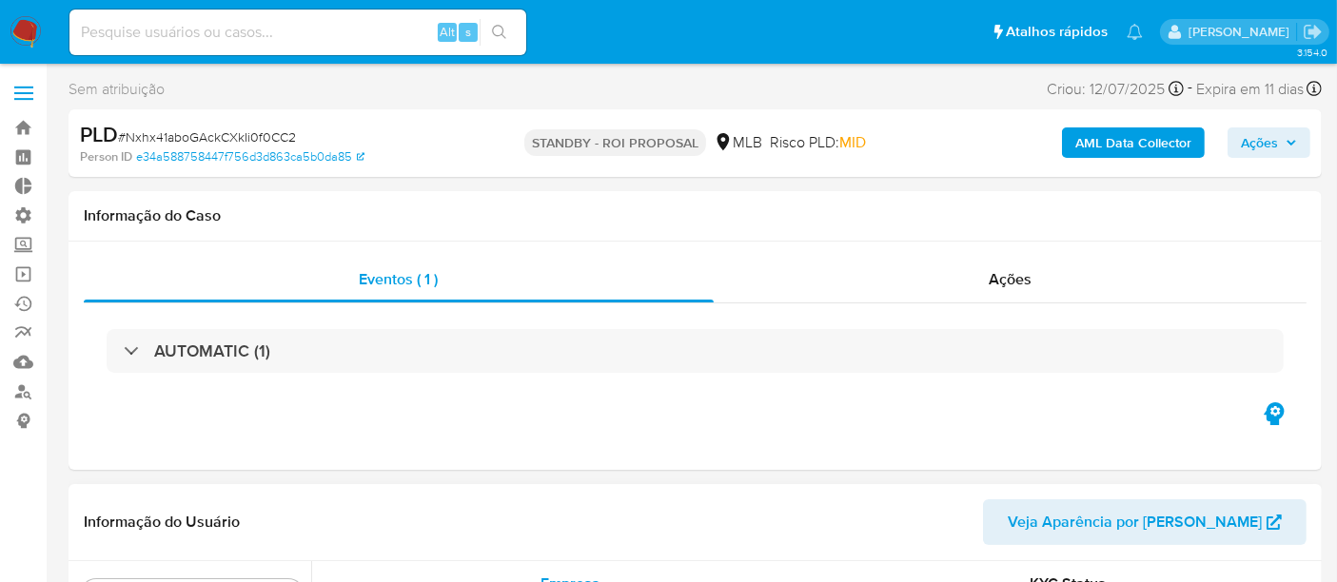
select select "10"
click at [1296, 135] on span "Ações" at bounding box center [1269, 142] width 56 height 27
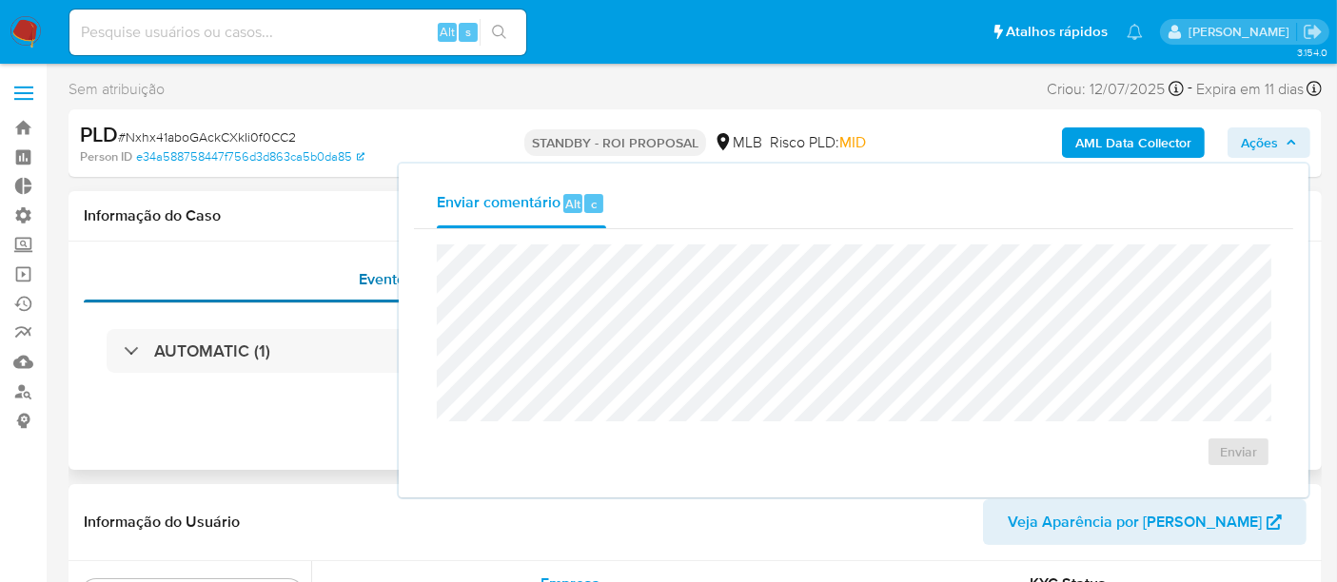
click at [310, 263] on div "Eventos ( 1 )" at bounding box center [399, 280] width 630 height 46
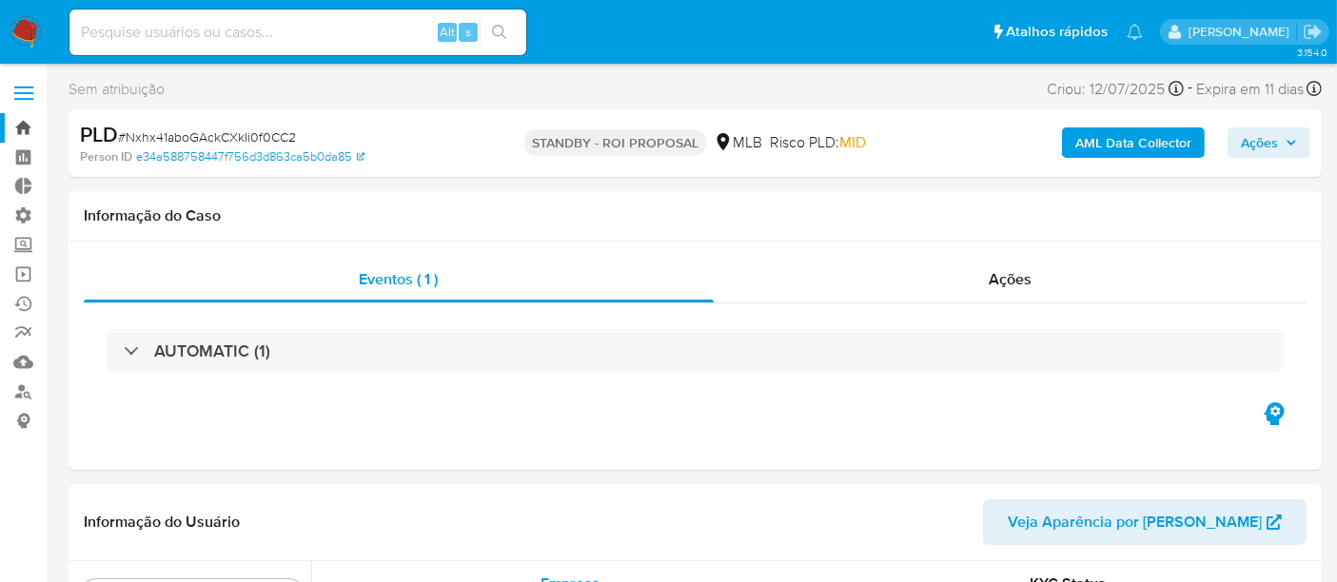
click at [31, 124] on link "Bandeja" at bounding box center [113, 128] width 227 height 30
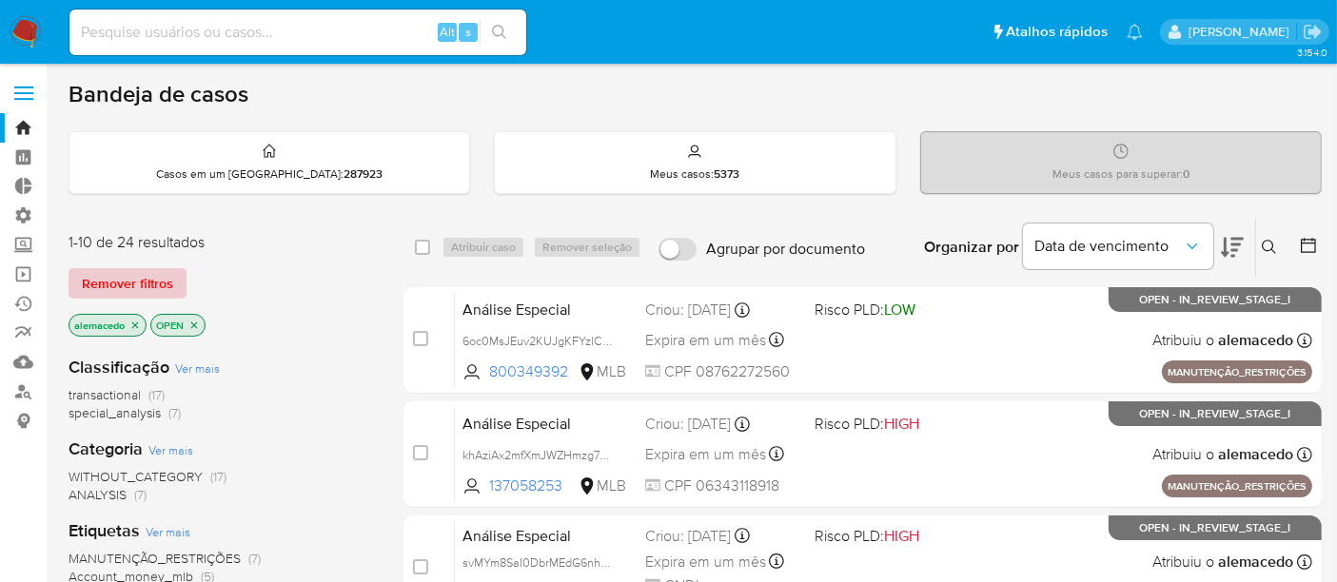
click at [140, 280] on span "Remover filtros" at bounding box center [127, 283] width 91 height 27
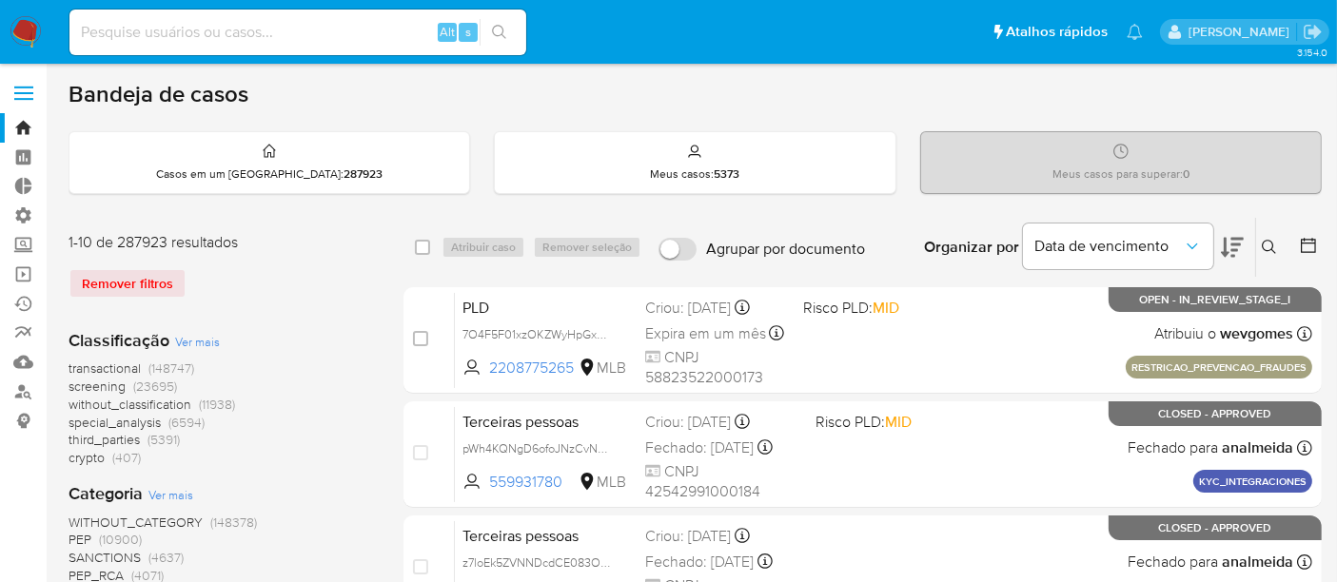
click at [1275, 247] on icon at bounding box center [1269, 247] width 15 height 15
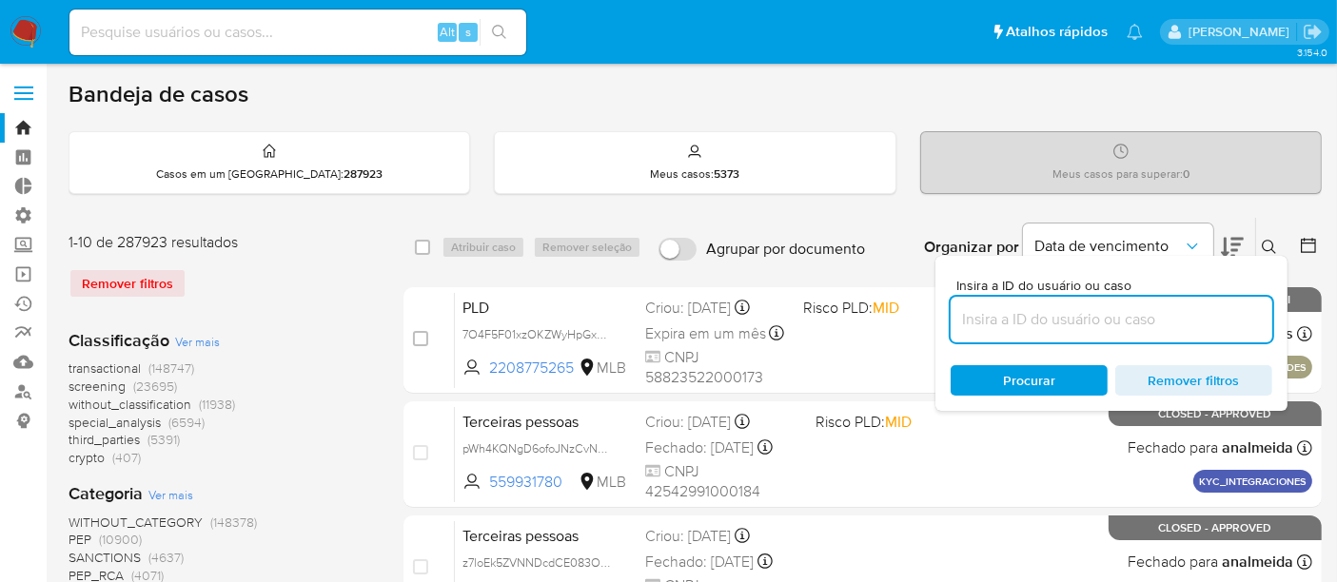
click at [1026, 320] on input at bounding box center [1112, 319] width 322 height 25
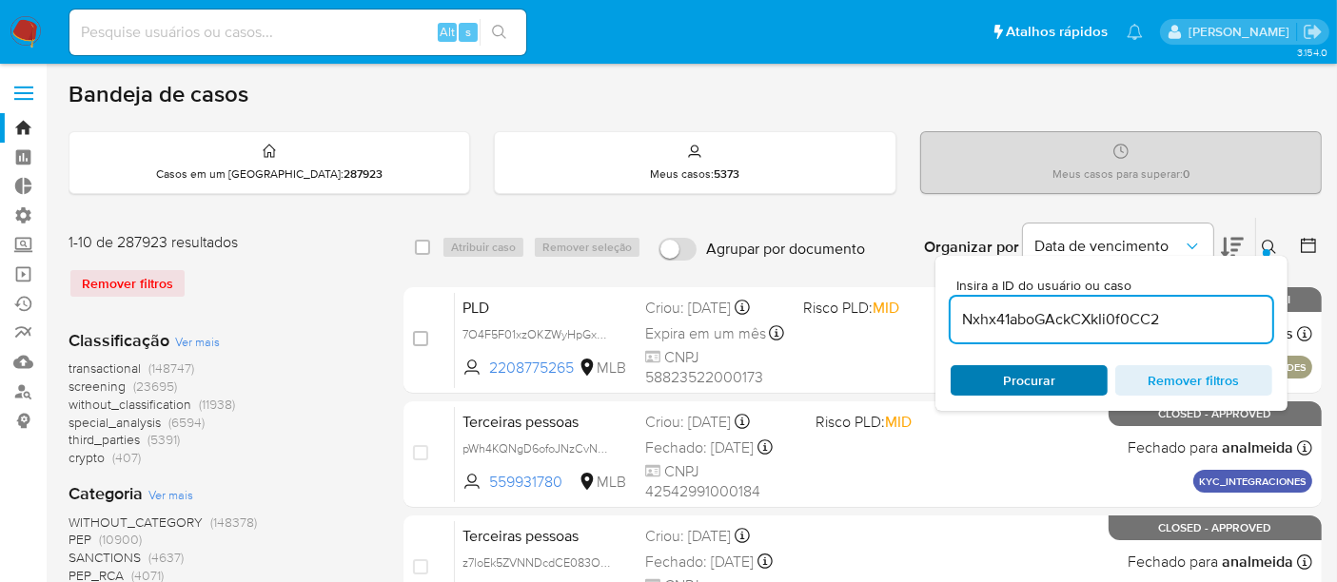
type input "Nxhx41aboGAckCXkIi0f0CC2"
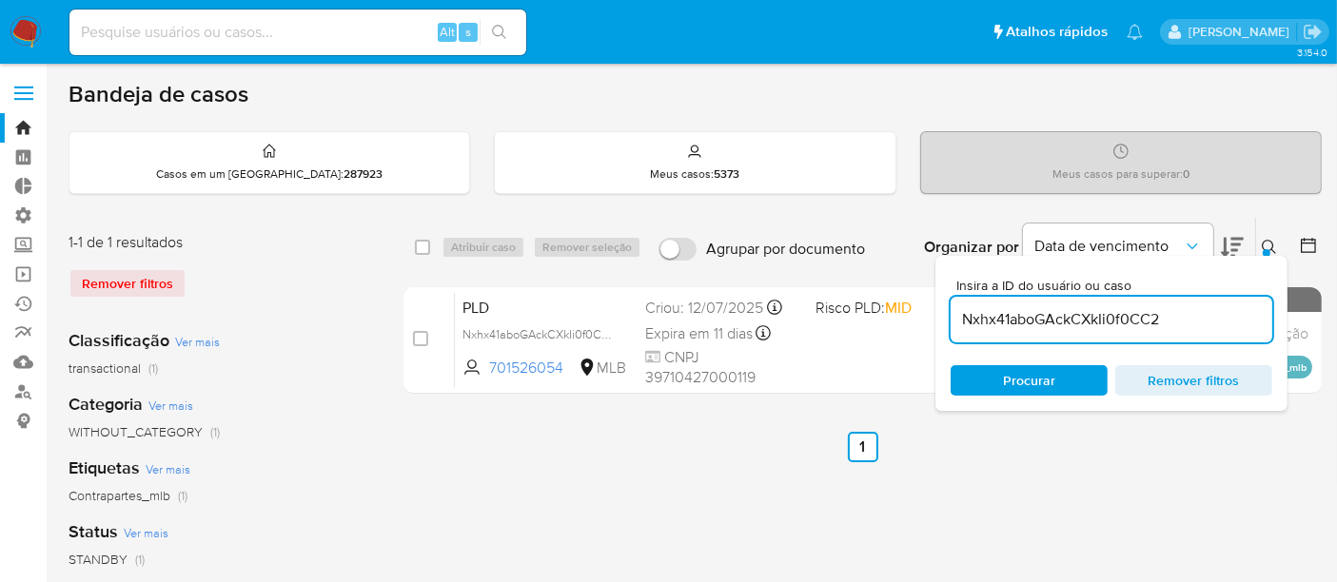
click at [1269, 236] on button at bounding box center [1271, 247] width 31 height 23
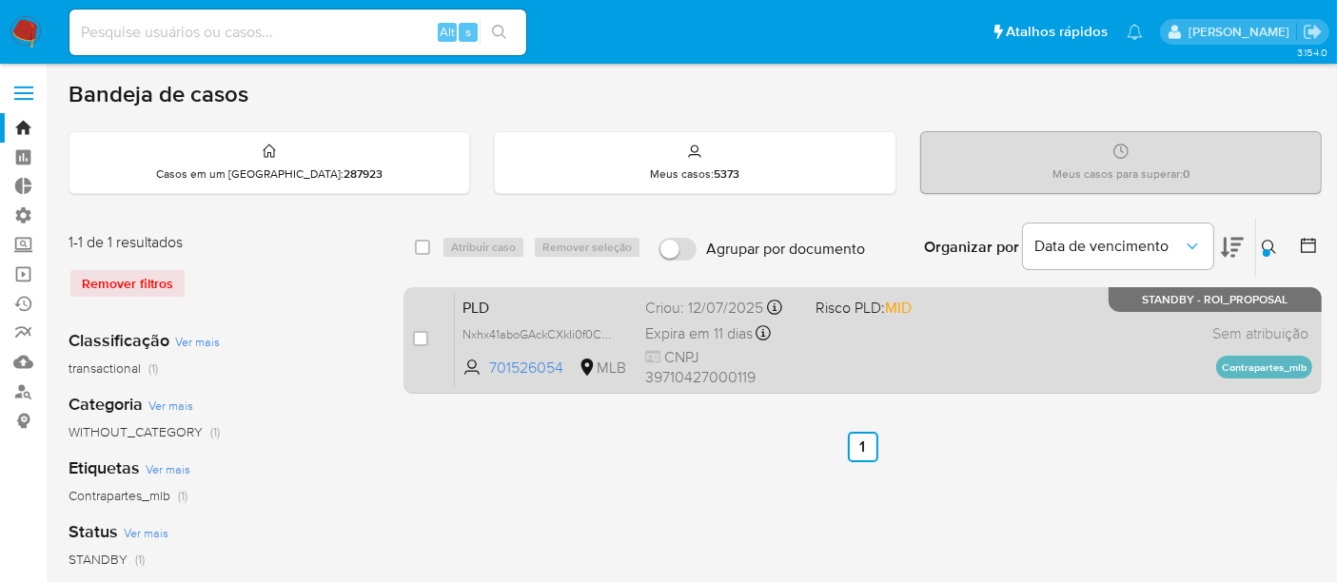
click at [565, 308] on span "PLD" at bounding box center [547, 306] width 168 height 25
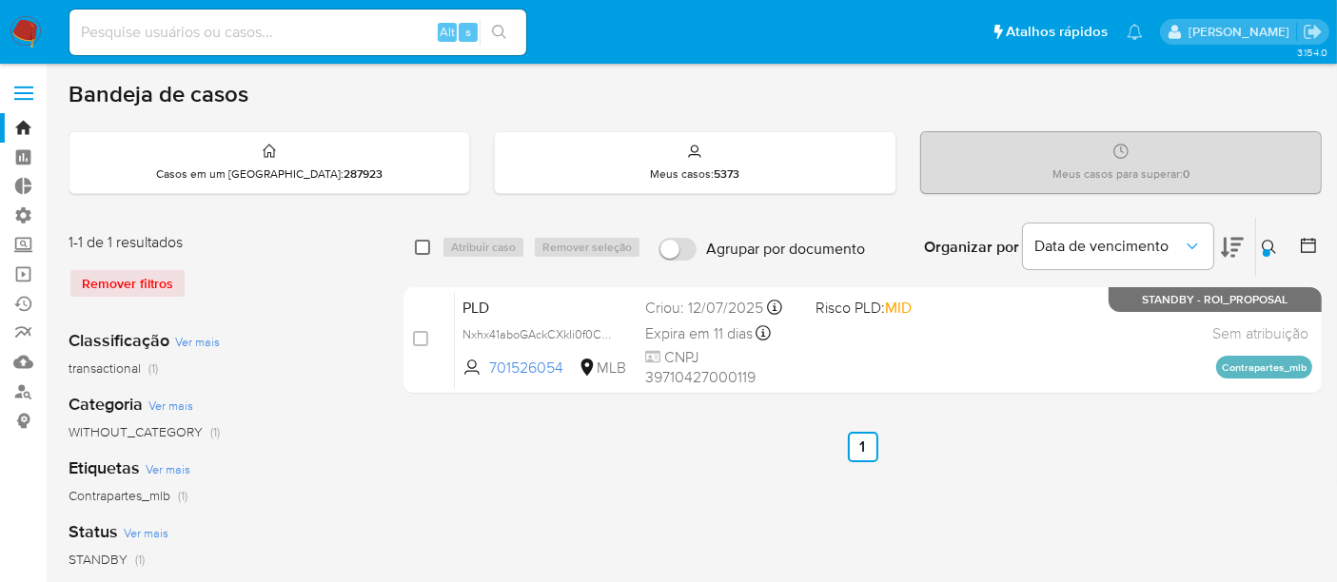
click at [420, 243] on input "checkbox" at bounding box center [422, 247] width 15 height 15
checkbox input "true"
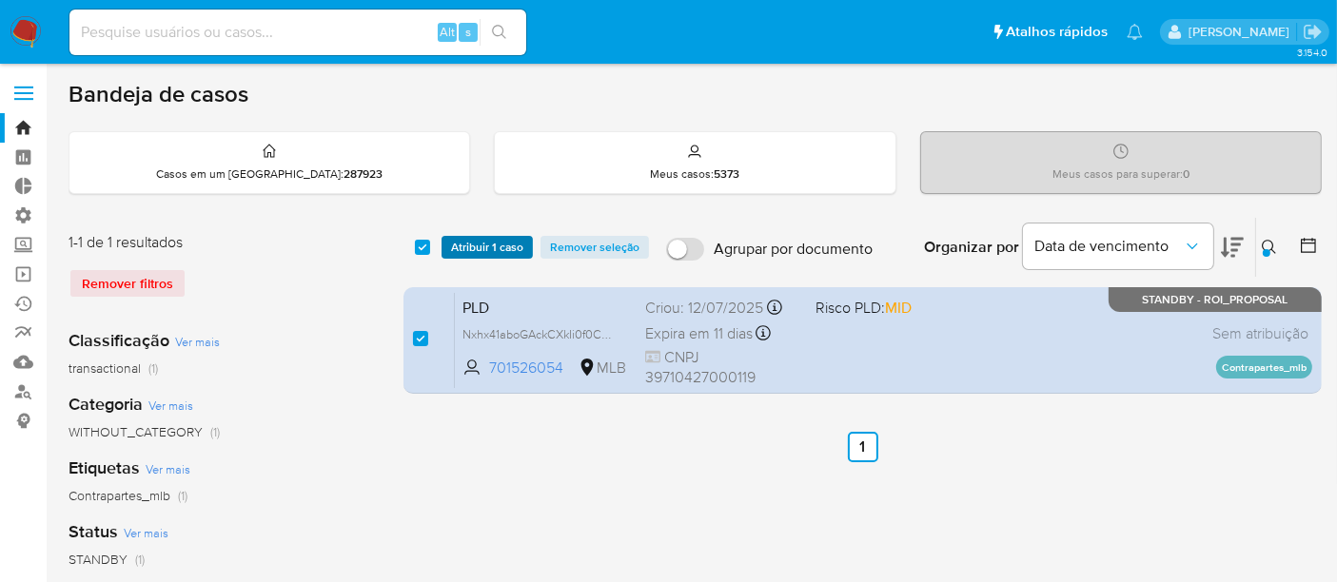
click at [484, 244] on span "Atribuir 1 caso" at bounding box center [487, 247] width 72 height 19
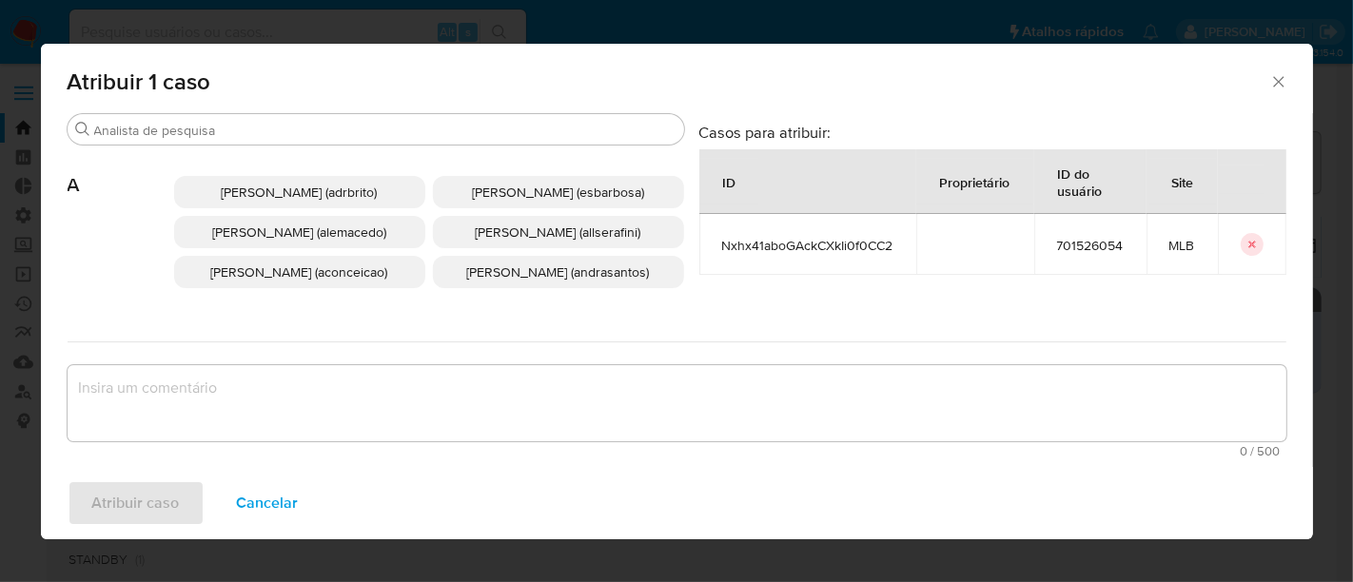
click at [1273, 77] on icon "Fechar a janela" at bounding box center [1279, 81] width 19 height 19
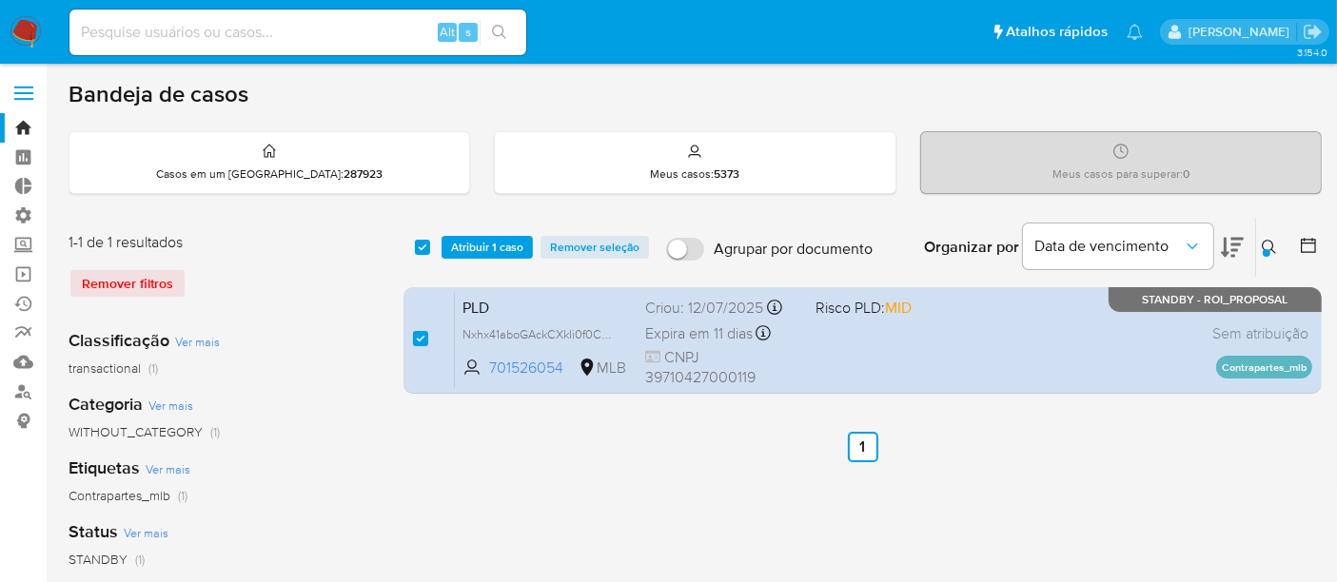
click at [497, 246] on span "Atribuir 1 caso" at bounding box center [487, 247] width 72 height 19
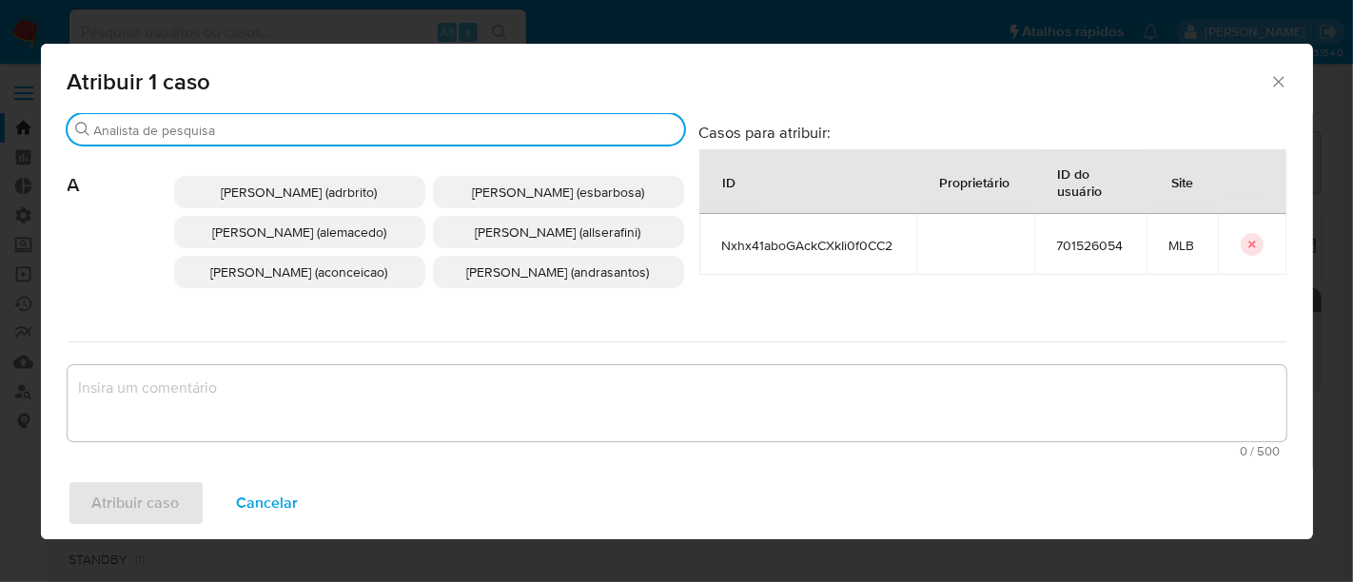
click at [156, 132] on input "Procurar" at bounding box center [385, 130] width 582 height 17
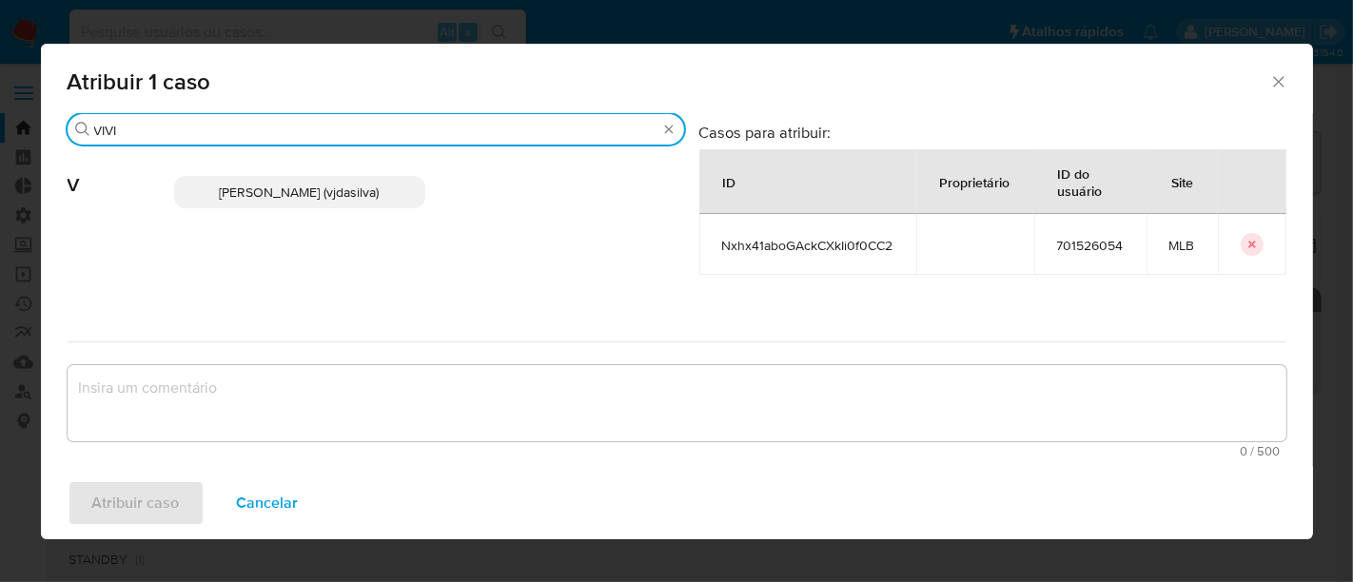
type input "VIVI"
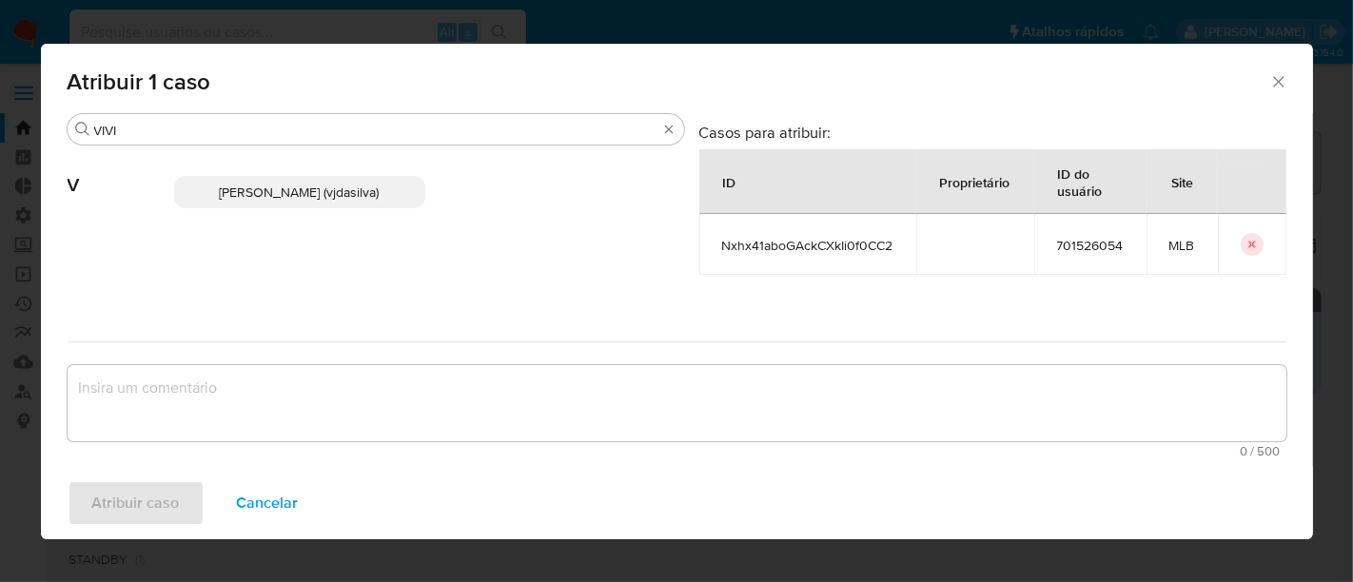
drag, startPoint x: 244, startPoint y: 194, endPoint x: 136, endPoint y: 350, distance: 189.6
click at [244, 184] on span "[PERSON_NAME] (vjdasilva)" at bounding box center [300, 192] width 160 height 19
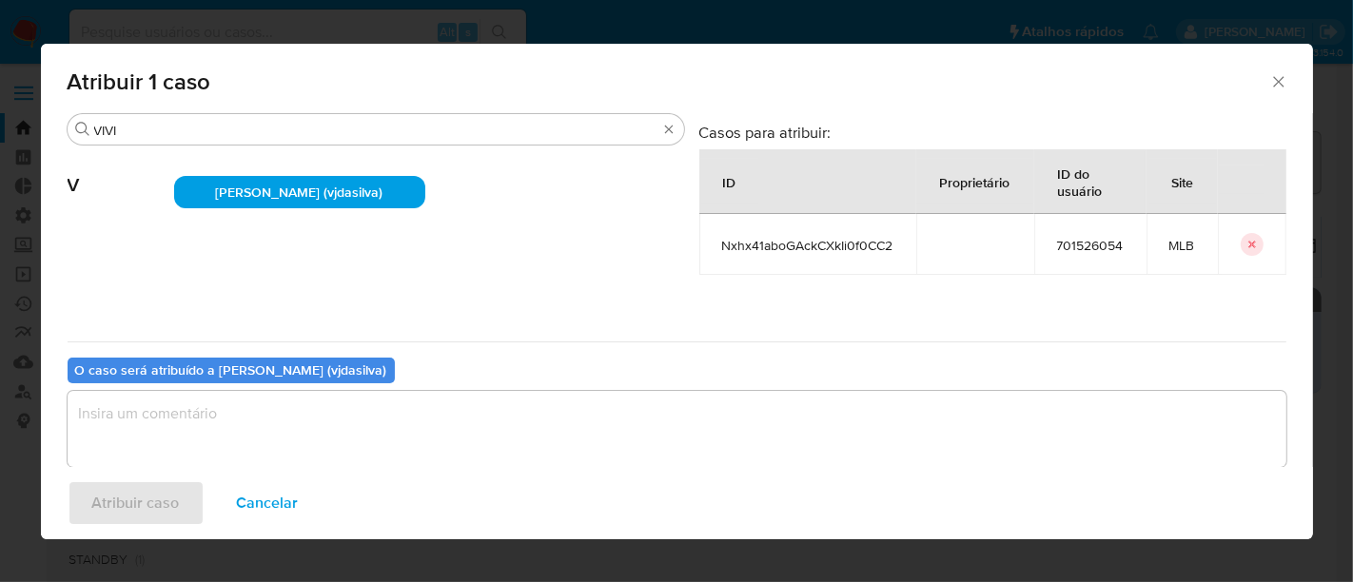
click at [154, 440] on textarea "assign-modal" at bounding box center [677, 429] width 1219 height 76
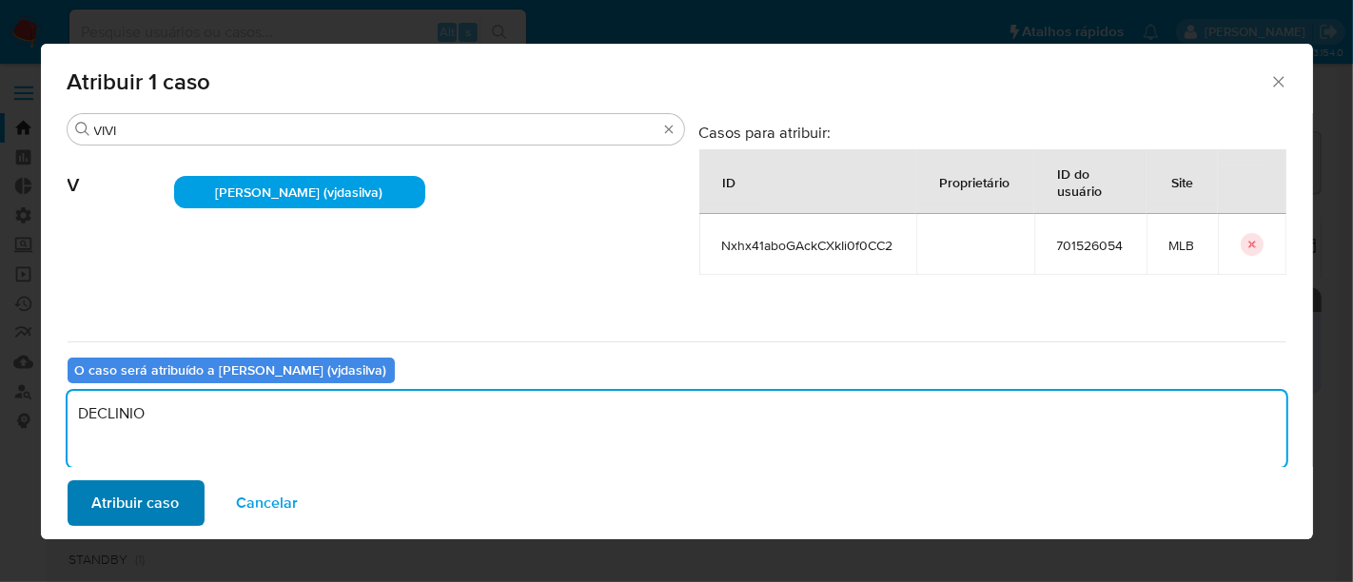
type textarea "DECLINIO"
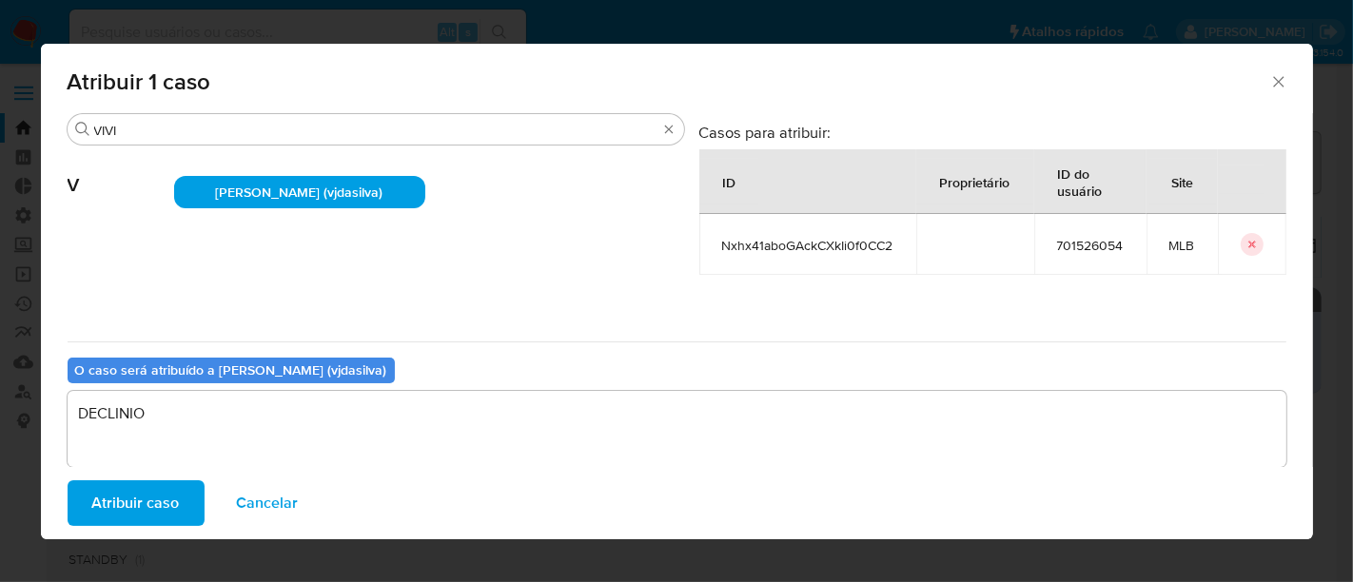
click at [148, 488] on span "Atribuir caso" at bounding box center [136, 504] width 88 height 42
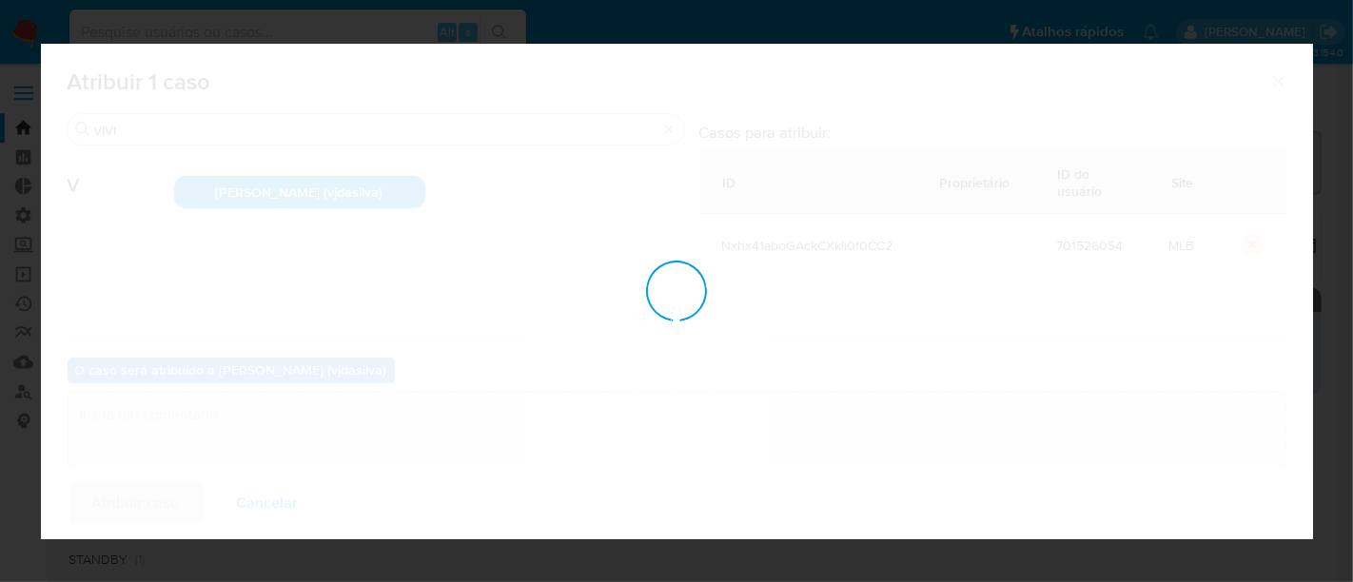
checkbox input "false"
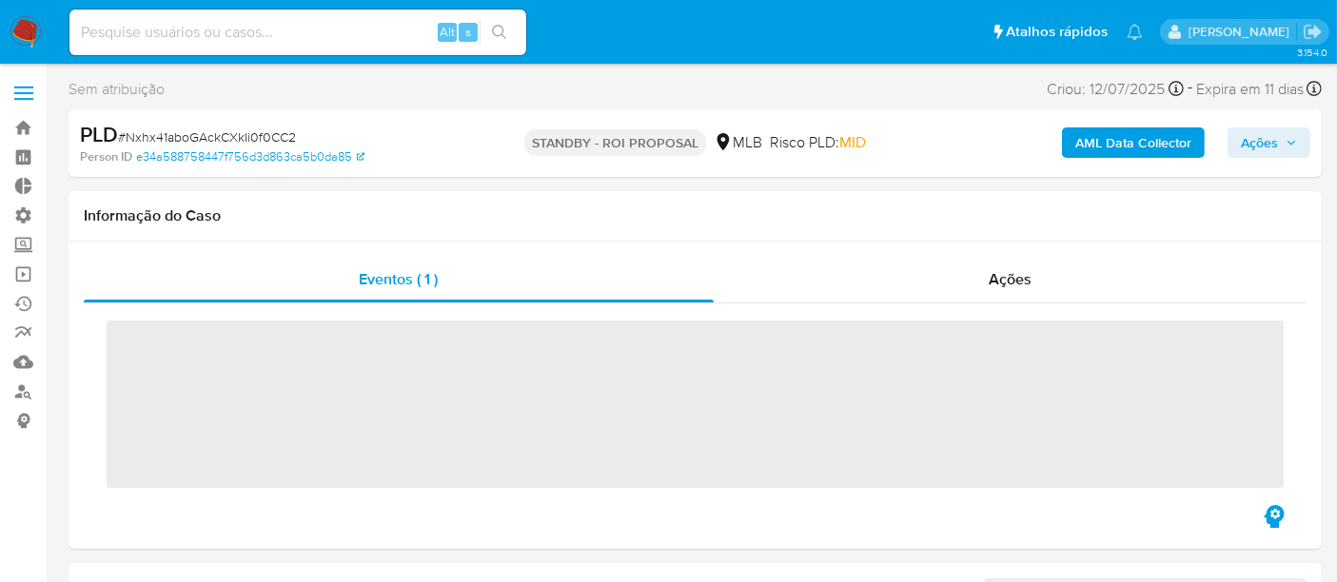
scroll to position [849, 0]
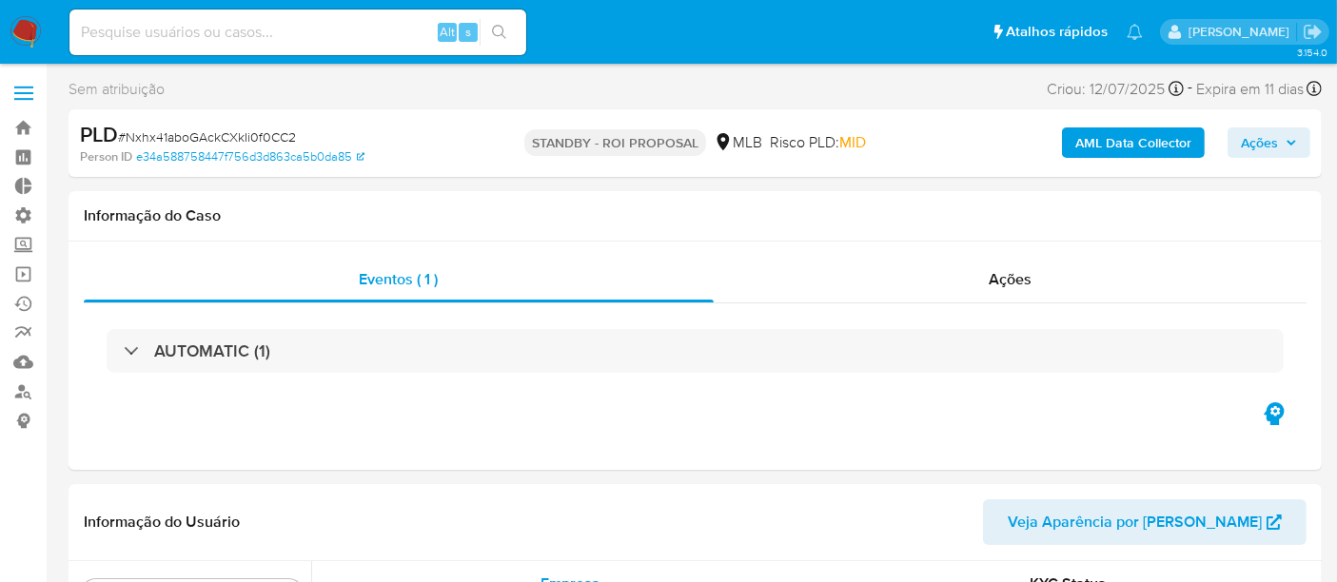
select select "10"
